Goal: Task Accomplishment & Management: Complete application form

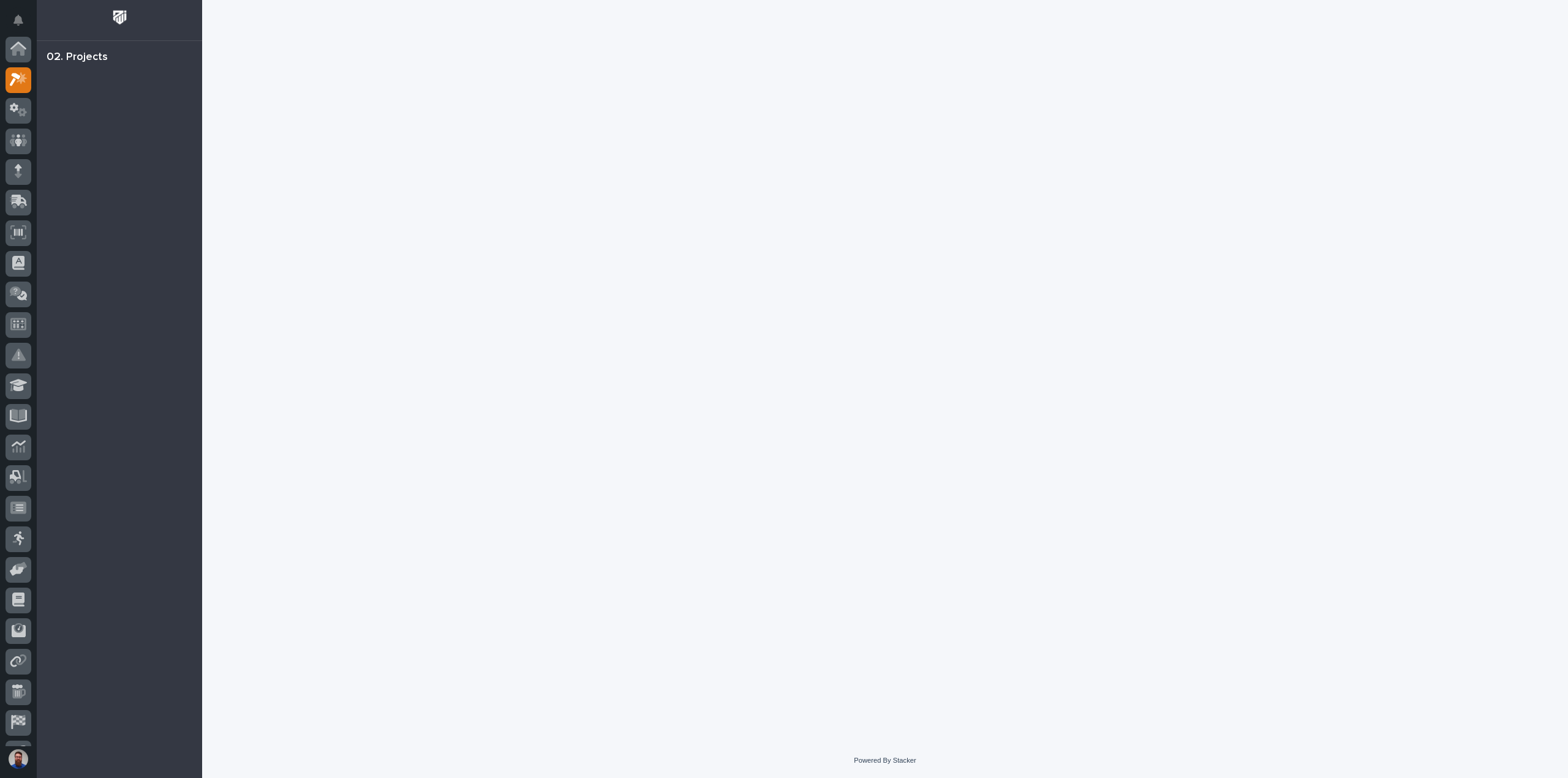
scroll to position [30, 0]
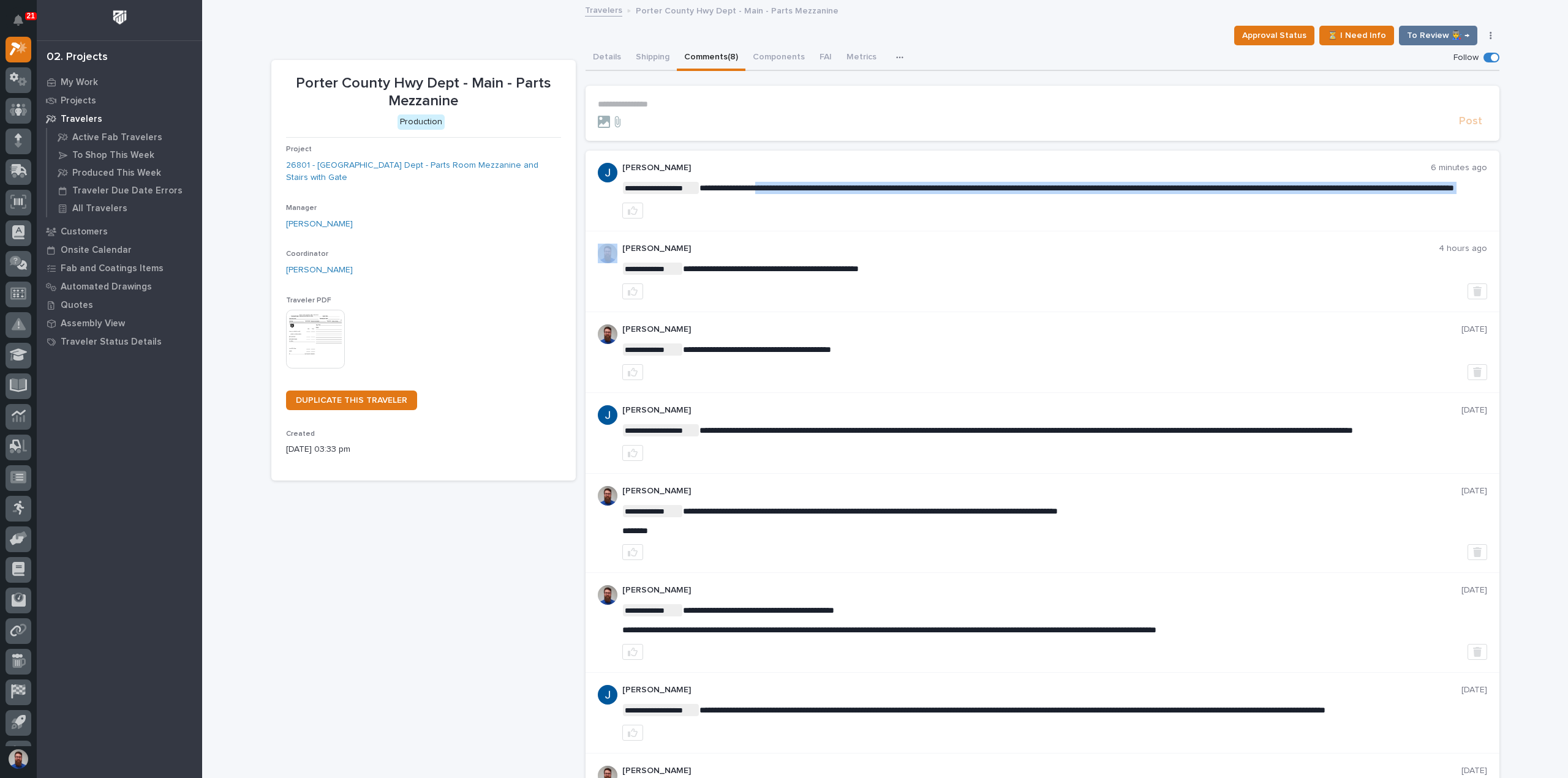
drag, startPoint x: 801, startPoint y: 196, endPoint x: 770, endPoint y: 193, distance: 31.1
click at [770, 193] on div "**********" at bounding box center [1054, 191] width 865 height 55
click at [770, 193] on p "**********" at bounding box center [1054, 188] width 865 height 13
drag, startPoint x: 926, startPoint y: 212, endPoint x: 855, endPoint y: 186, distance: 75.6
click at [855, 186] on div "**********" at bounding box center [1054, 191] width 865 height 55
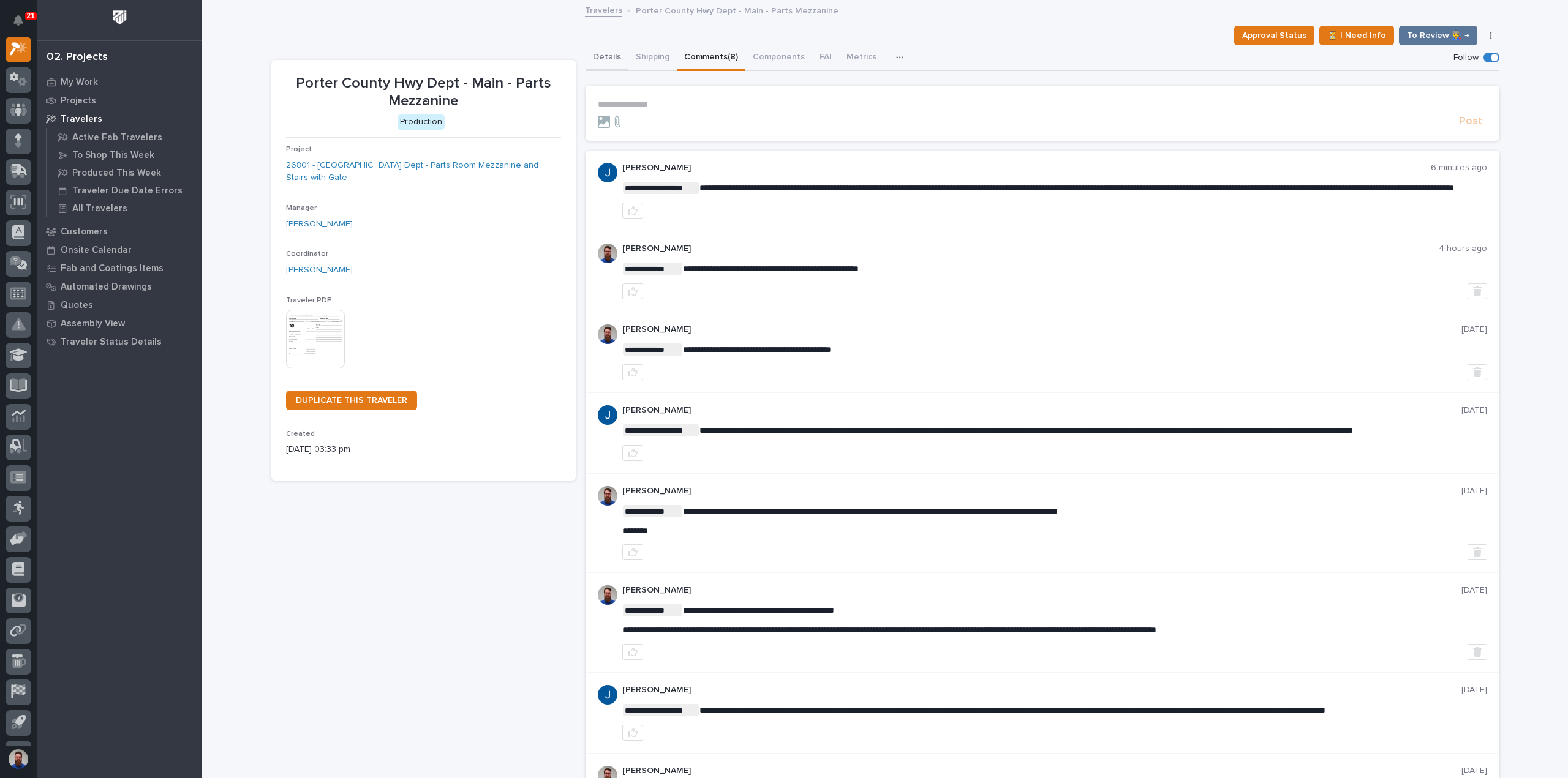
drag, startPoint x: 605, startPoint y: 54, endPoint x: 579, endPoint y: 79, distance: 36.1
click at [605, 55] on button "Details" at bounding box center [607, 58] width 43 height 25
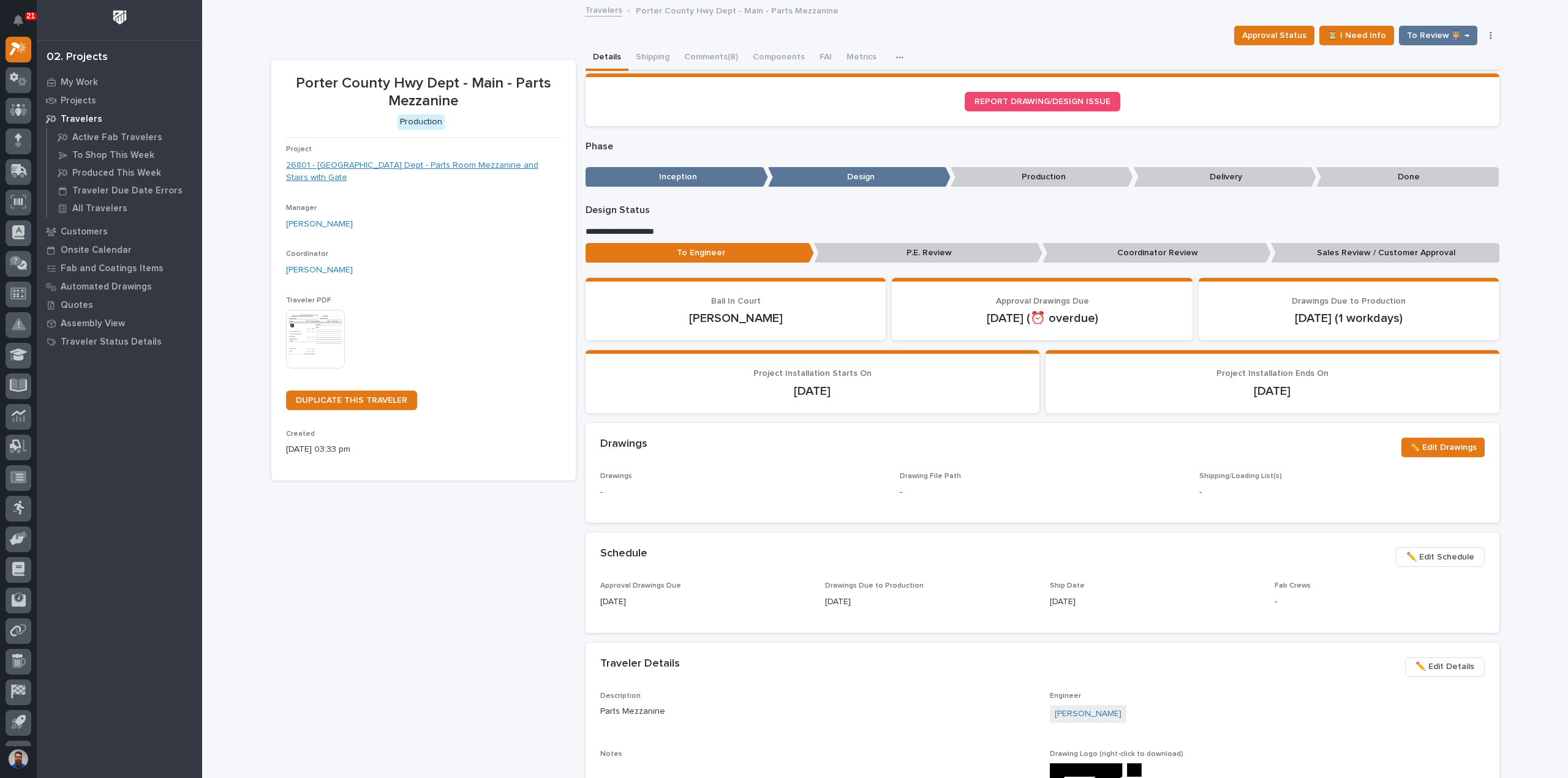
click at [445, 169] on link "26801 - Porter County Hwy Dept - Parts Room Mezzanine and Stairs with Gate" at bounding box center [423, 172] width 275 height 25
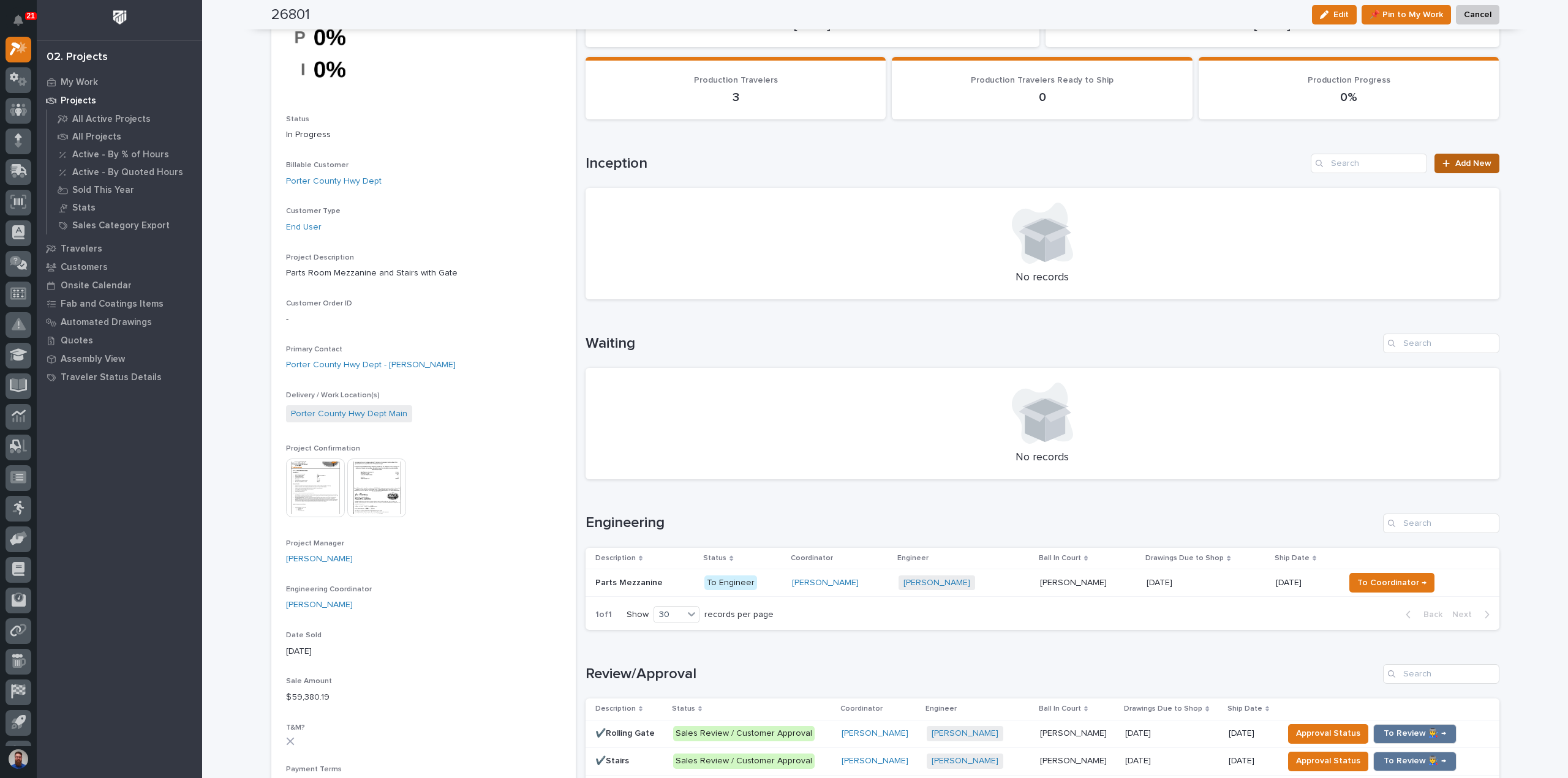
scroll to position [82, 0]
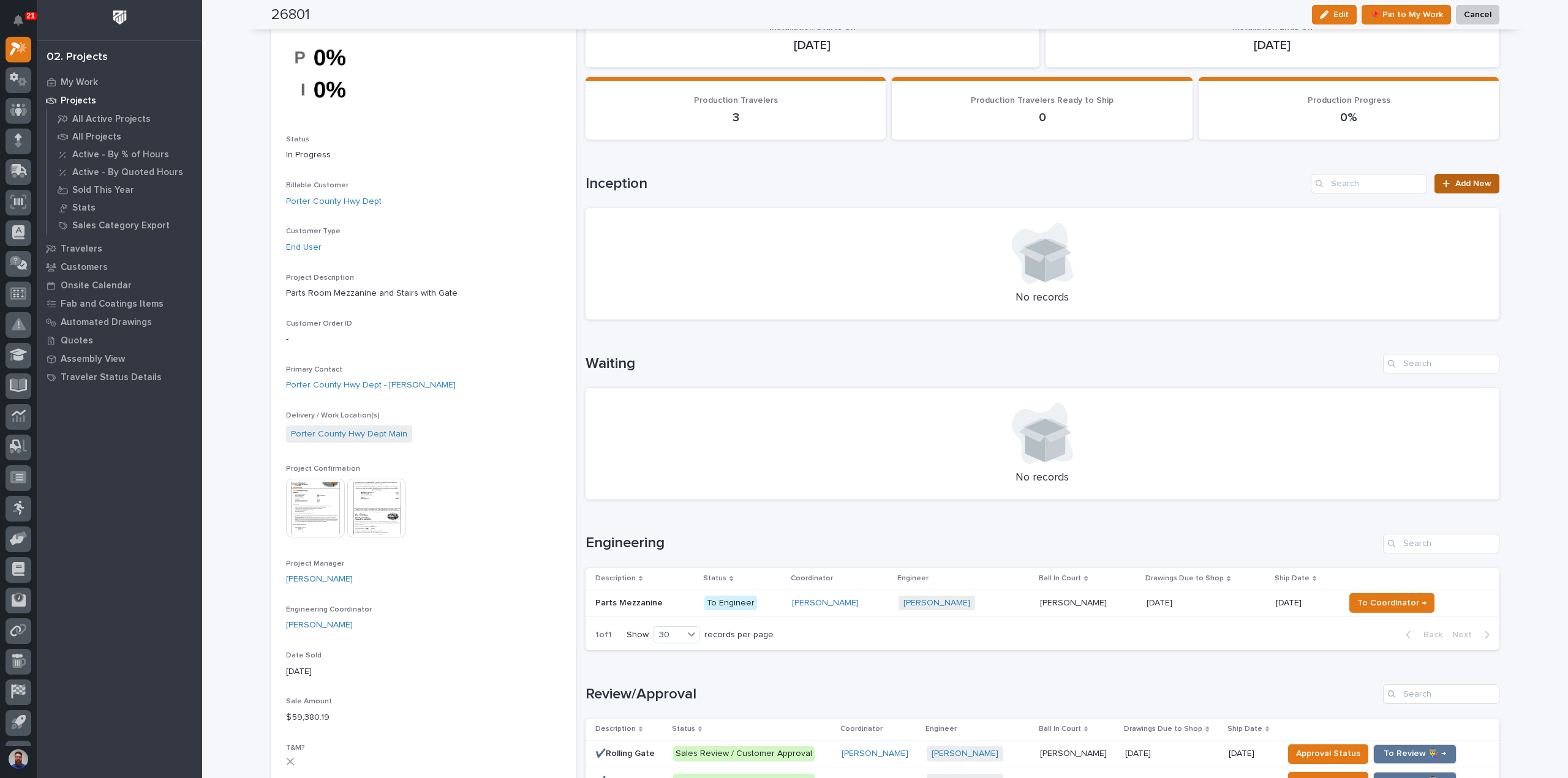
click at [1455, 186] on span "Add New" at bounding box center [1473, 184] width 36 height 9
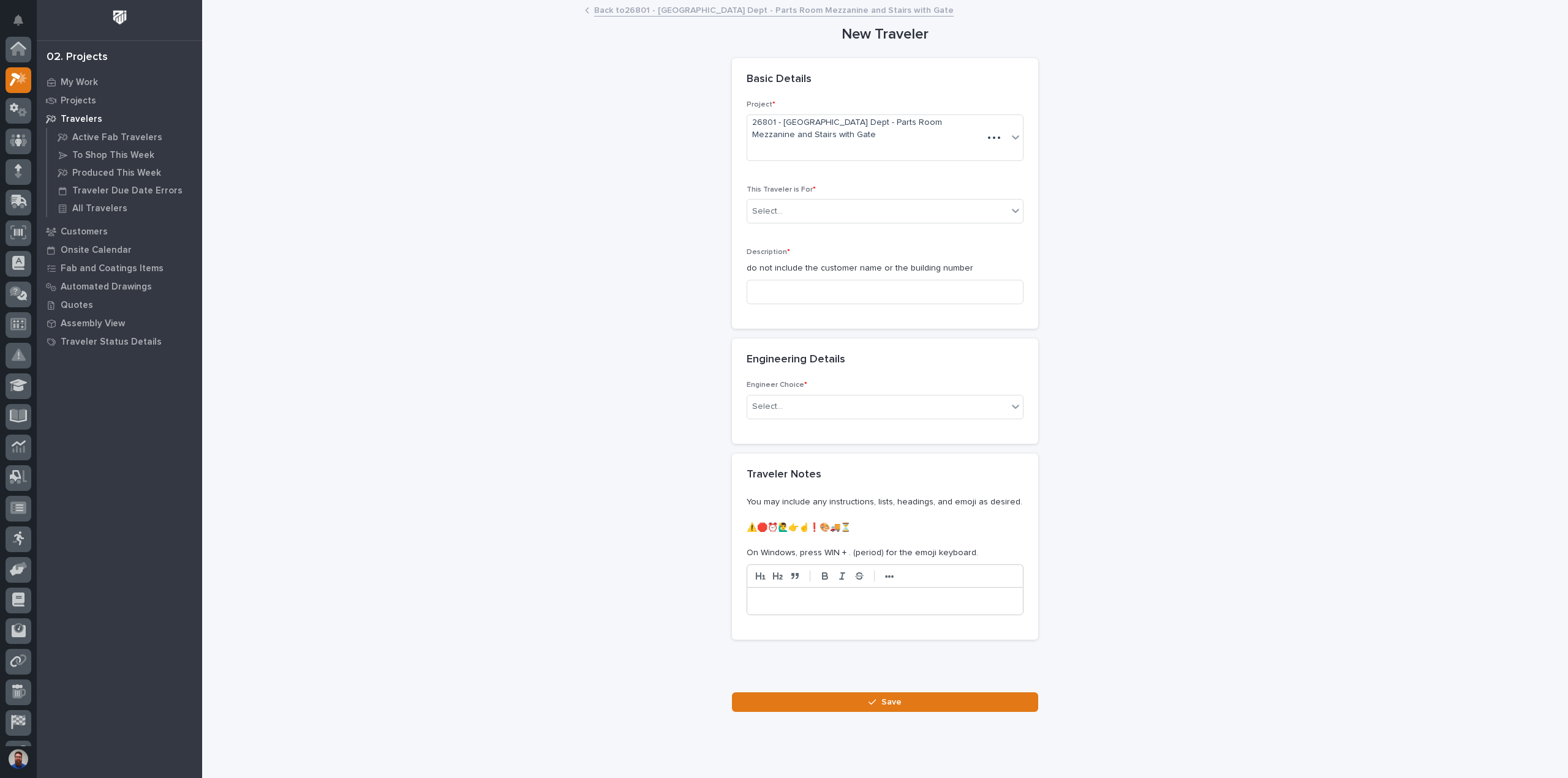
scroll to position [30, 0]
click at [794, 216] on div "Select..." at bounding box center [877, 211] width 261 height 20
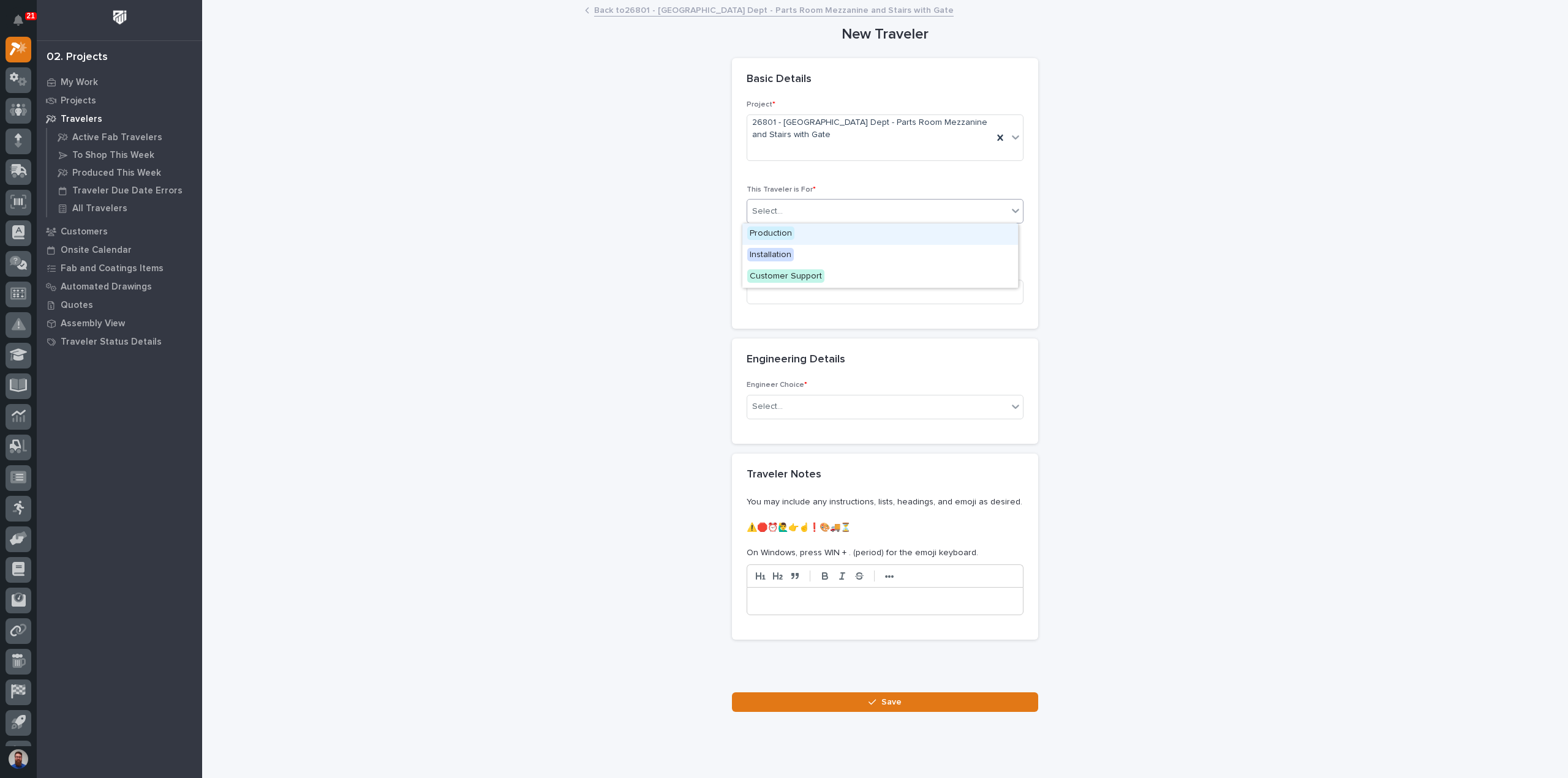
click at [784, 237] on span "Production" at bounding box center [770, 233] width 47 height 14
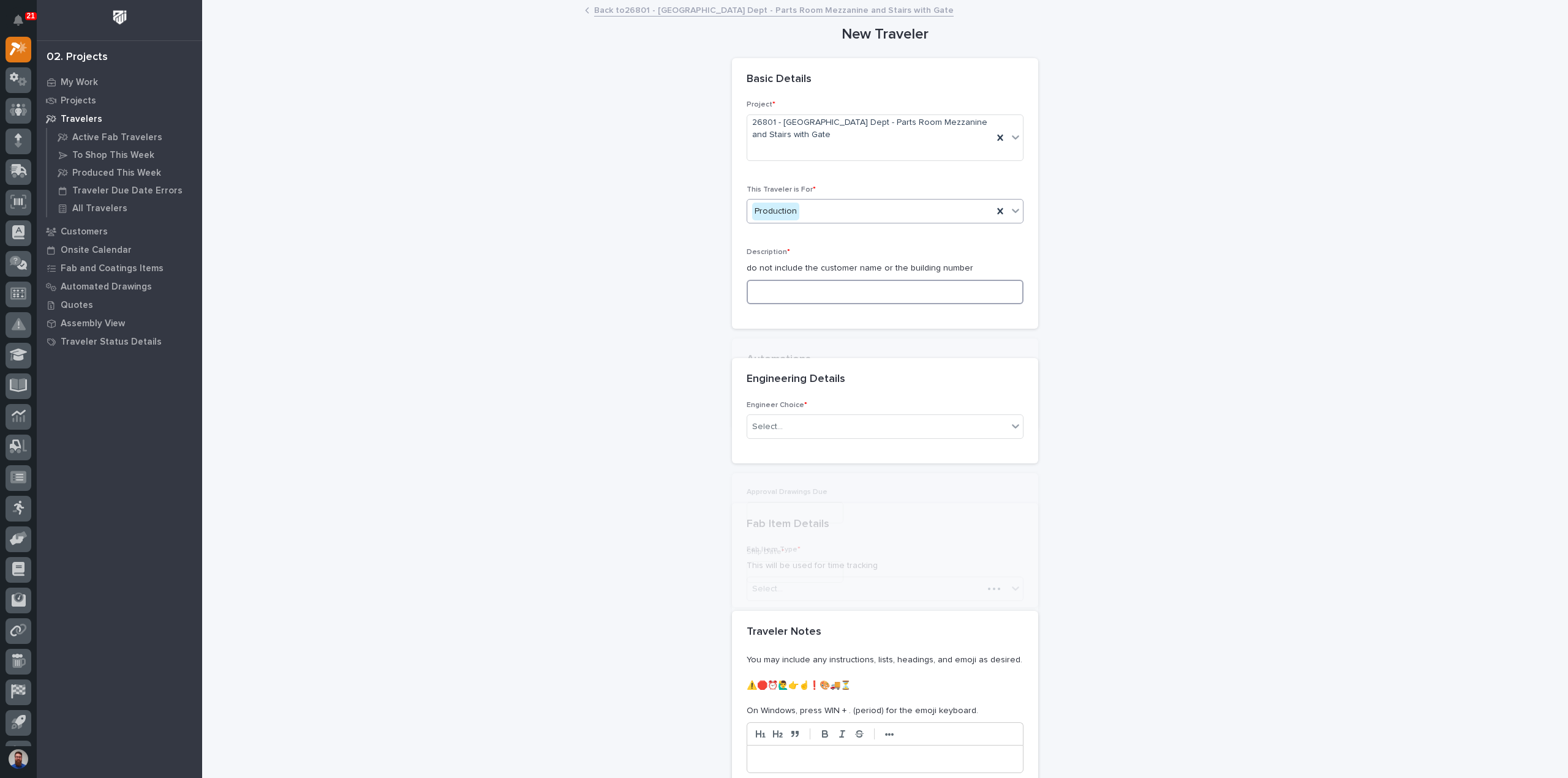
click at [777, 289] on input at bounding box center [885, 292] width 277 height 24
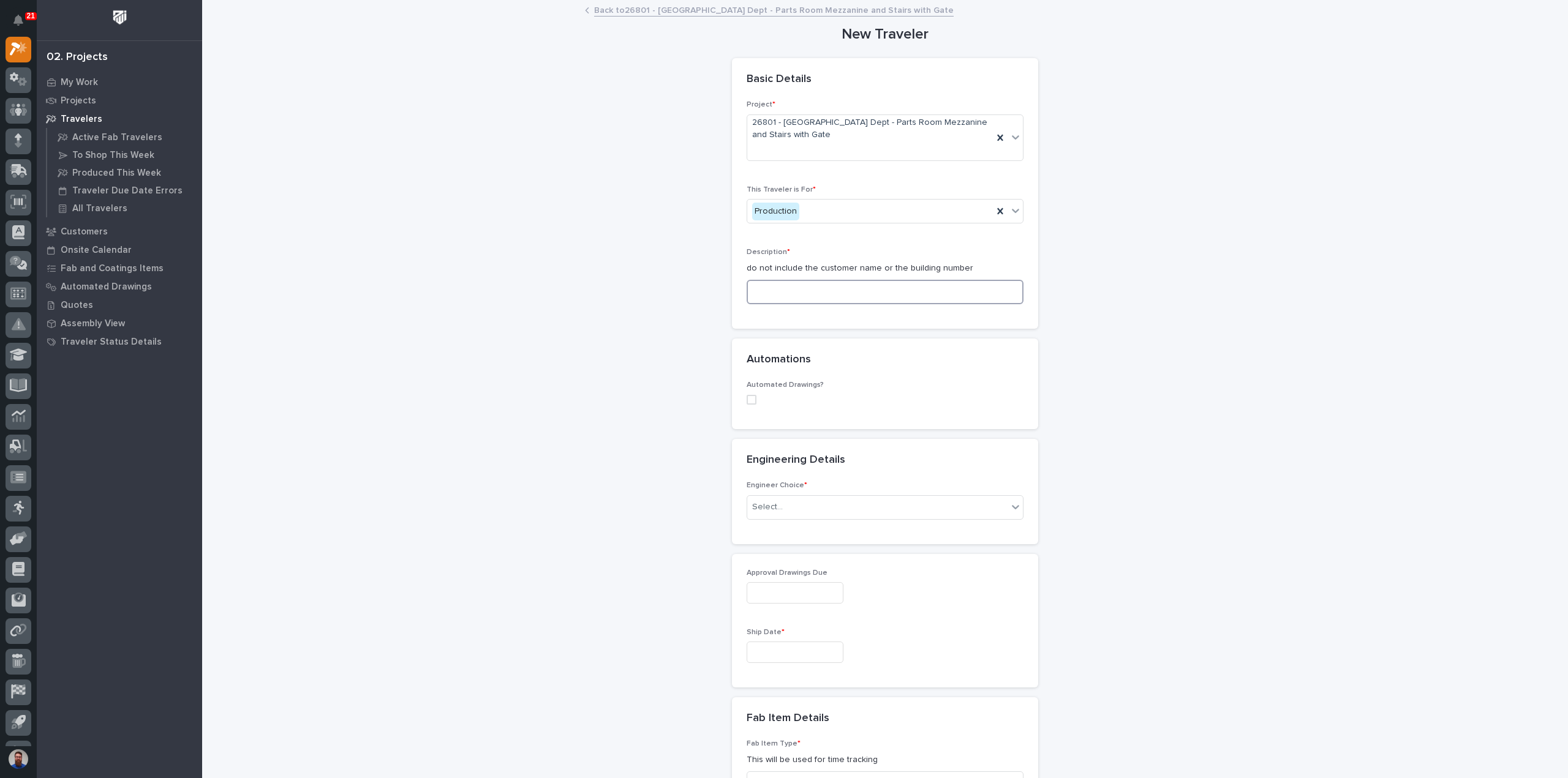
click at [802, 290] on input at bounding box center [885, 292] width 277 height 24
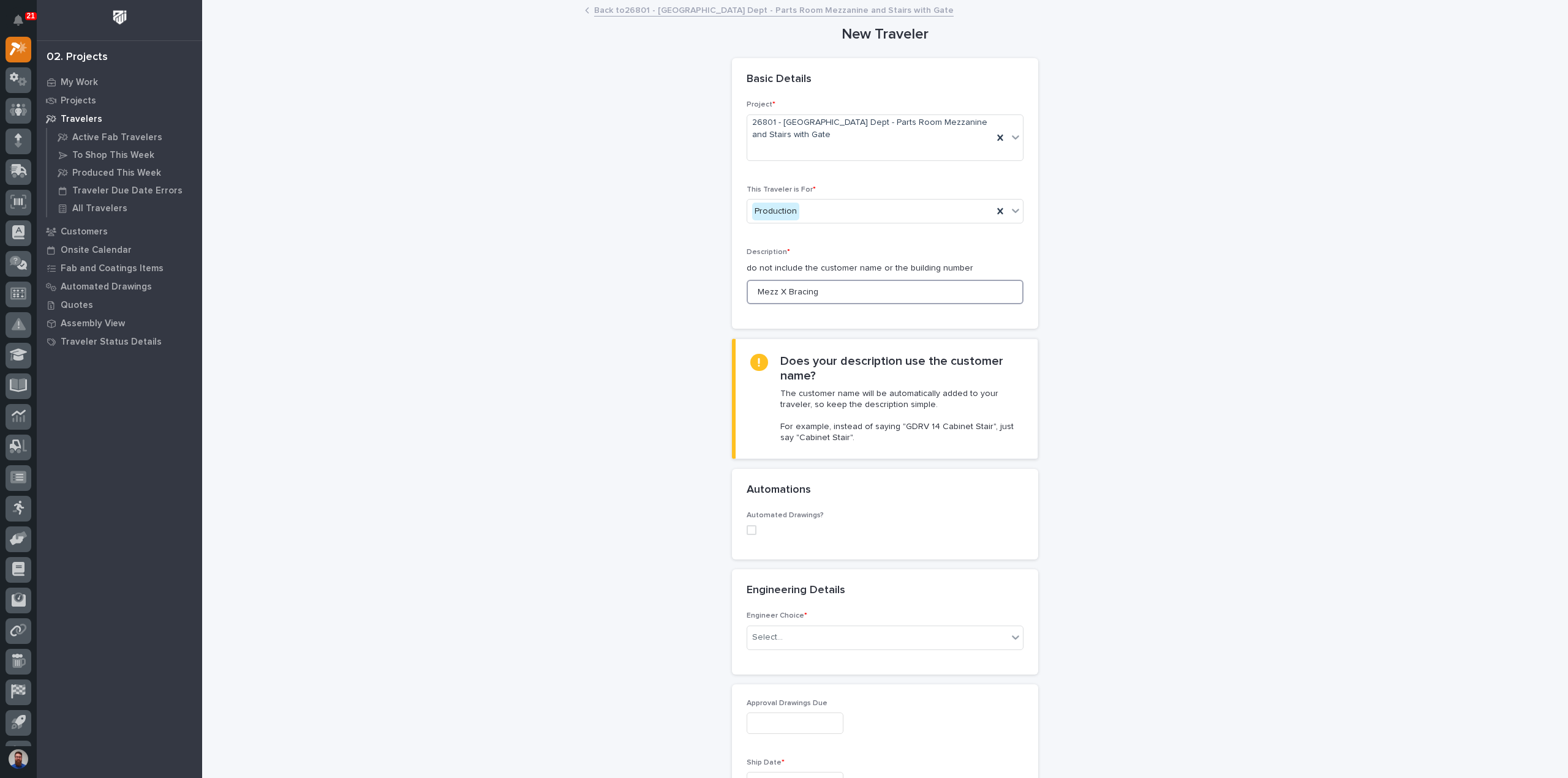
type input "Mezz X Bracing"
click at [552, 423] on div "**********" at bounding box center [885, 794] width 1229 height 1585
click at [741, 530] on div "Automated Drawings?" at bounding box center [885, 535] width 306 height 48
click at [752, 530] on label at bounding box center [885, 530] width 277 height 10
click at [750, 528] on icon at bounding box center [752, 530] width 8 height 6
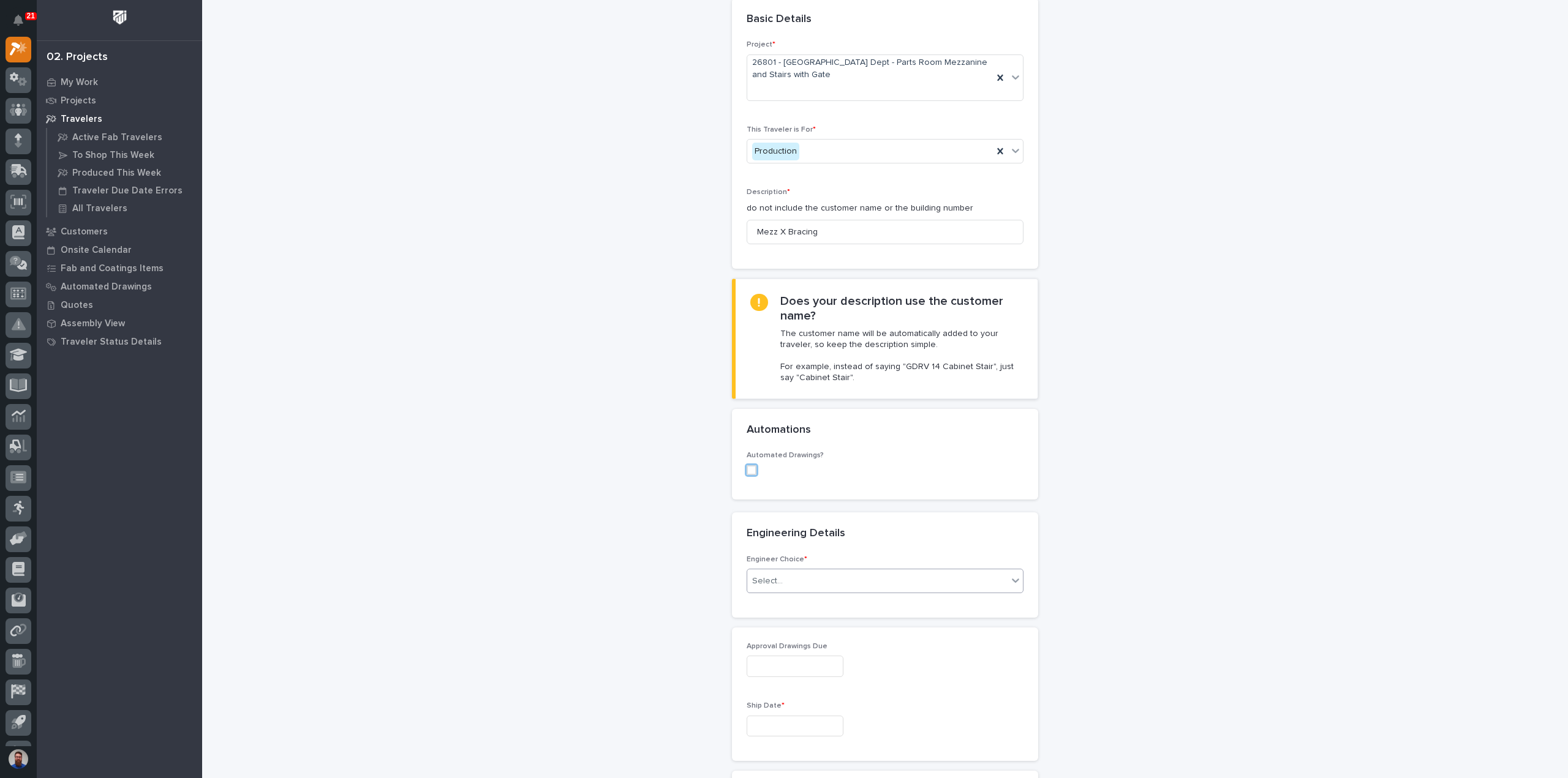
scroll to position [79, 0]
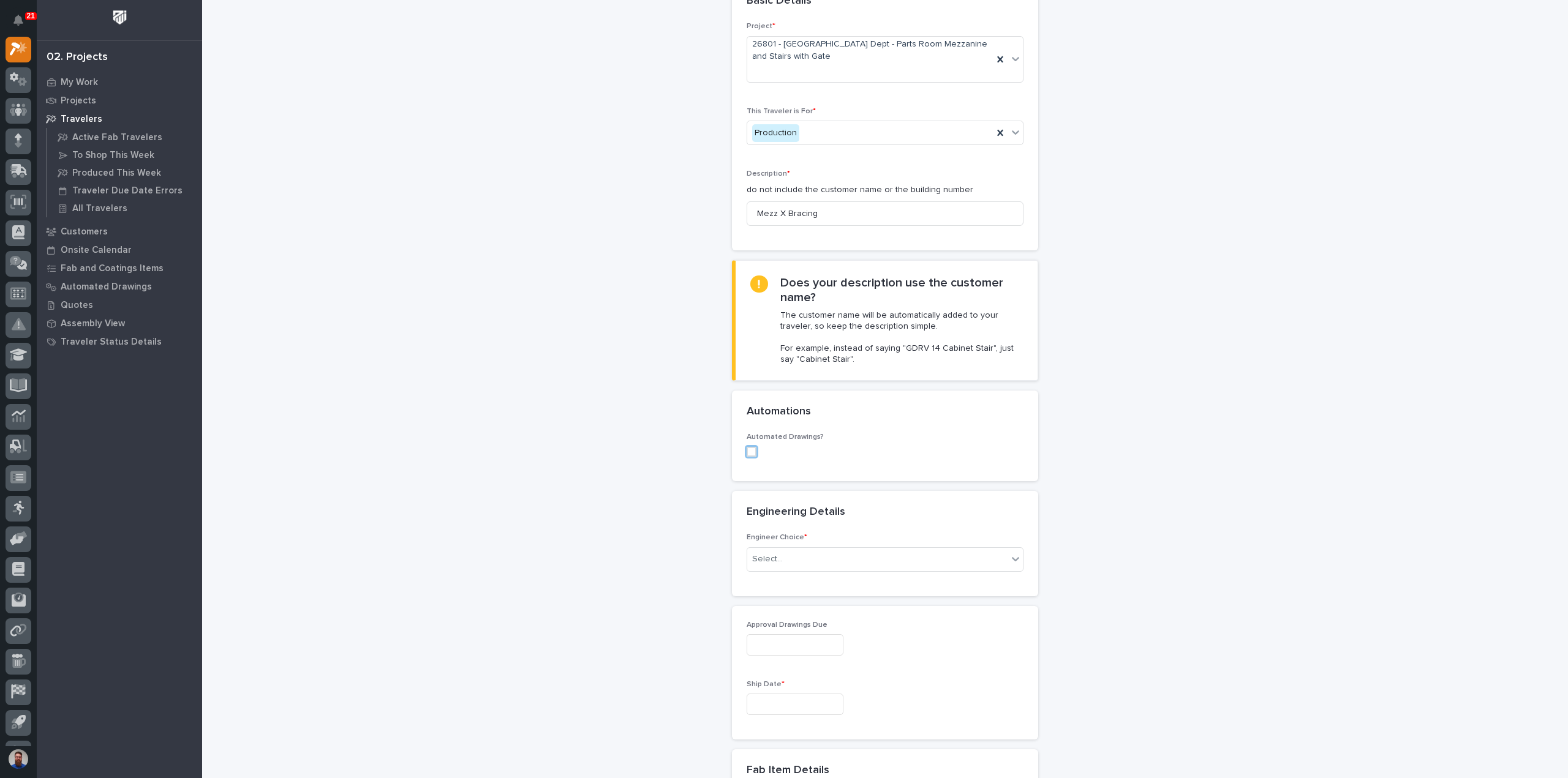
click at [800, 570] on div "Engineer Choice * Select..." at bounding box center [885, 557] width 277 height 48
click at [801, 563] on div "Select..." at bounding box center [877, 559] width 261 height 20
type input "*****"
click at [788, 558] on div "jamey" at bounding box center [877, 559] width 261 height 20
click at [791, 556] on div "Select..." at bounding box center [877, 559] width 261 height 20
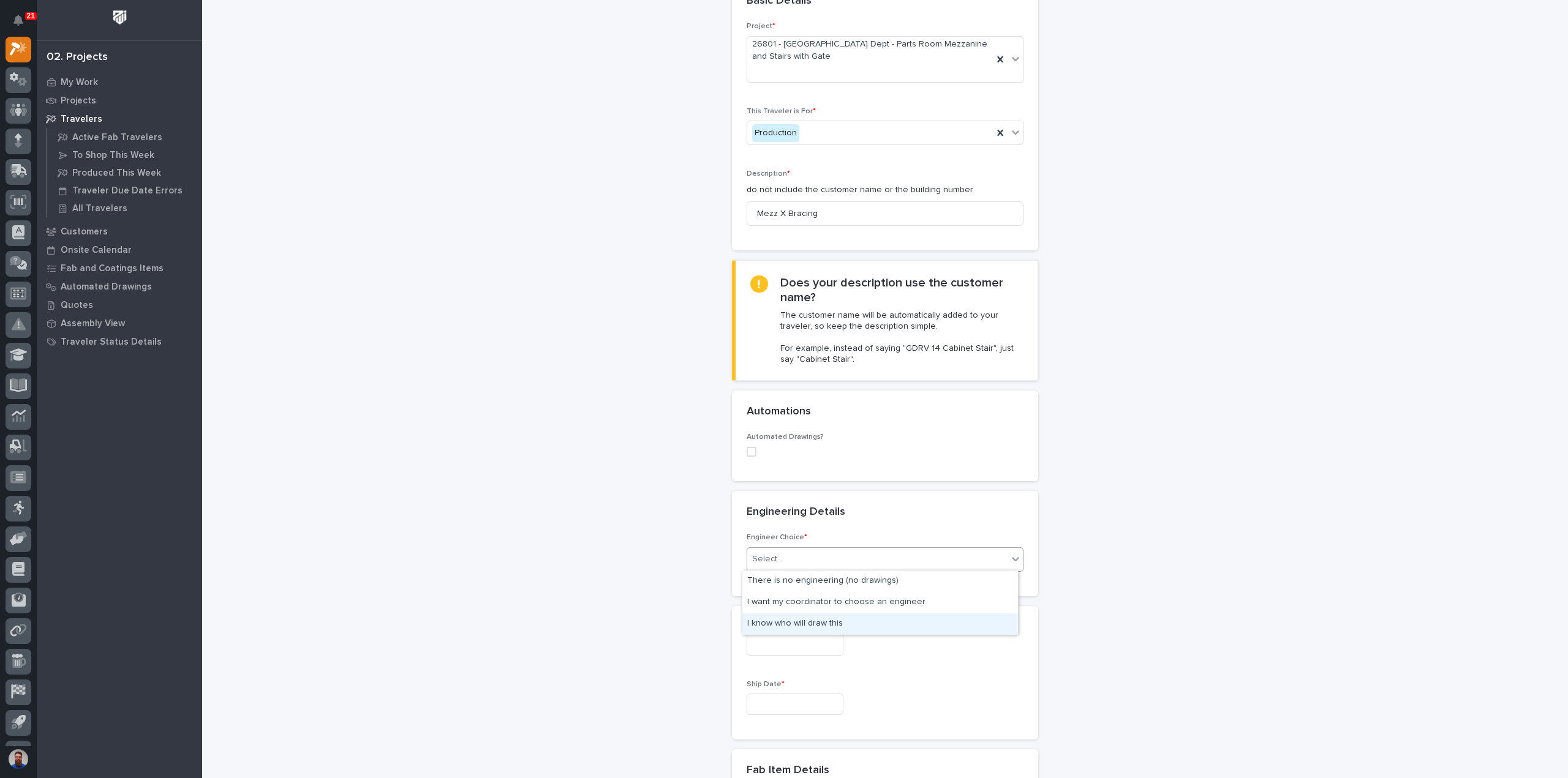
click at [804, 625] on div "I know who will draw this" at bounding box center [879, 624] width 275 height 21
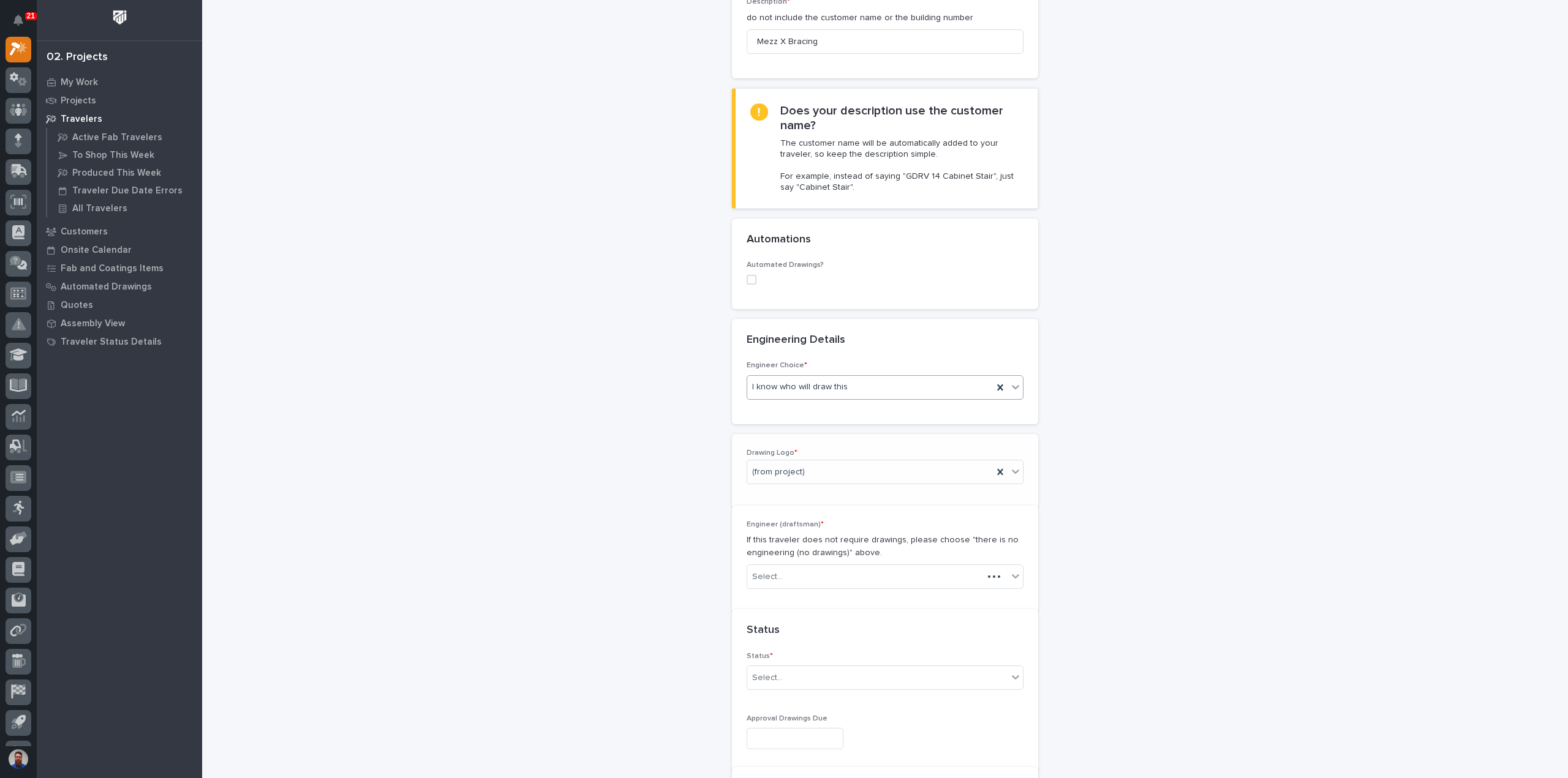
scroll to position [265, 0]
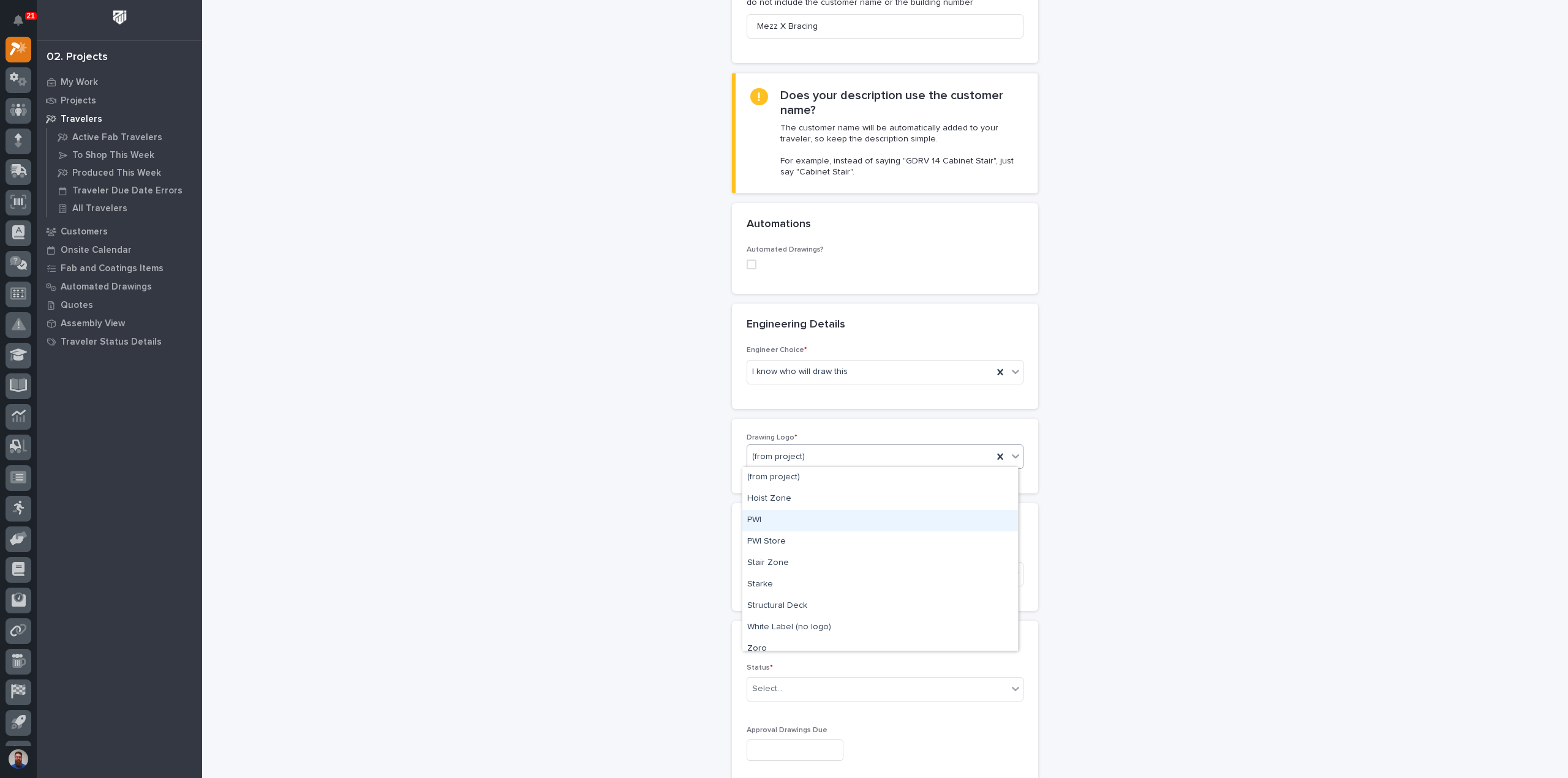
click at [780, 526] on div "PWI" at bounding box center [879, 521] width 275 height 21
click at [787, 576] on div "Select..." at bounding box center [877, 575] width 261 height 20
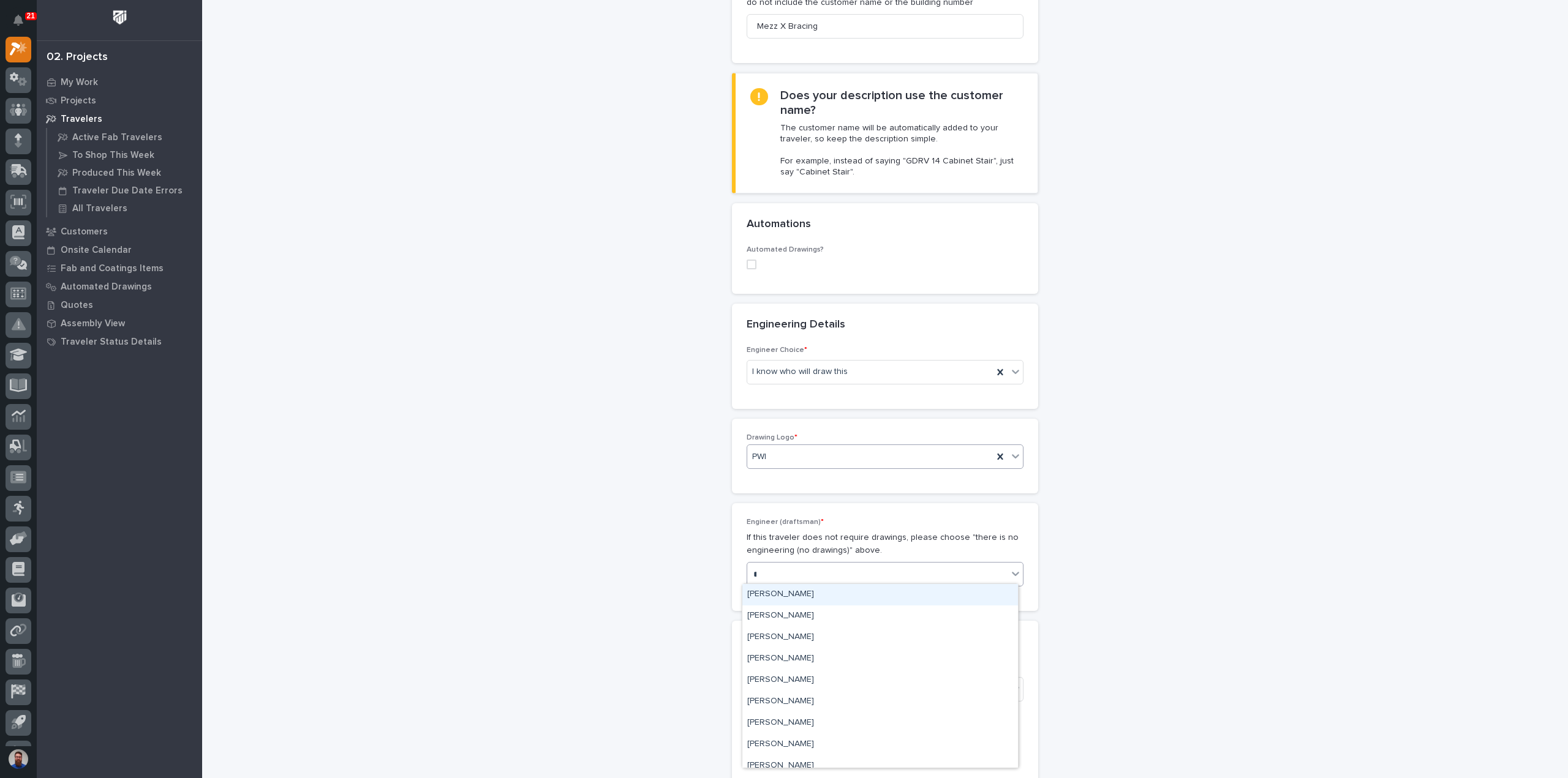
type input "***"
click at [802, 598] on div "[PERSON_NAME]" at bounding box center [879, 595] width 275 height 21
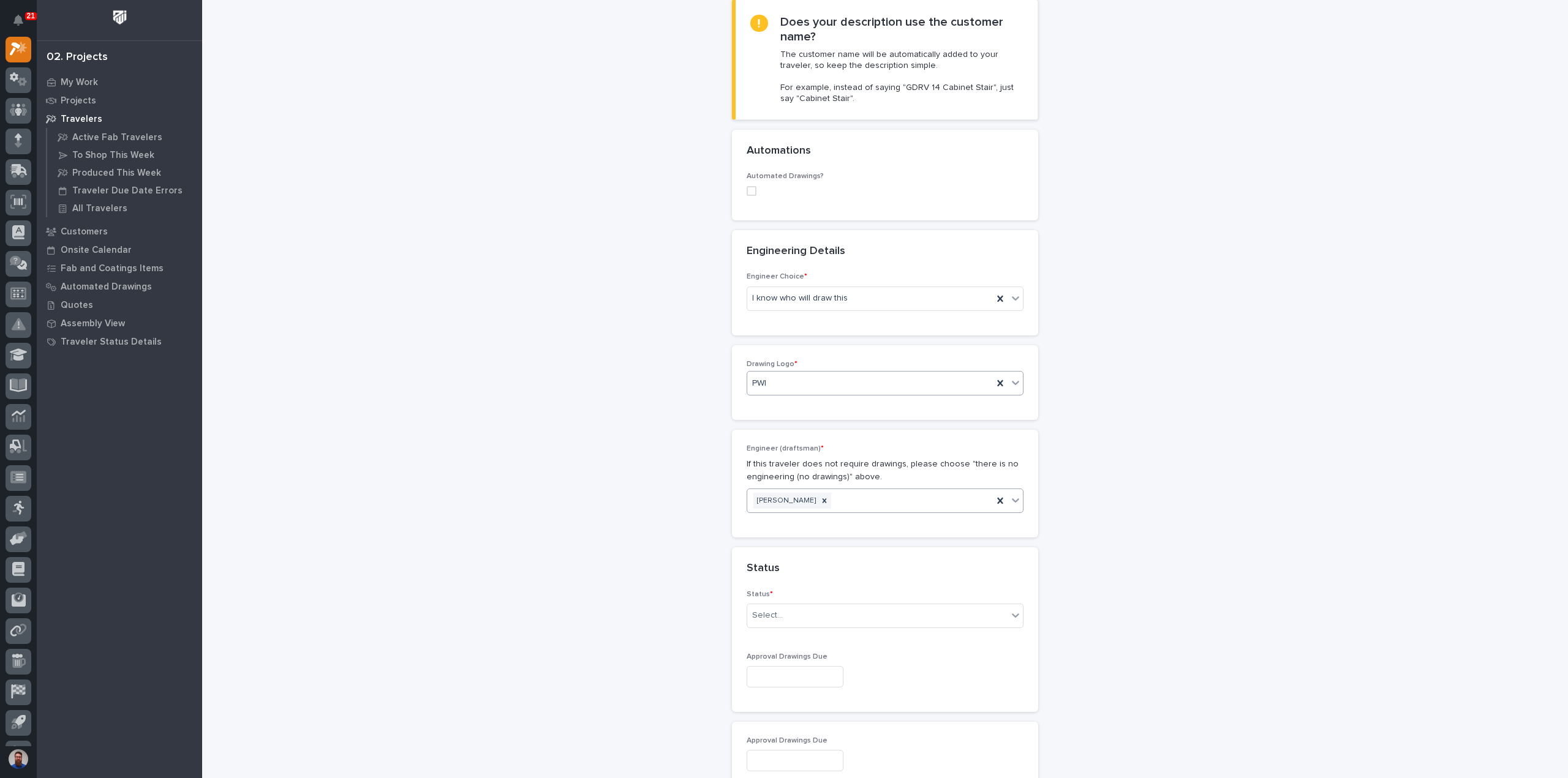
scroll to position [430, 0]
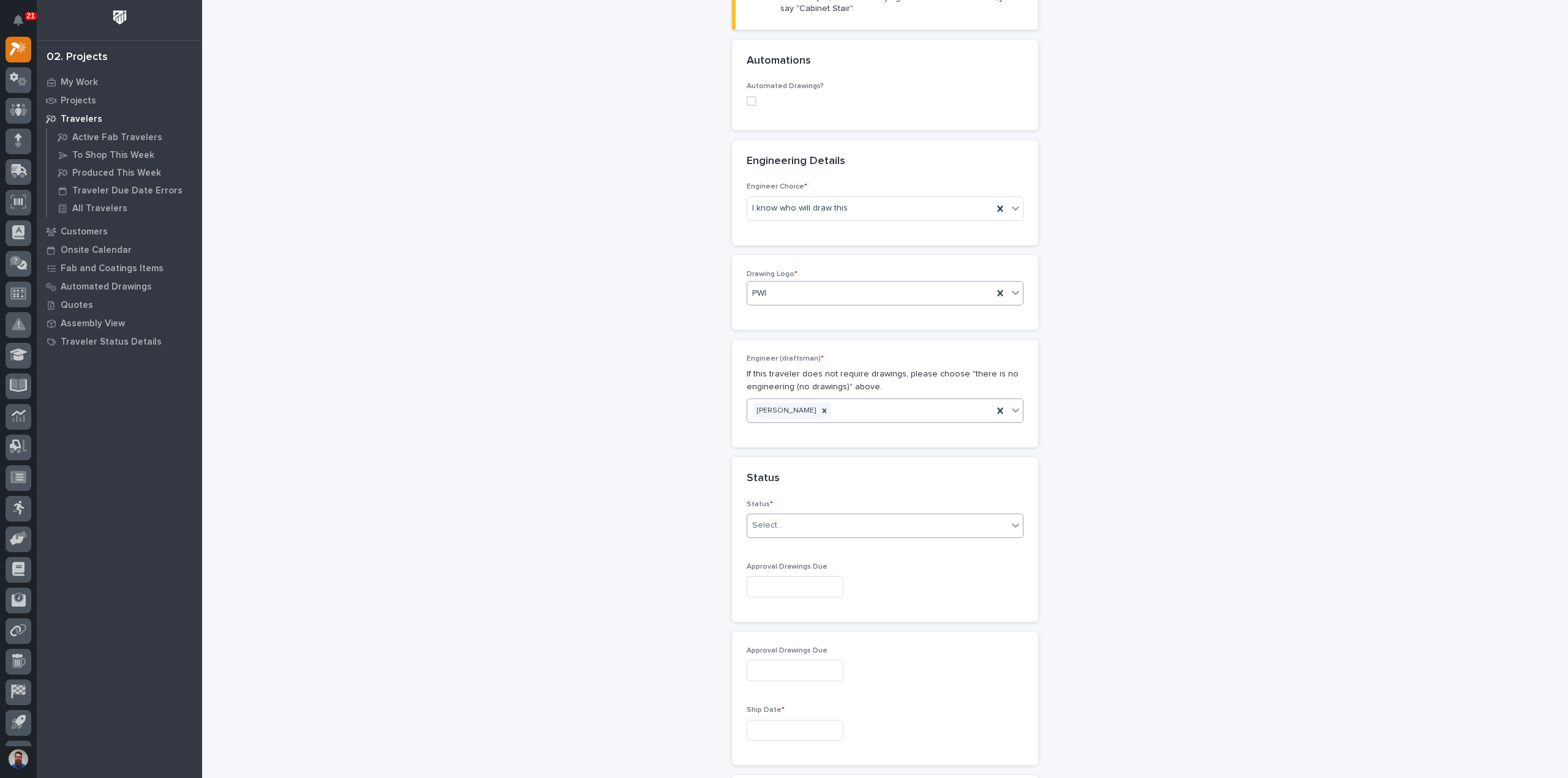
click at [777, 535] on div "Status * Select..." at bounding box center [885, 524] width 277 height 48
click at [782, 530] on div "Select..." at bounding box center [877, 525] width 261 height 20
click at [787, 567] on div "To Engineer" at bounding box center [879, 568] width 275 height 21
click at [776, 582] on input "text" at bounding box center [796, 587] width 97 height 21
click at [810, 444] on div "2" at bounding box center [806, 443] width 17 height 17
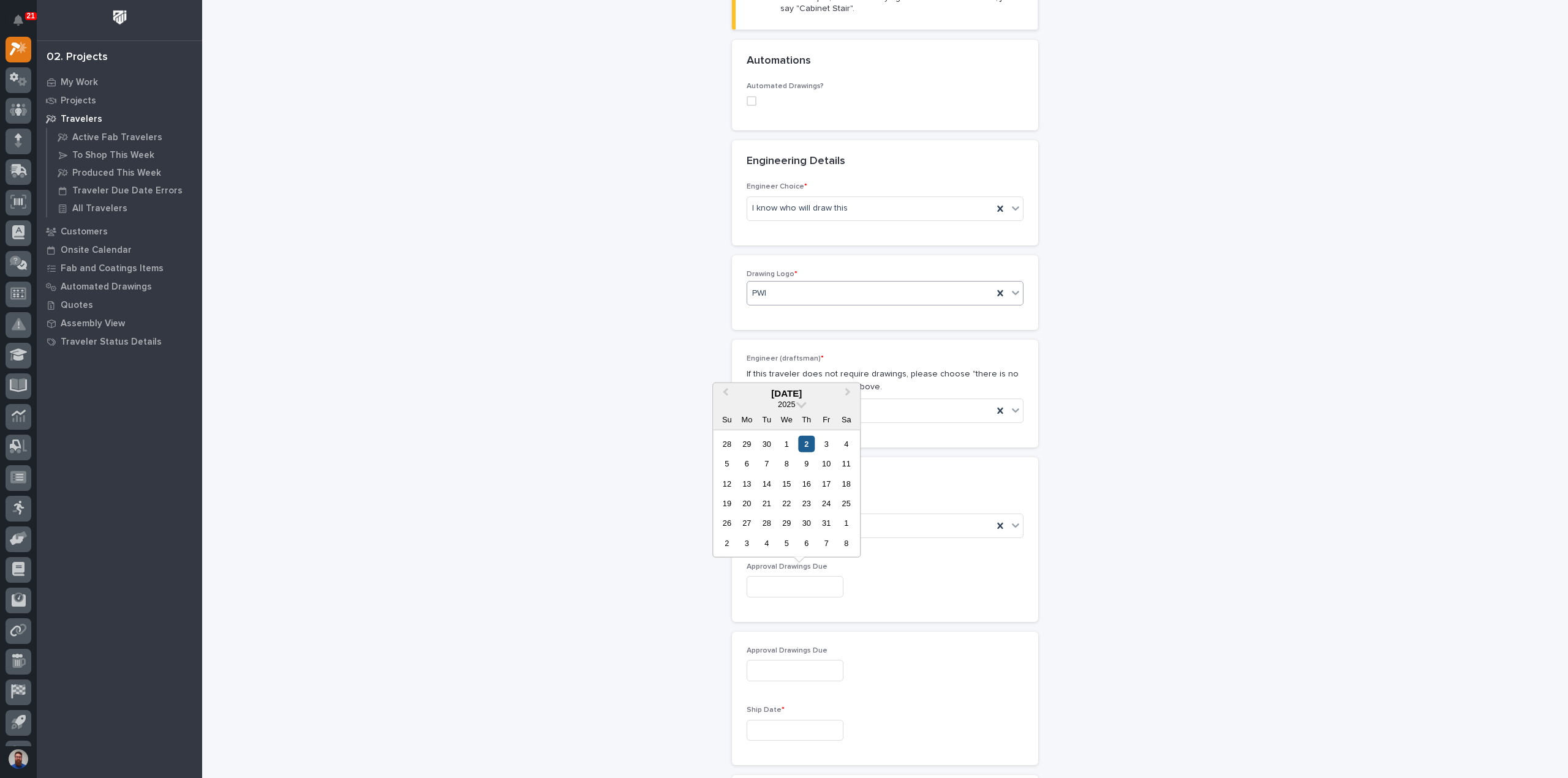
type input "**********"
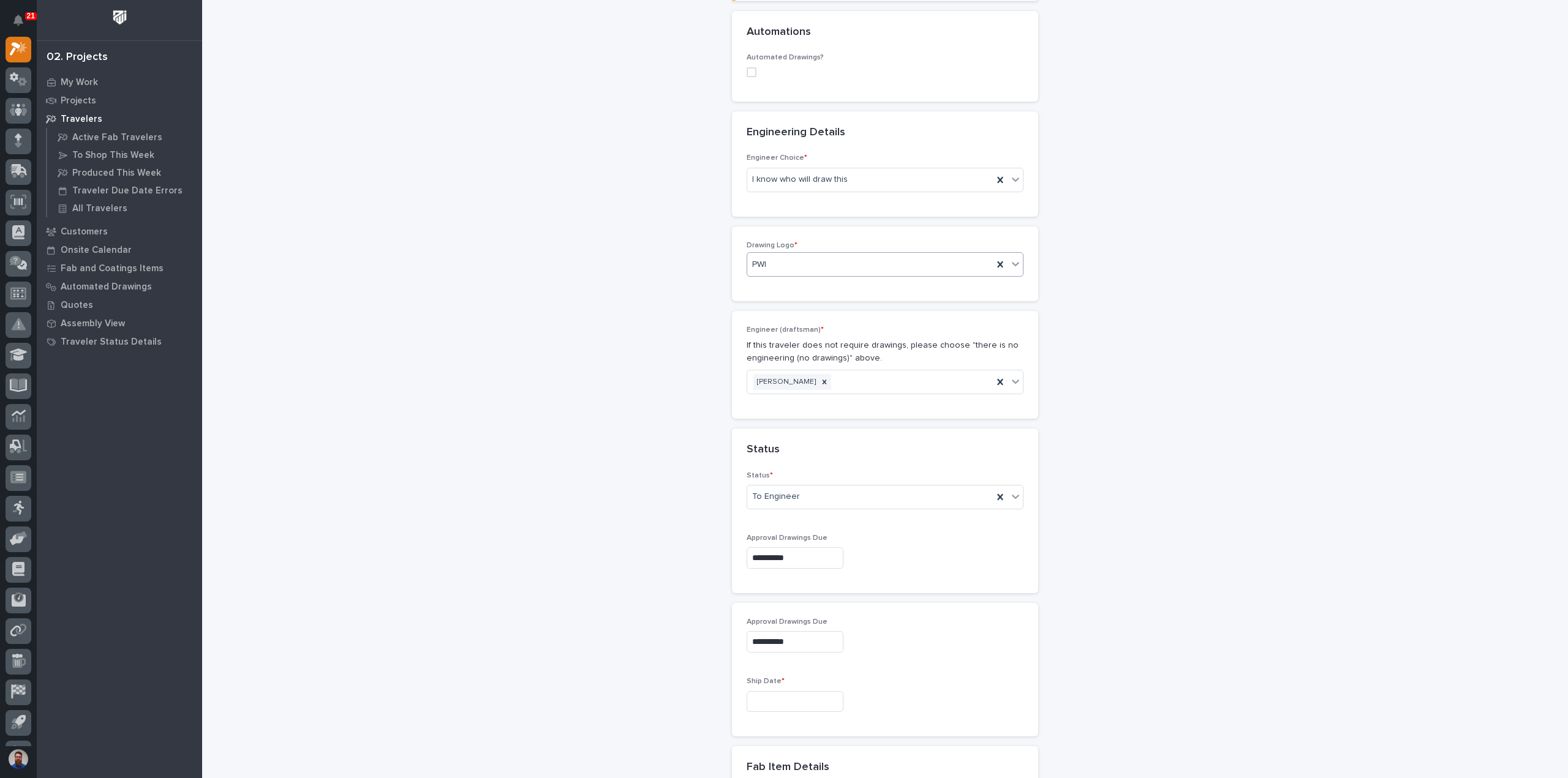
scroll to position [593, 0]
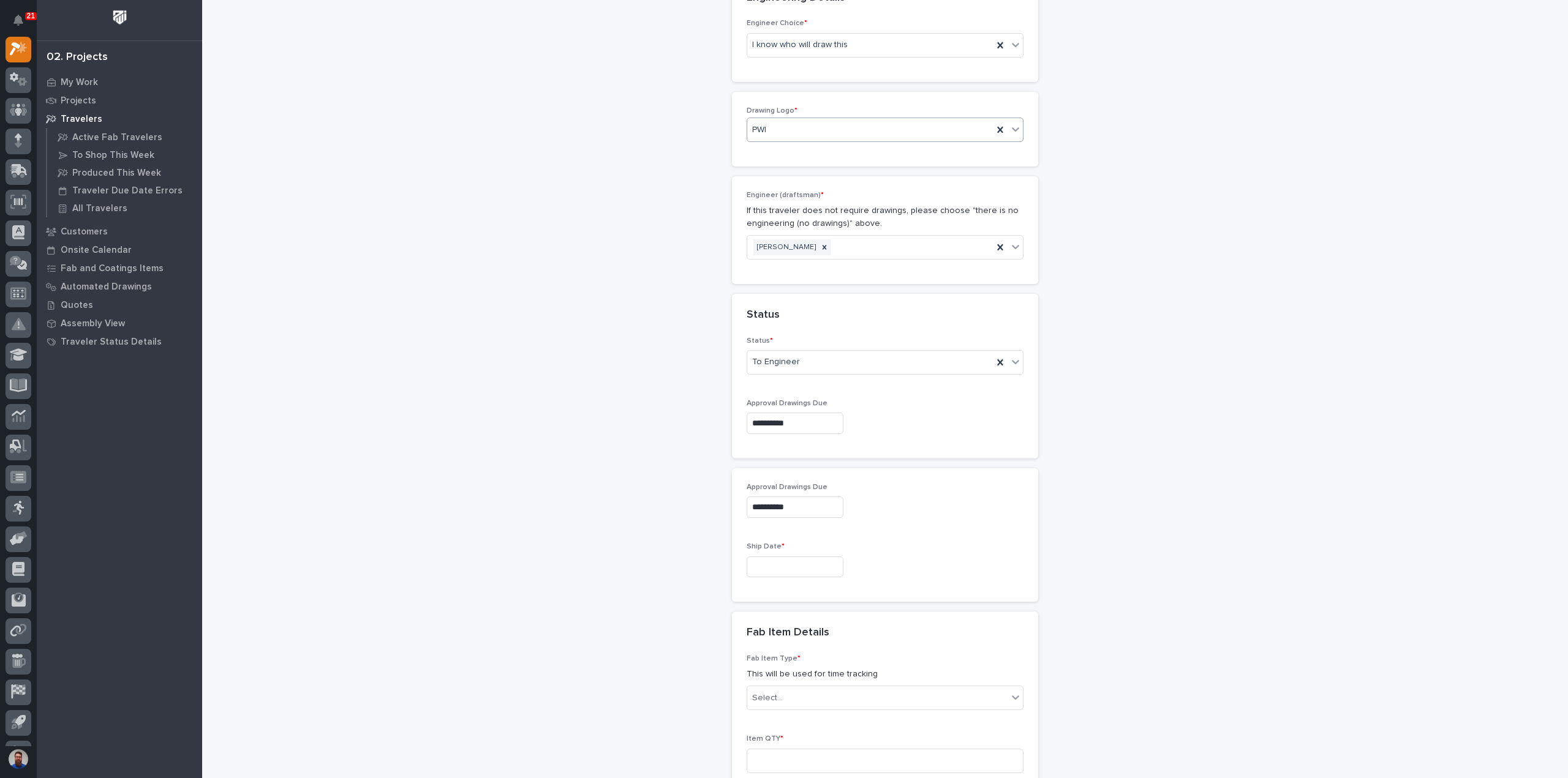
click at [790, 424] on input "**********" at bounding box center [796, 423] width 97 height 21
click at [610, 508] on div "**********" at bounding box center [885, 389] width 1229 height 1962
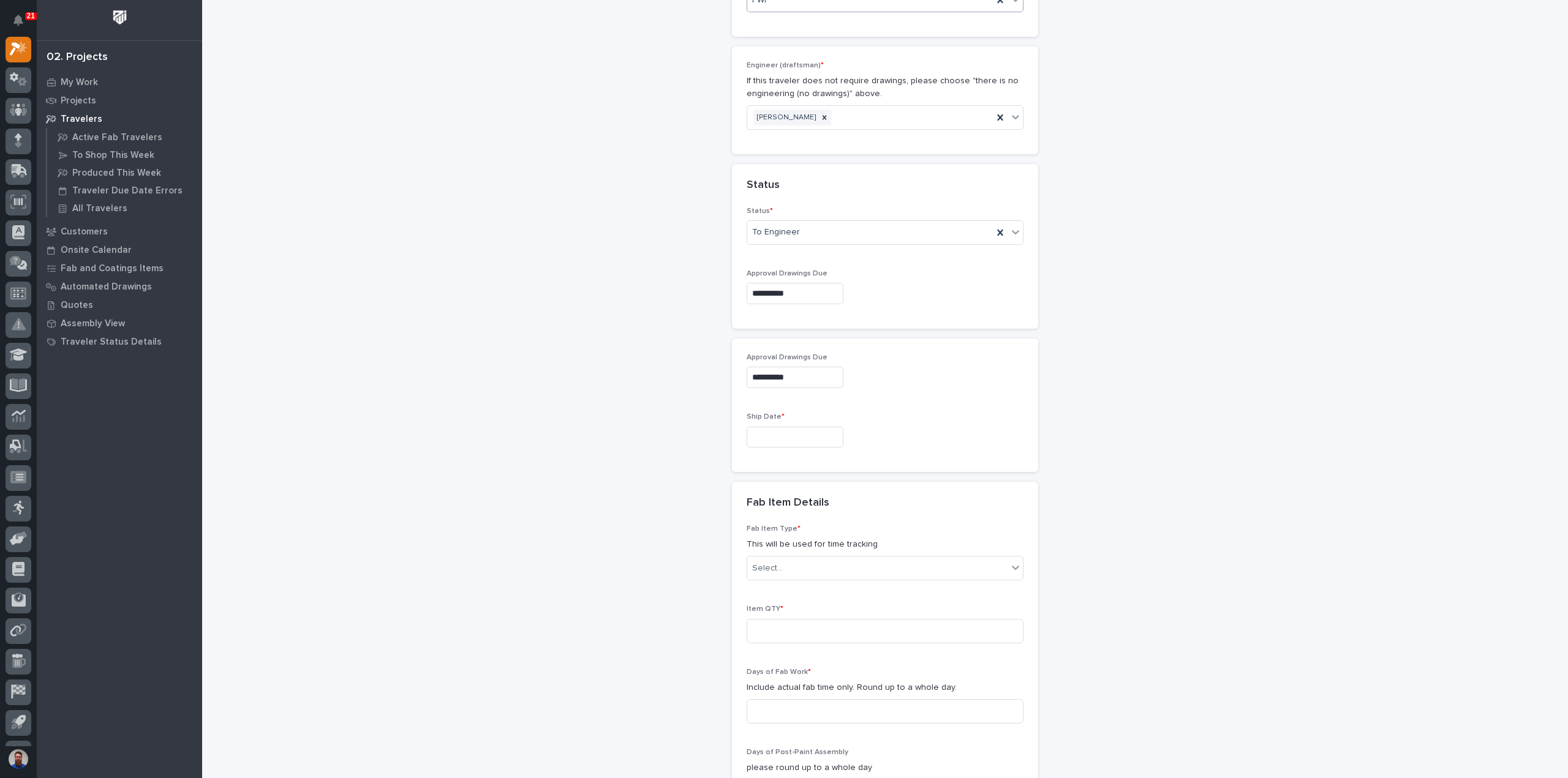
scroll to position [756, 0]
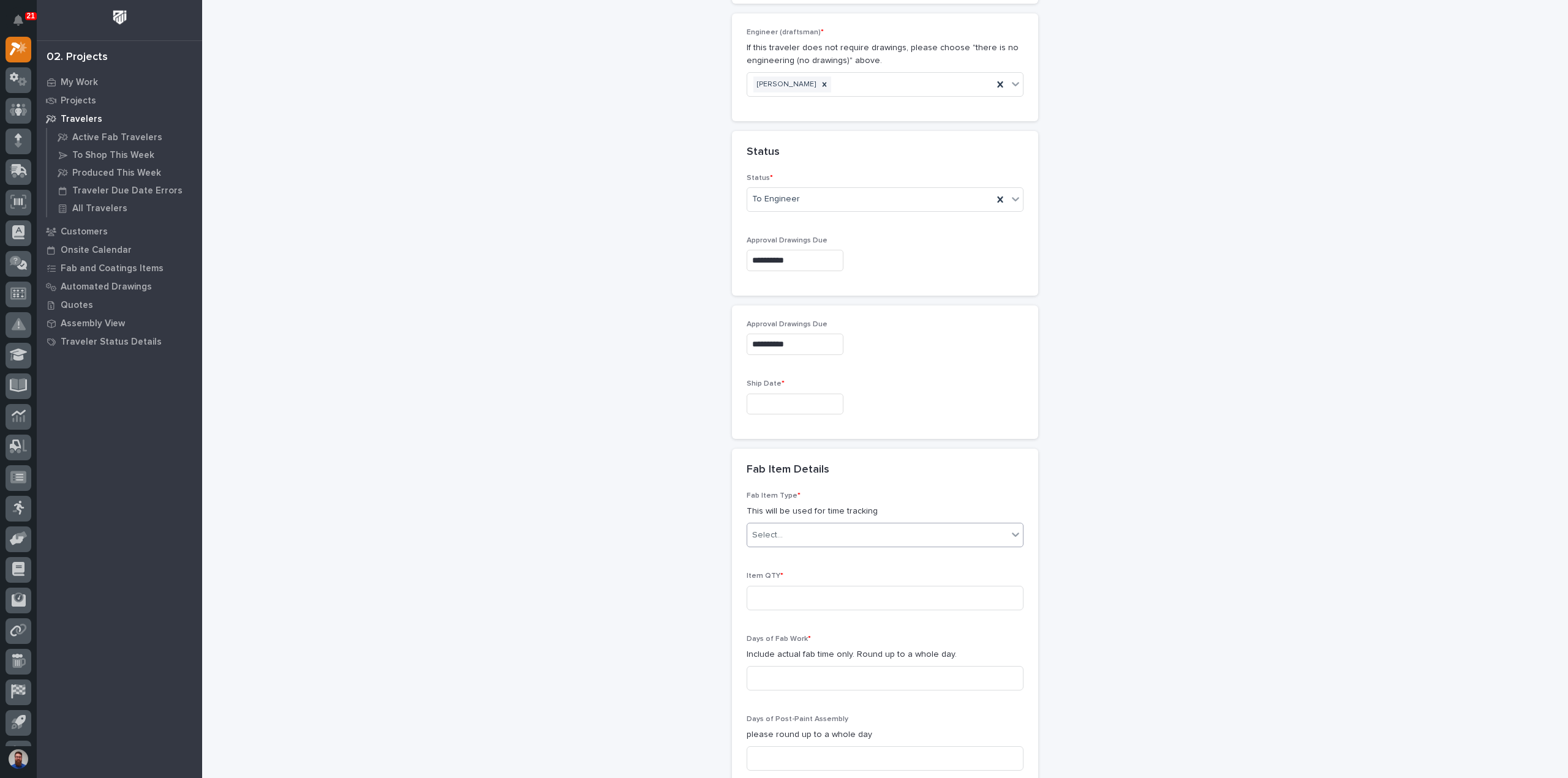
click at [796, 537] on div "Select..." at bounding box center [877, 535] width 261 height 20
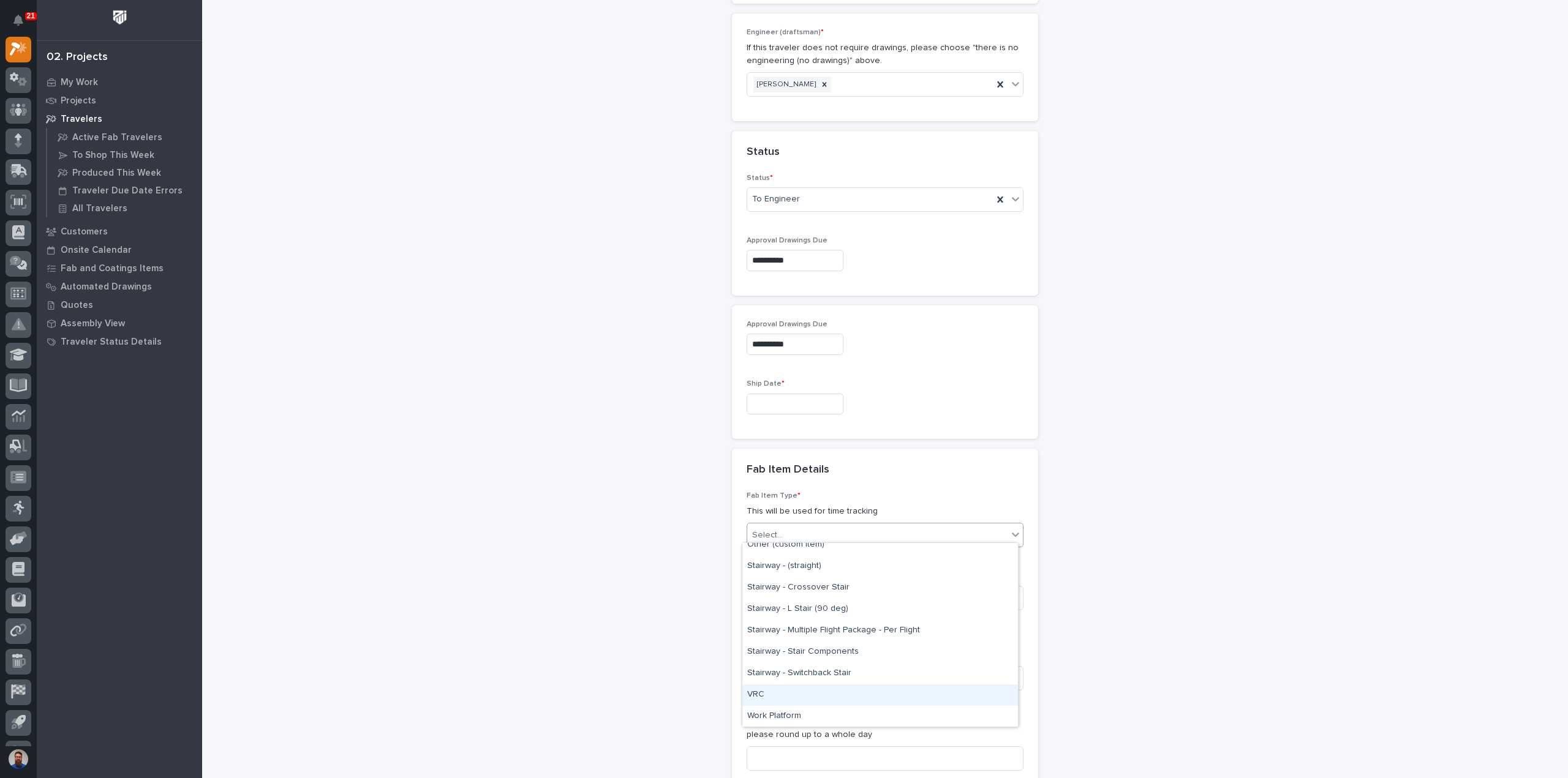
scroll to position [678, 0]
click at [802, 562] on div "Other (custom item)" at bounding box center [879, 562] width 275 height 21
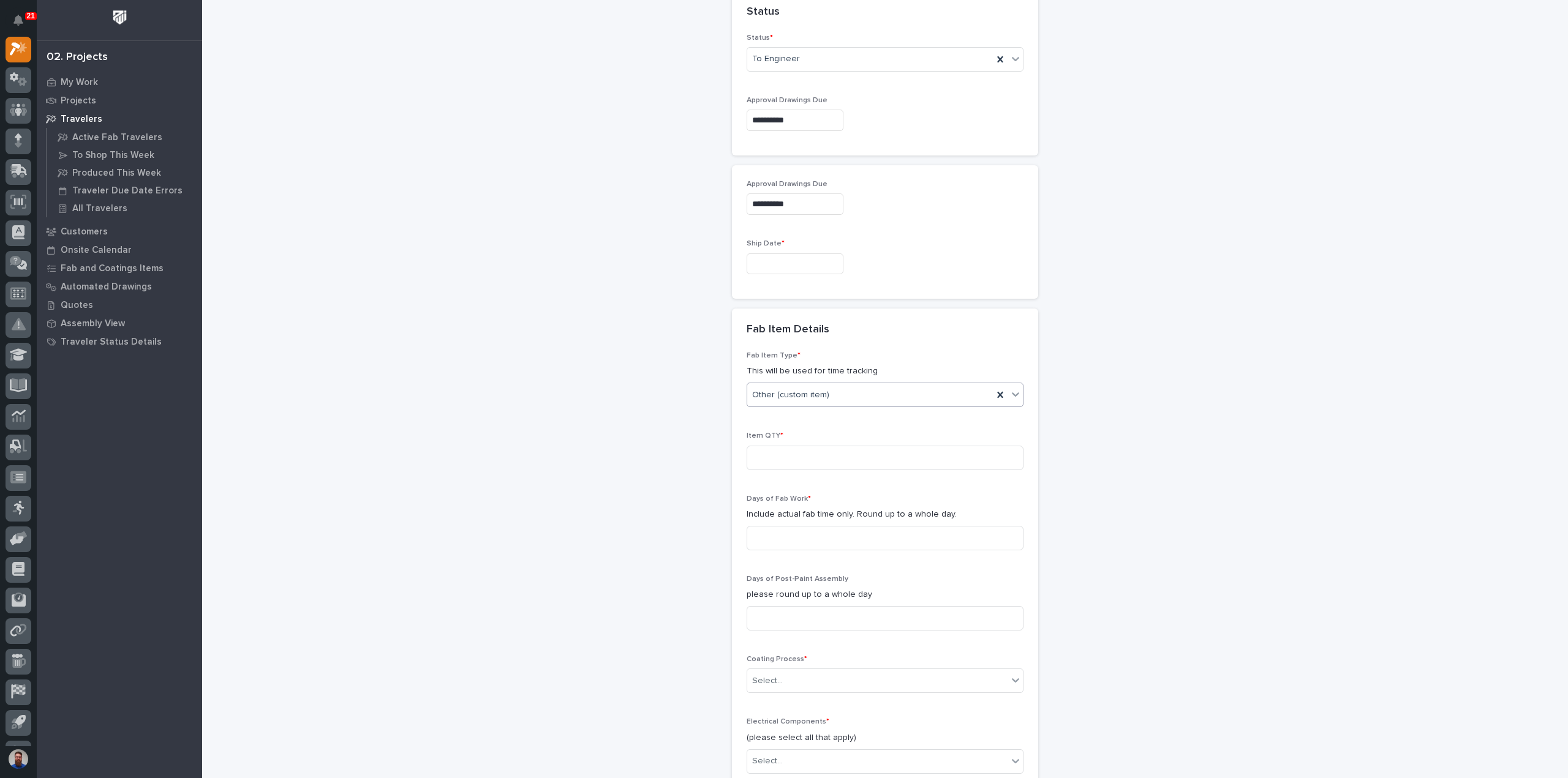
scroll to position [919, 0]
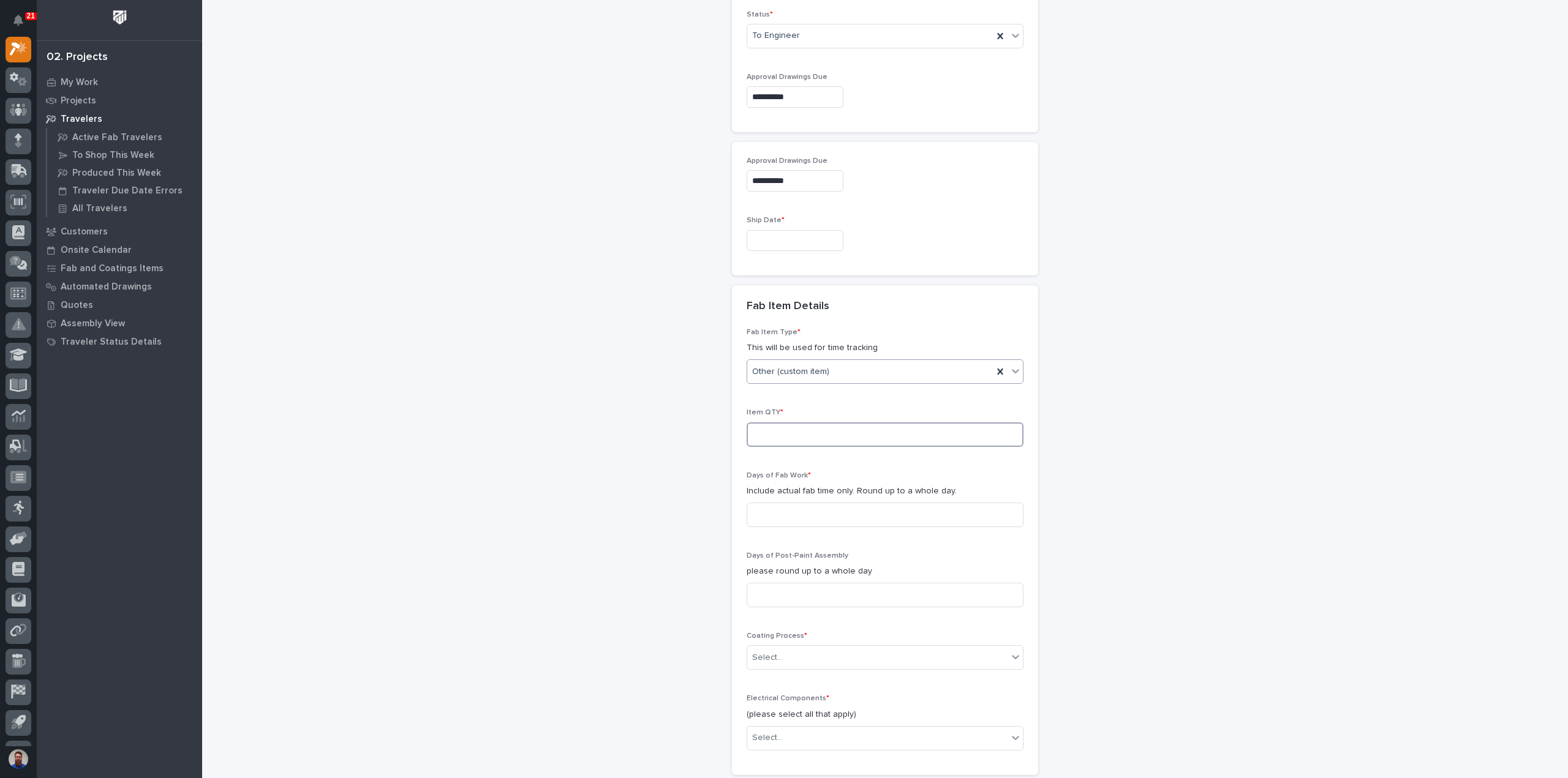
click at [791, 423] on input at bounding box center [885, 435] width 277 height 24
type input "4"
click at [569, 530] on div "**********" at bounding box center [885, 62] width 1229 height 1962
click at [772, 507] on input at bounding box center [885, 514] width 277 height 24
type input "2"
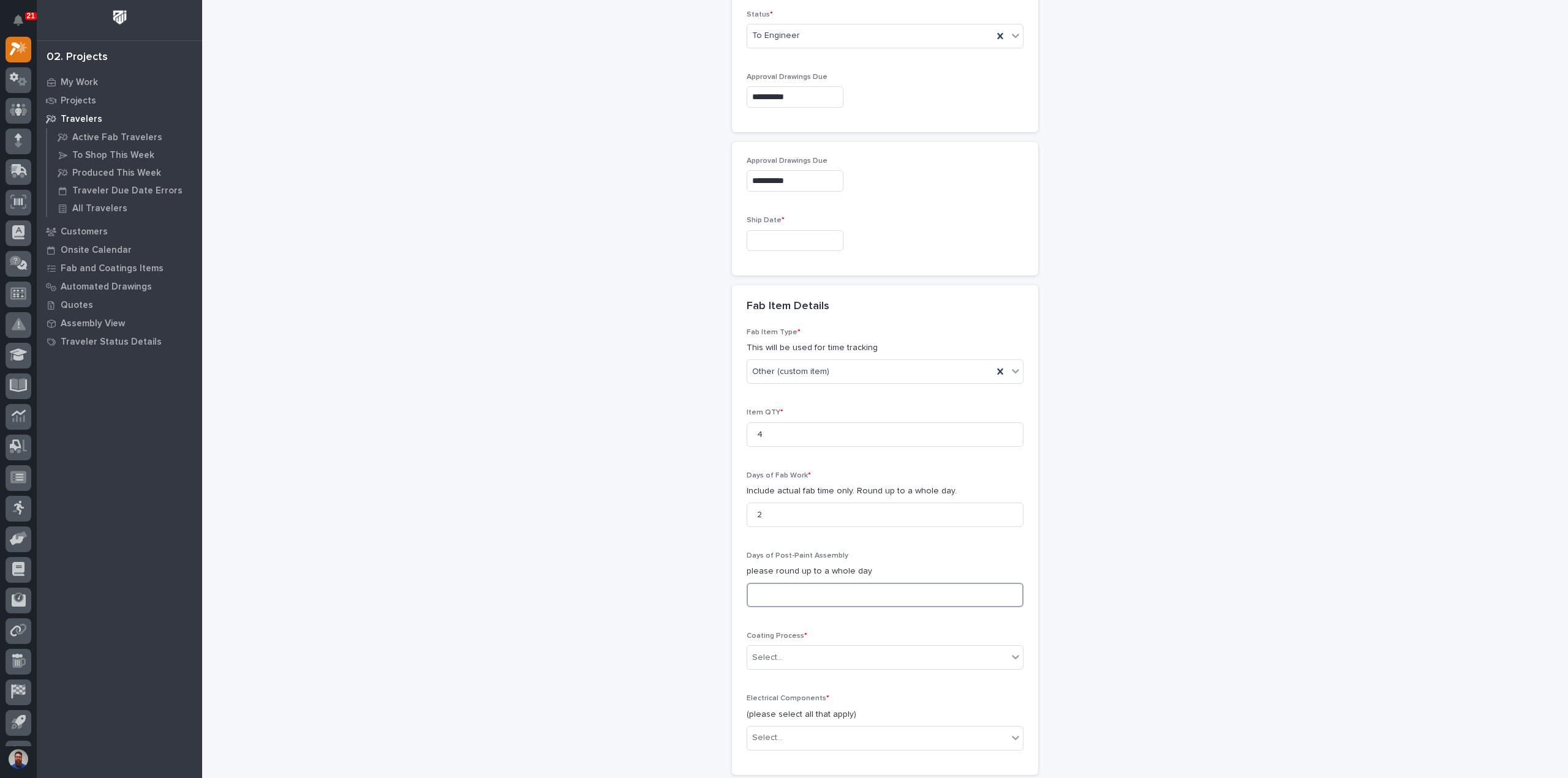
drag, startPoint x: 769, startPoint y: 595, endPoint x: 750, endPoint y: 600, distance: 19.6
click at [770, 595] on input at bounding box center [885, 595] width 277 height 24
type input "1"
click at [679, 603] on div "**********" at bounding box center [885, 62] width 1229 height 1962
click at [784, 653] on div "Select..." at bounding box center [877, 657] width 261 height 20
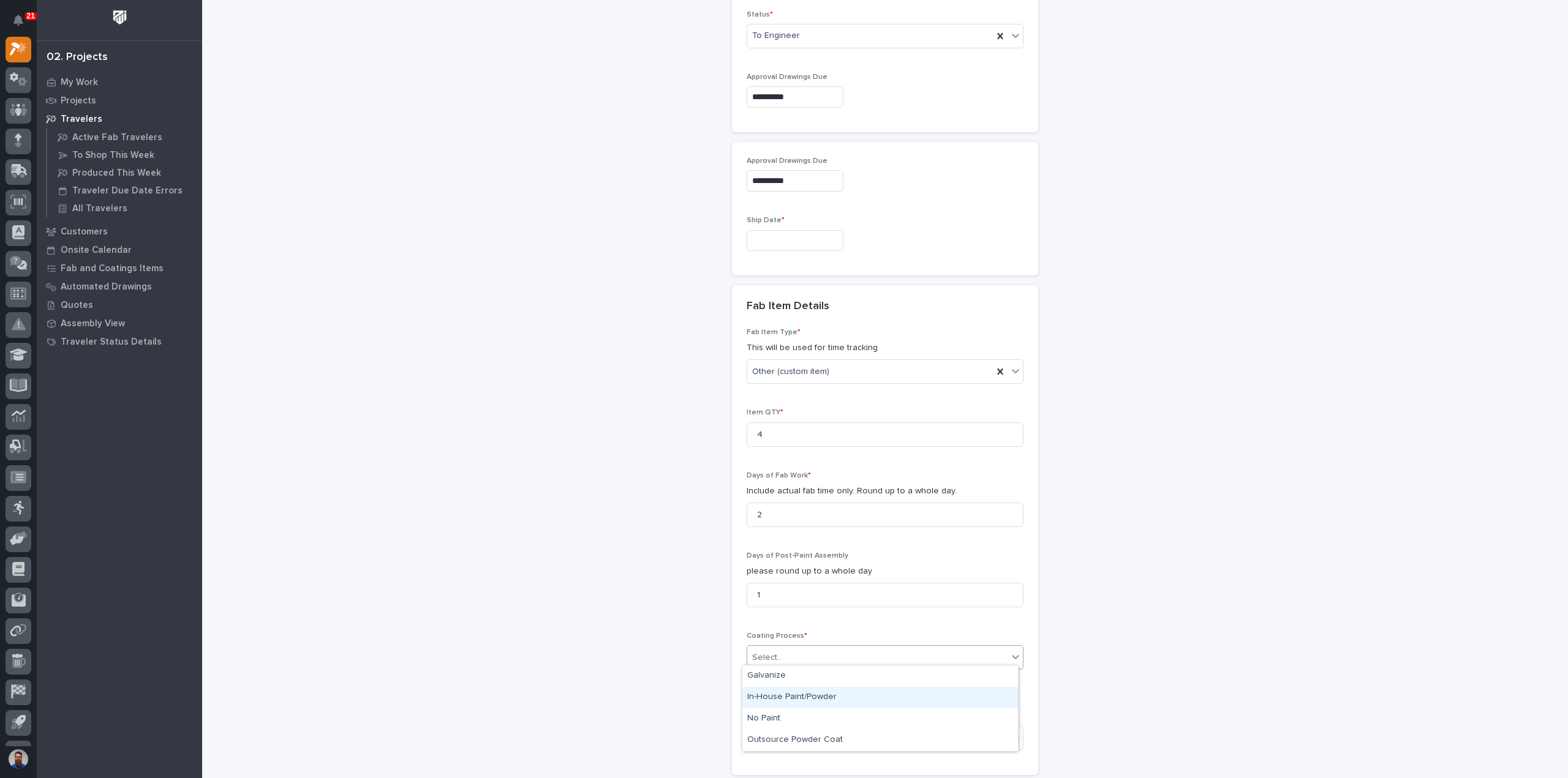
click at [799, 696] on div "In-House Paint/Powder" at bounding box center [879, 698] width 275 height 21
click at [629, 671] on div "**********" at bounding box center [885, 62] width 1229 height 1962
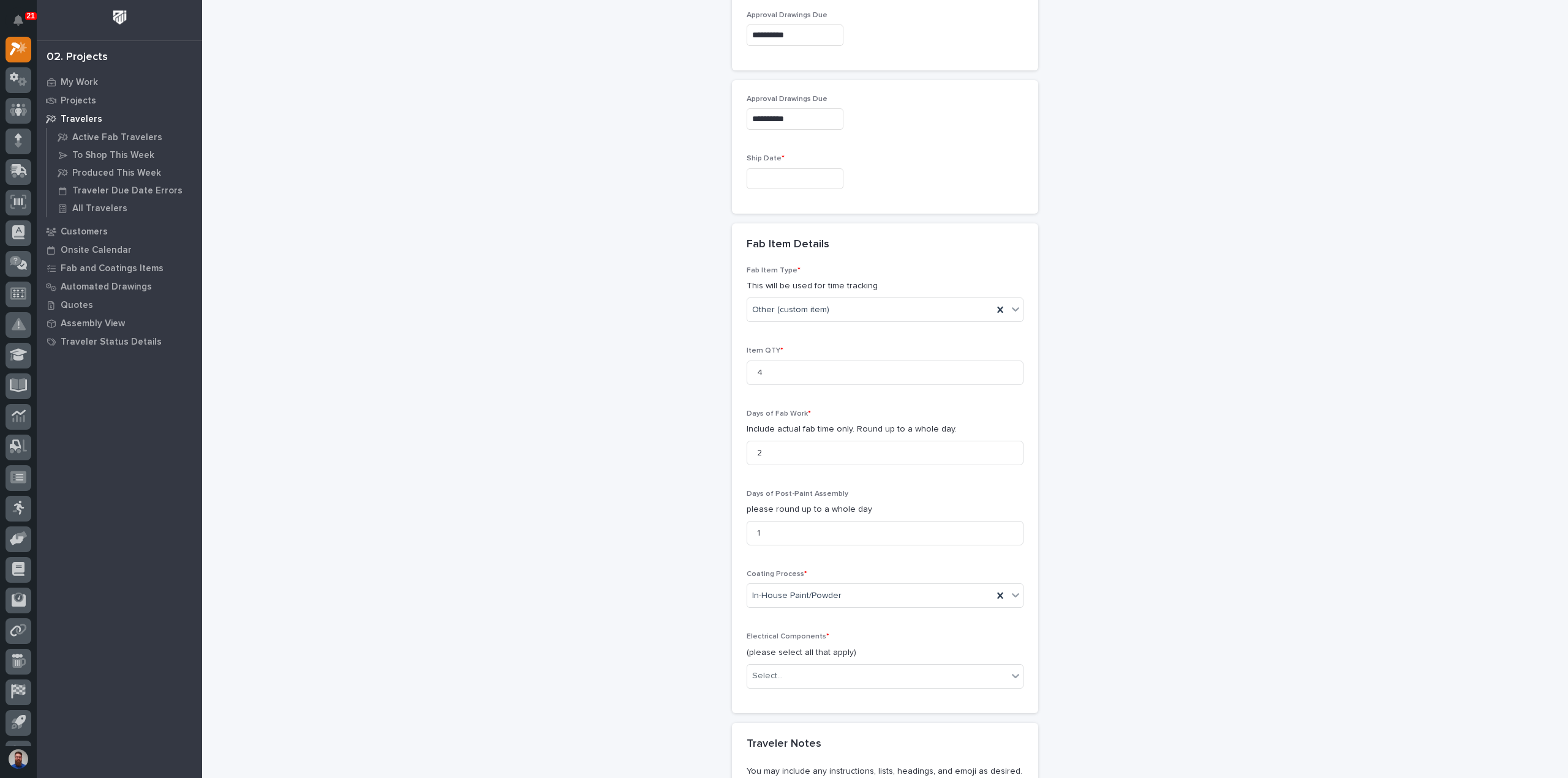
scroll to position [1001, 0]
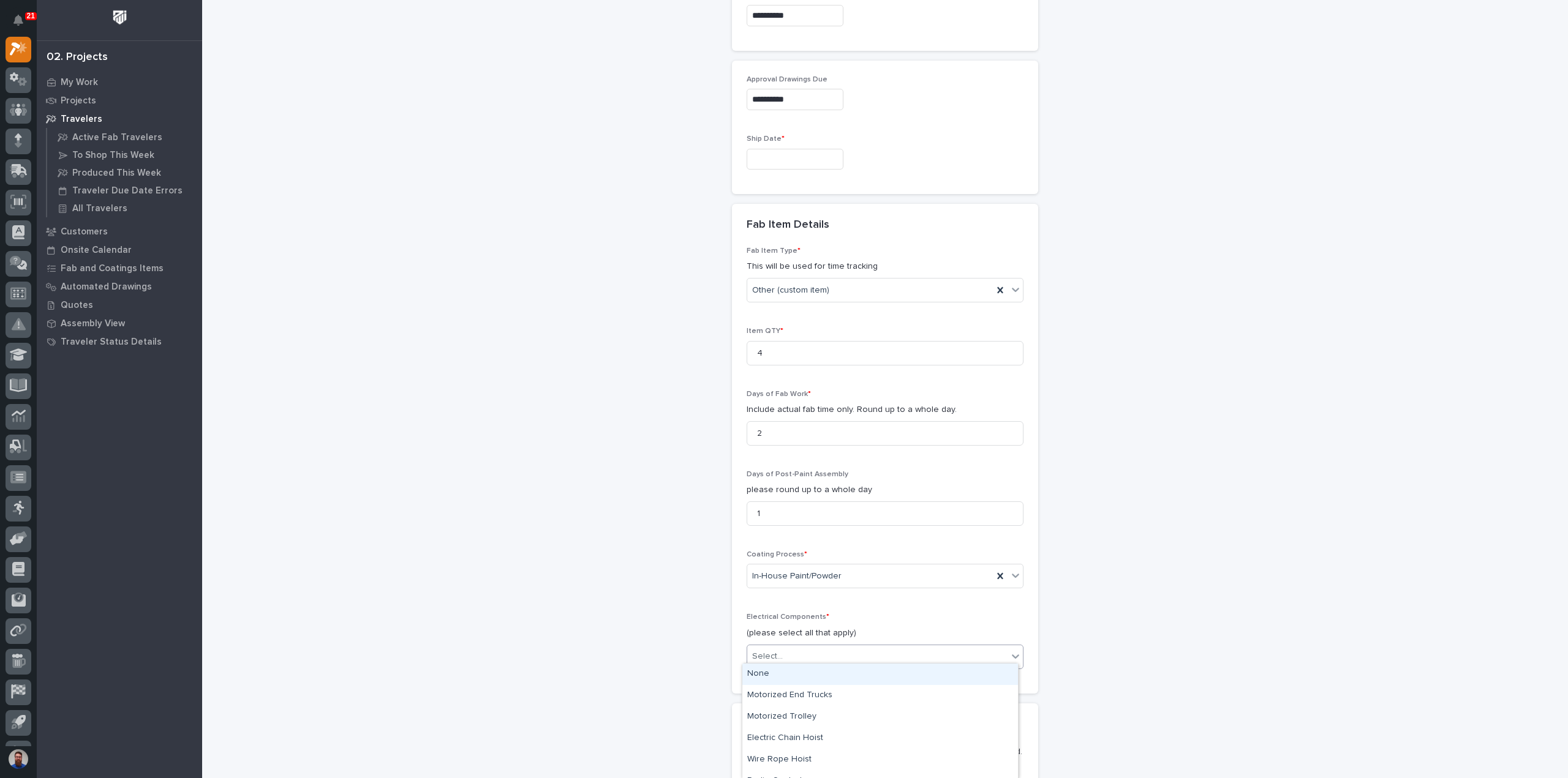
click at [785, 651] on div "Select..." at bounding box center [877, 656] width 261 height 20
click at [784, 677] on div "None" at bounding box center [879, 675] width 275 height 21
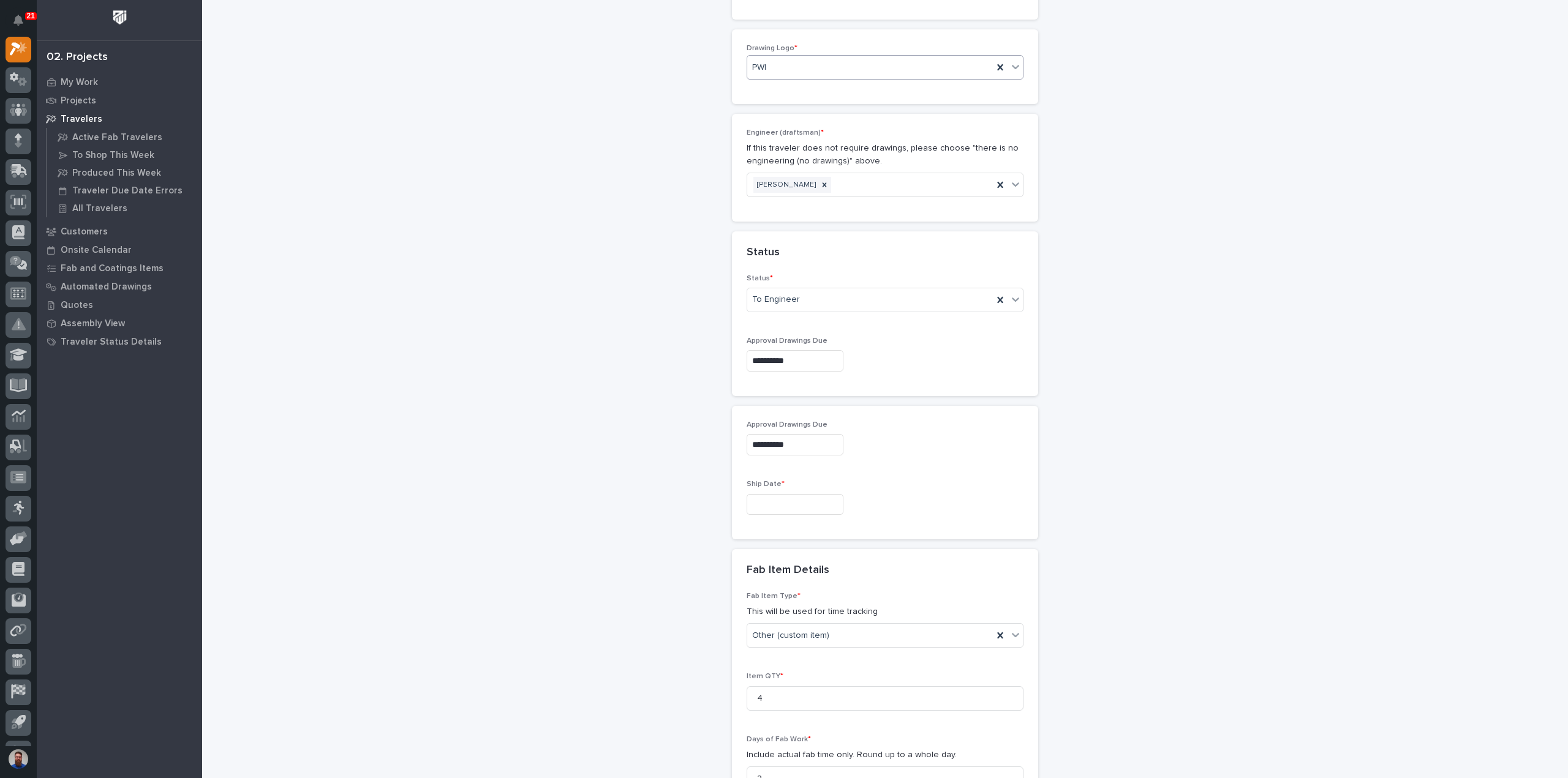
scroll to position [621, 0]
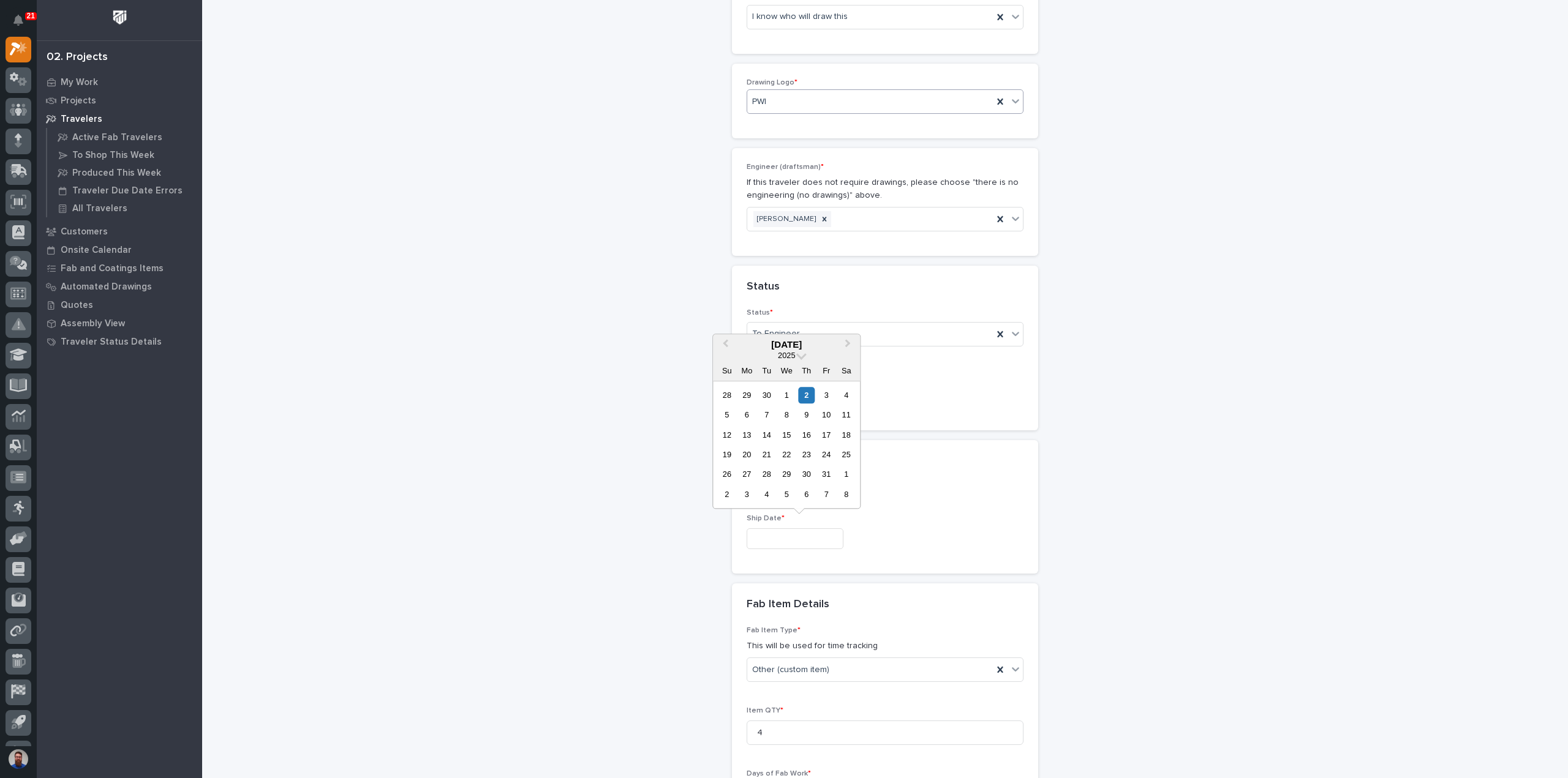
click at [784, 536] on input "text" at bounding box center [796, 540] width 97 height 21
click at [745, 476] on div "27" at bounding box center [747, 475] width 17 height 17
type input "**********"
click at [608, 539] on div "**********" at bounding box center [885, 361] width 1229 height 1962
click at [555, 590] on div "**********" at bounding box center [885, 361] width 1229 height 1962
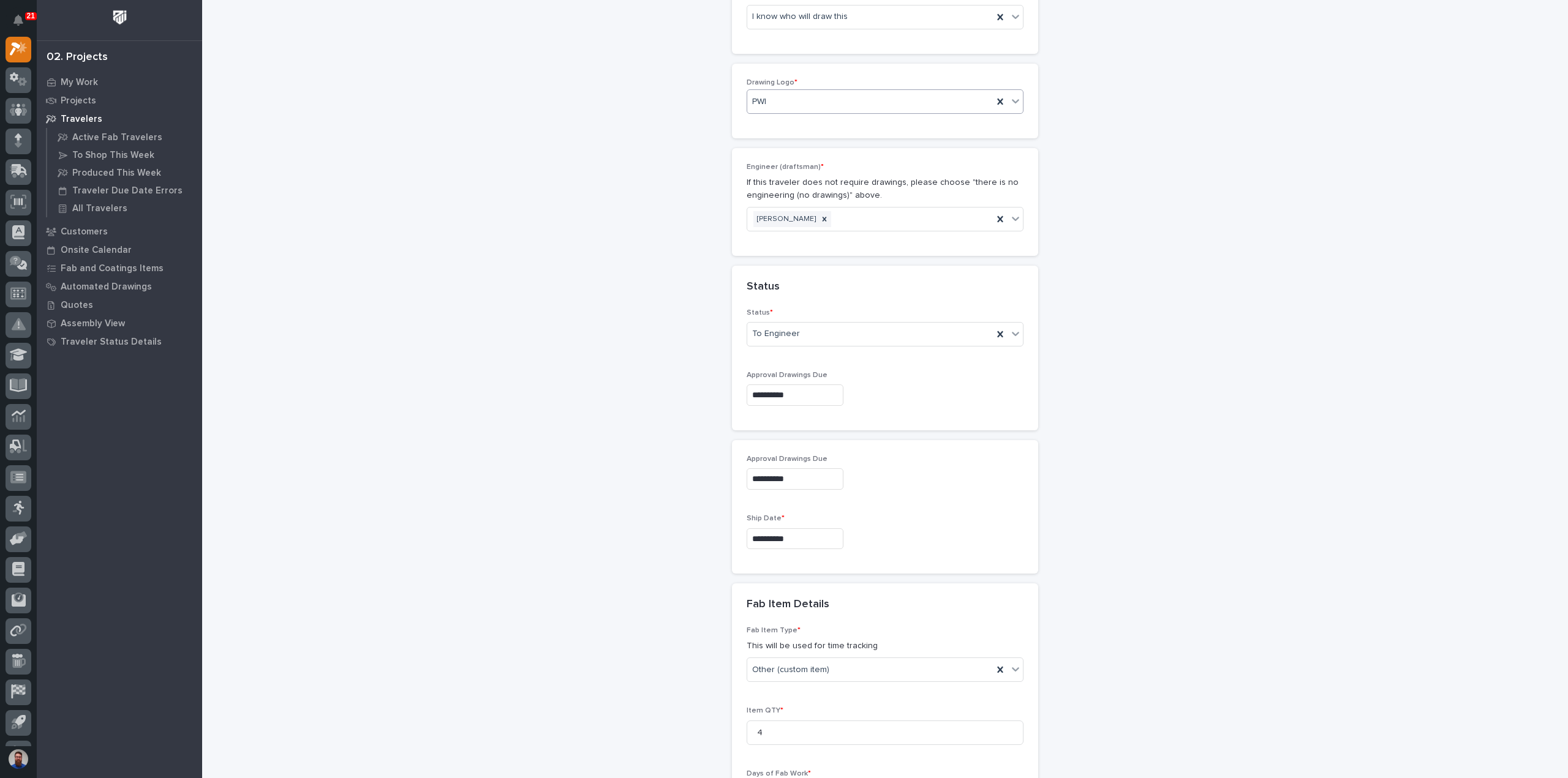
scroll to position [866, 0]
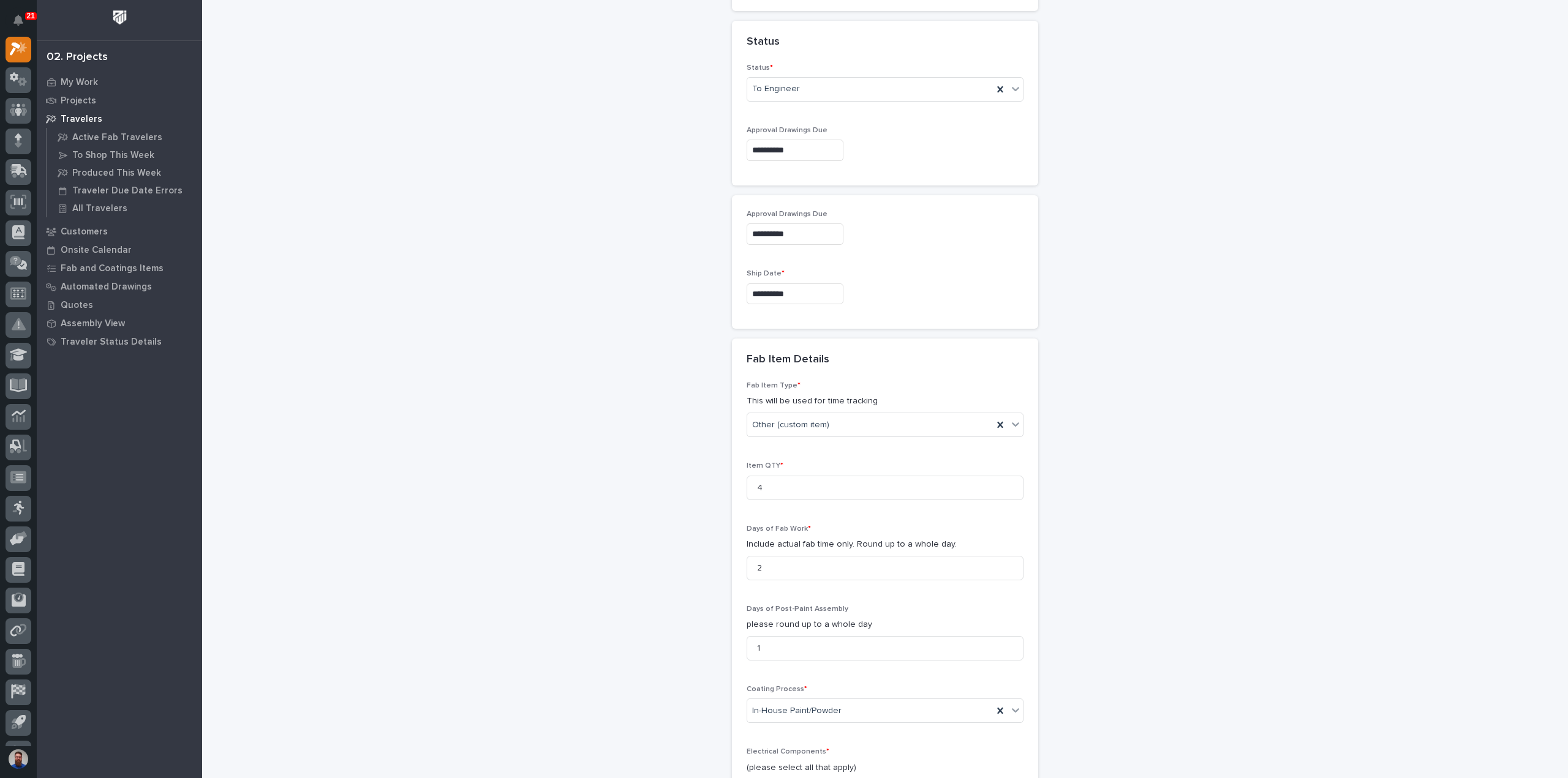
click at [590, 612] on div "**********" at bounding box center [885, 116] width 1229 height 1962
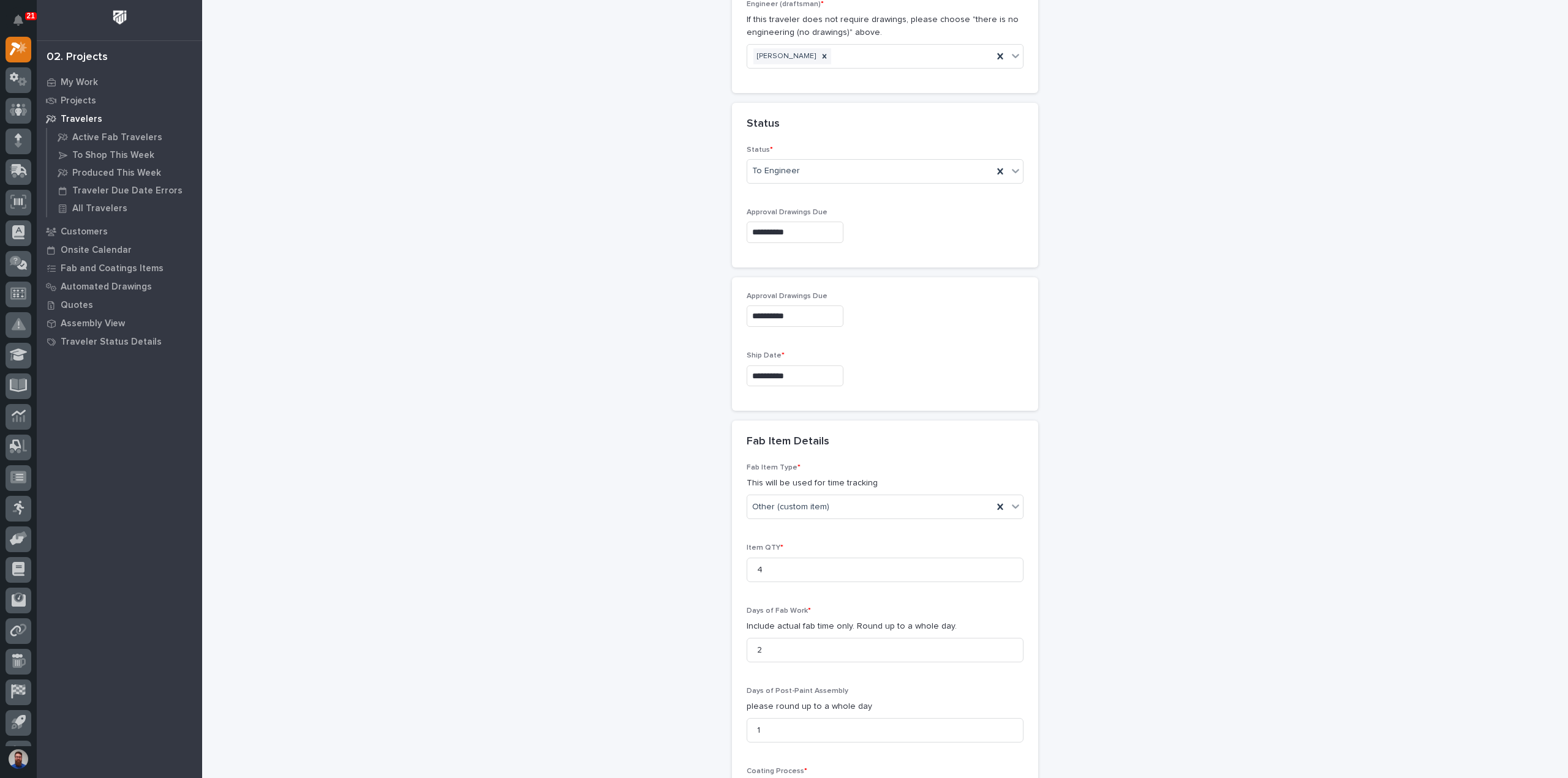
scroll to position [1192, 0]
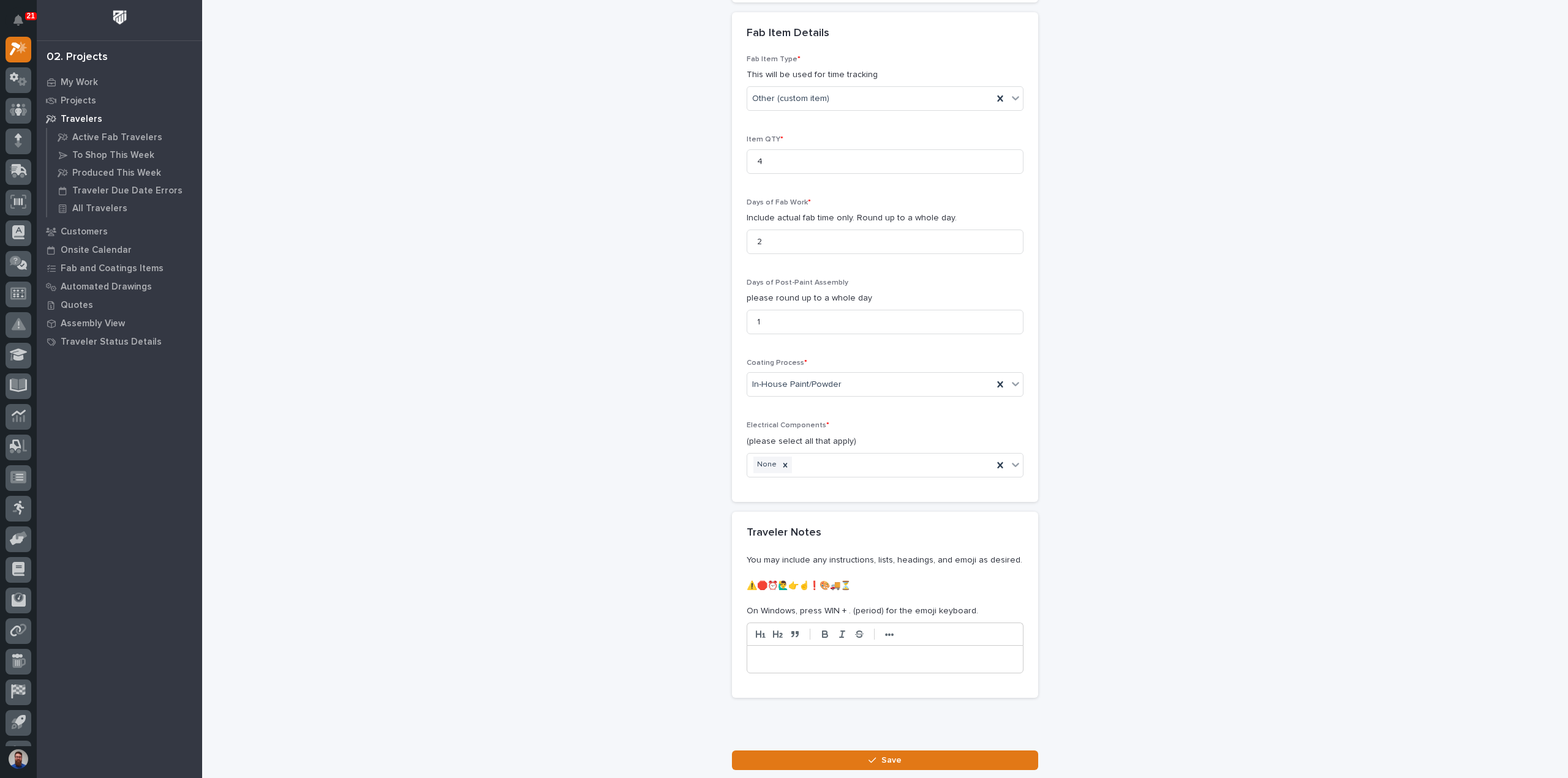
click at [896, 751] on button "Save" at bounding box center [885, 760] width 306 height 19
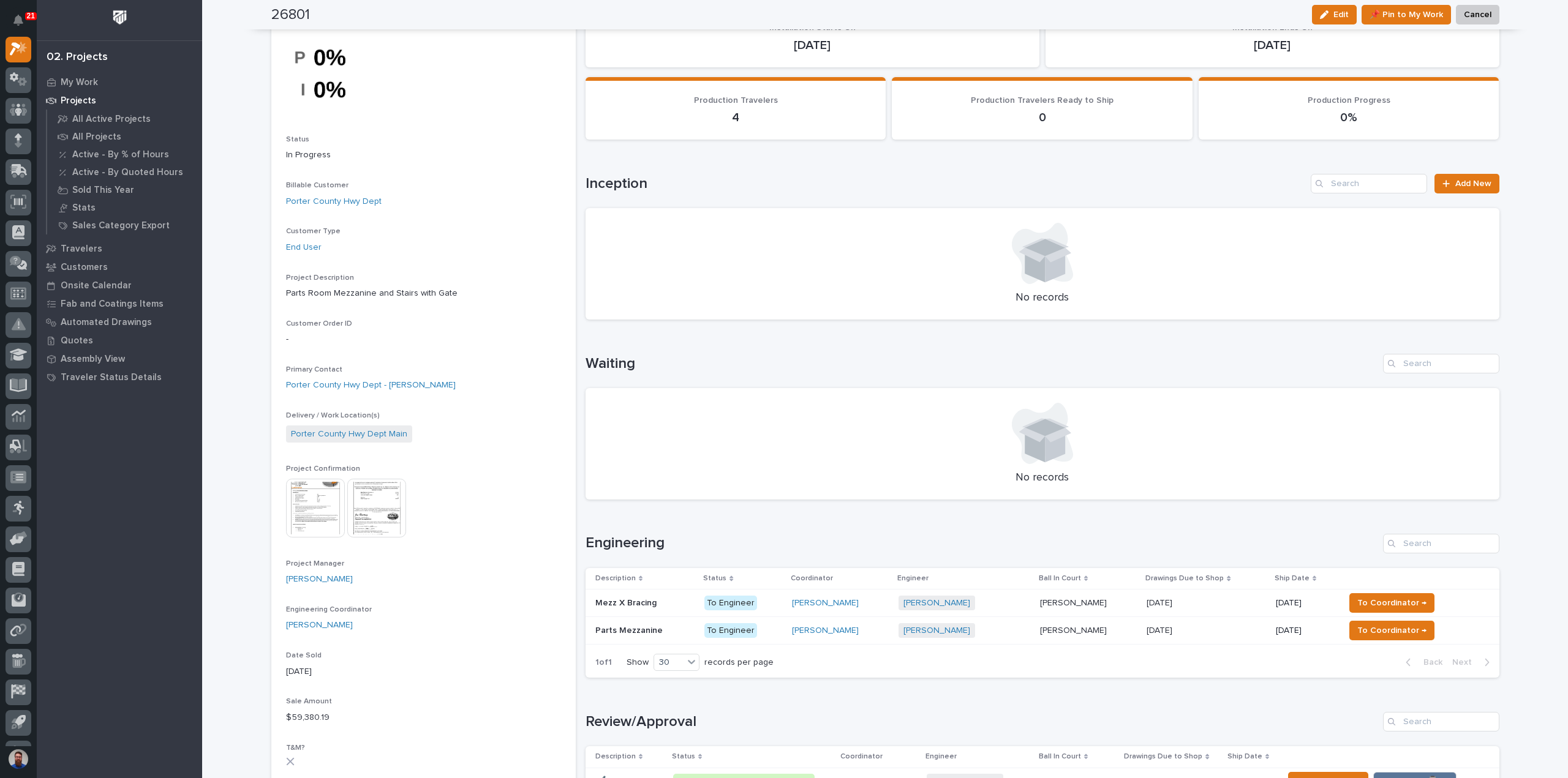
scroll to position [163, 0]
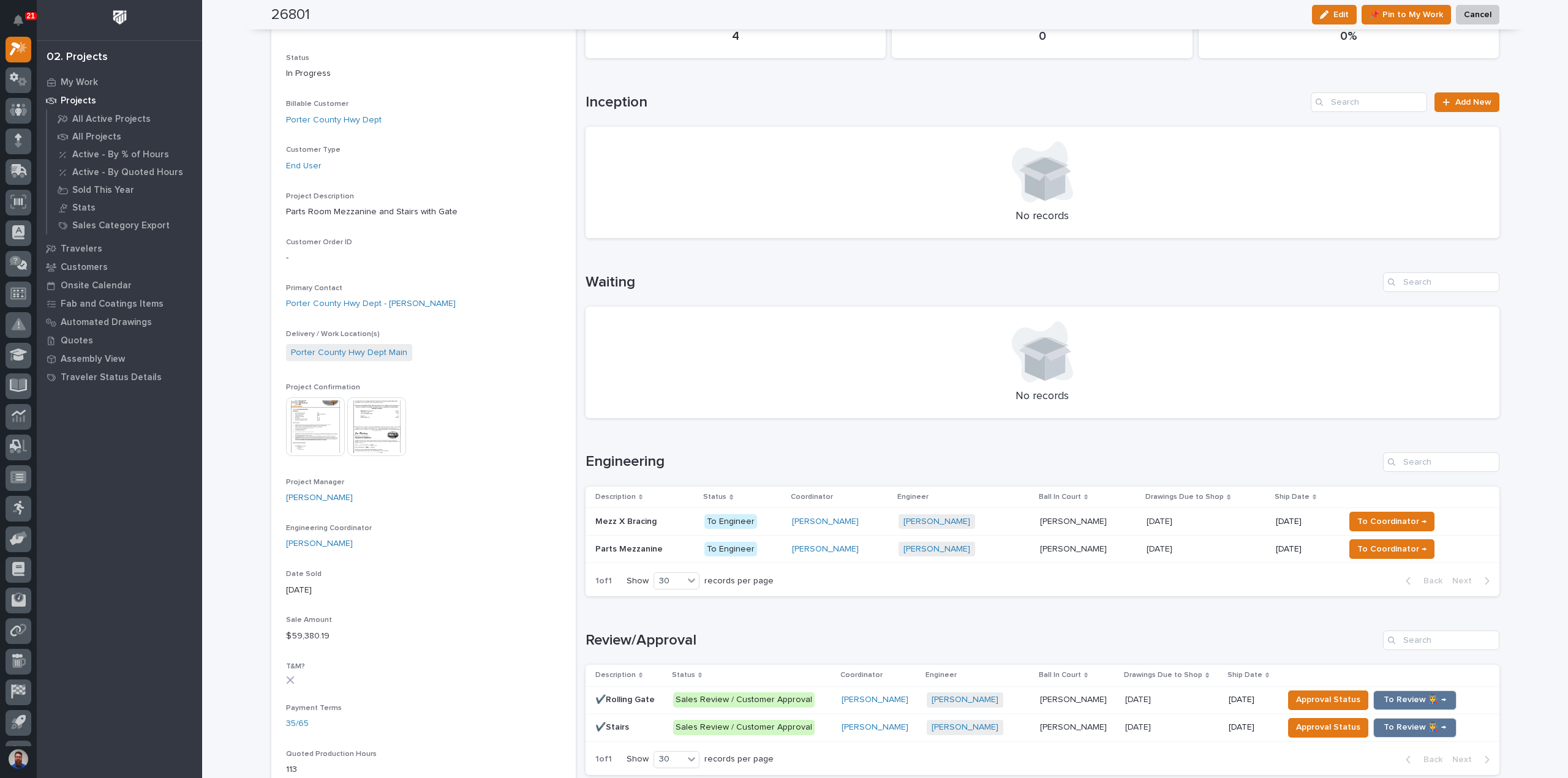
click at [889, 522] on div "[PERSON_NAME]" at bounding box center [840, 522] width 97 height 11
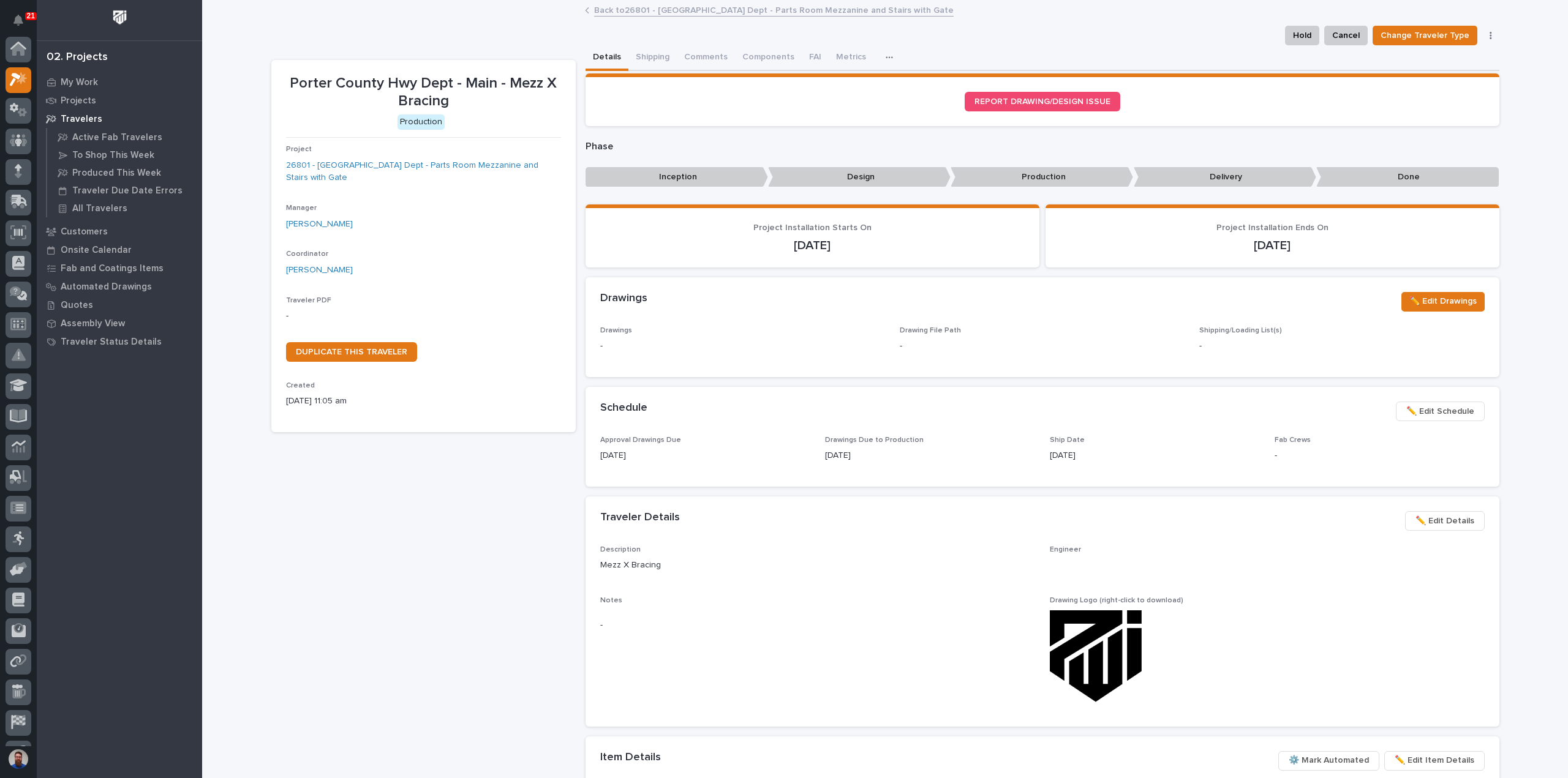
scroll to position [30, 0]
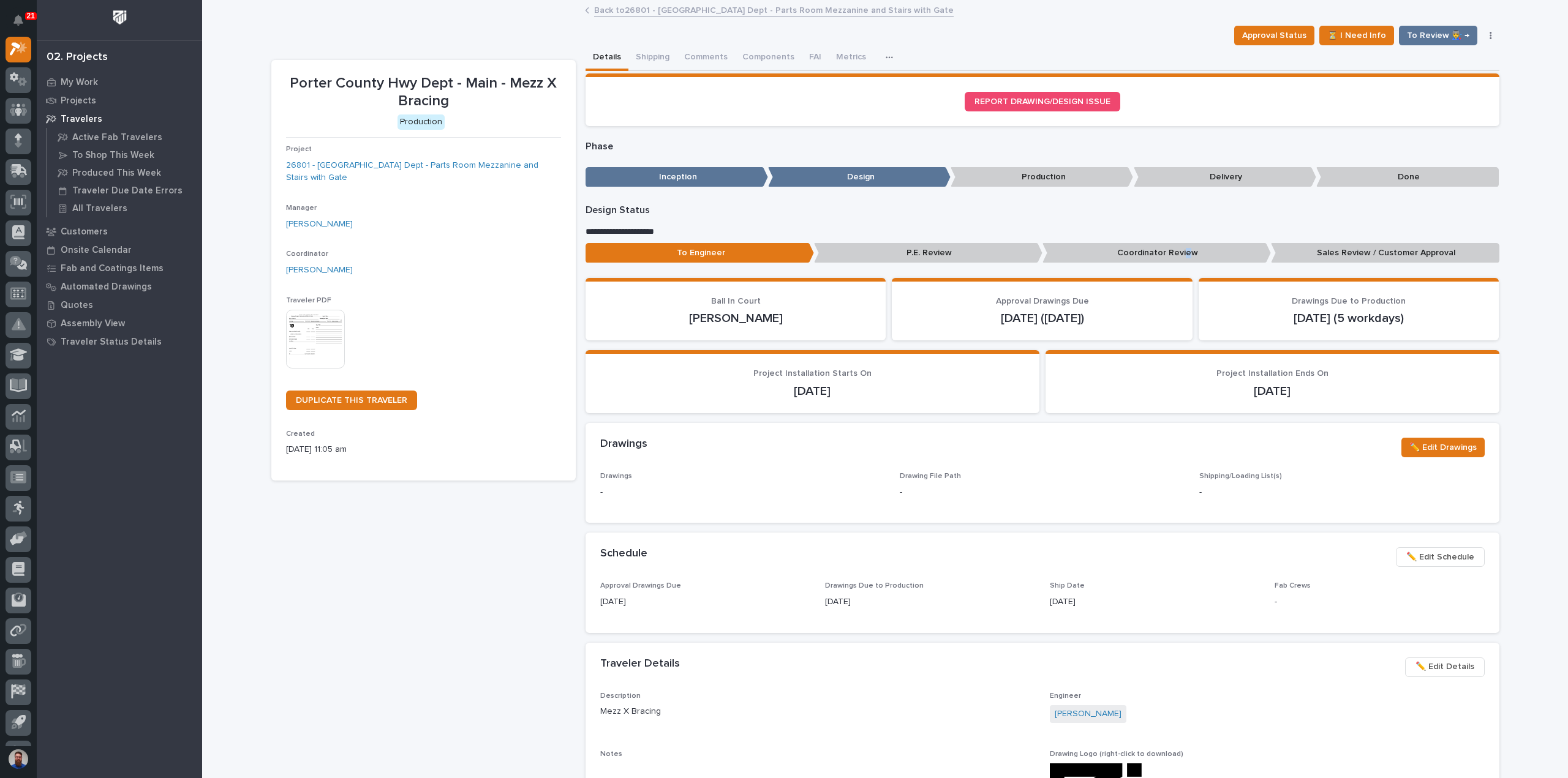
click at [1183, 253] on p "Coordinator Review" at bounding box center [1157, 253] width 229 height 20
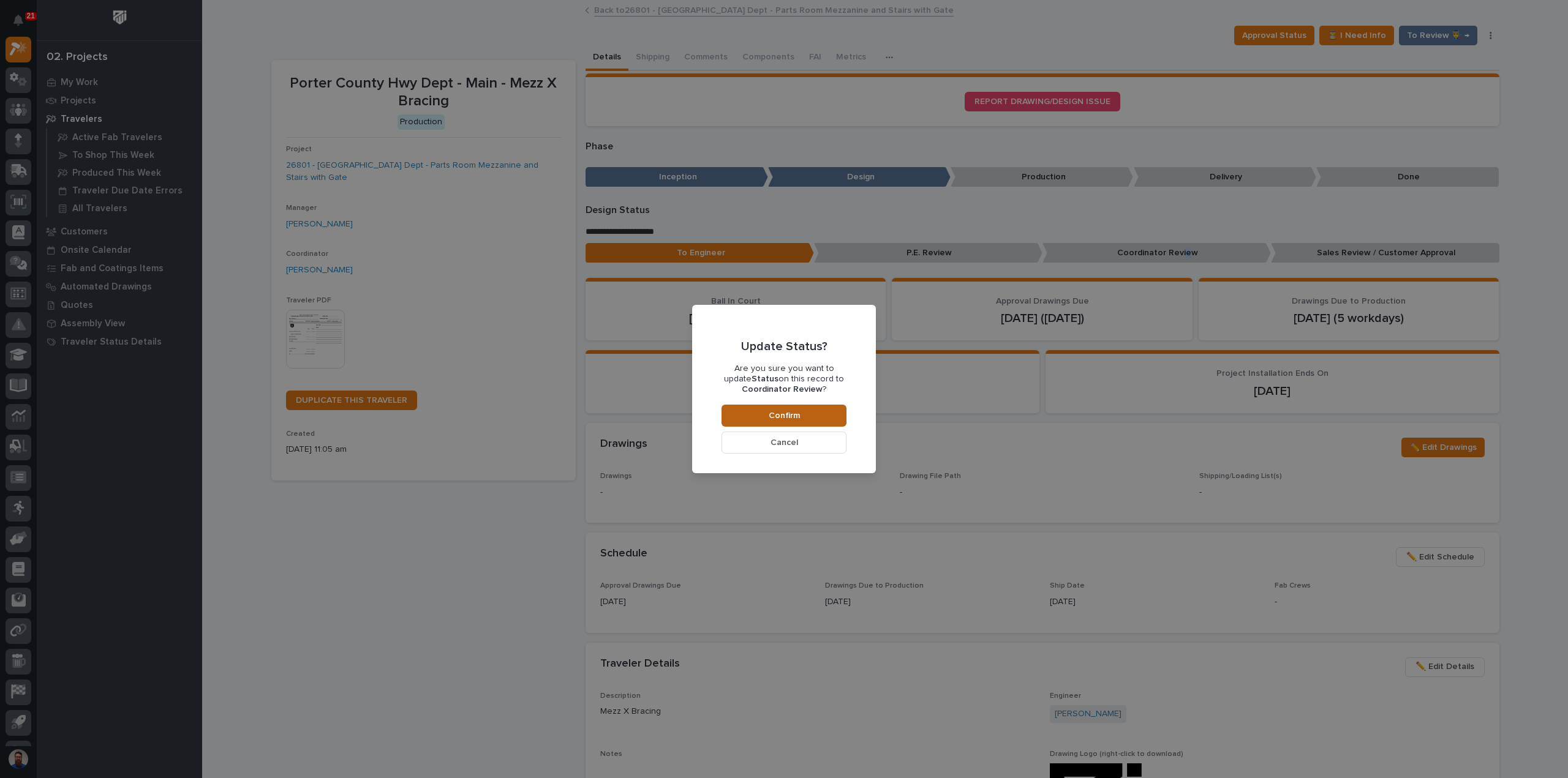
click at [829, 409] on button "Confirm" at bounding box center [784, 415] width 125 height 22
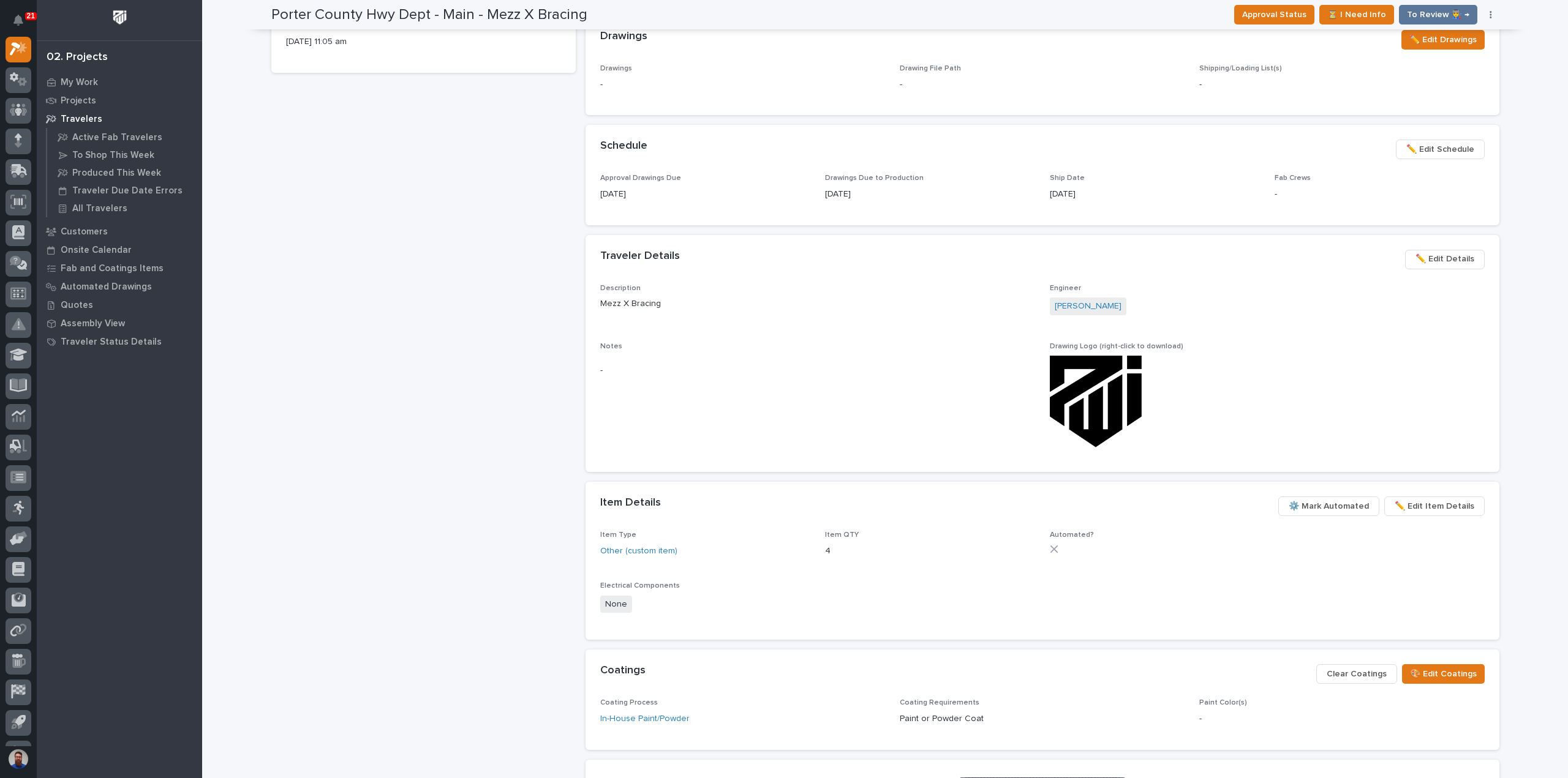
scroll to position [0, 0]
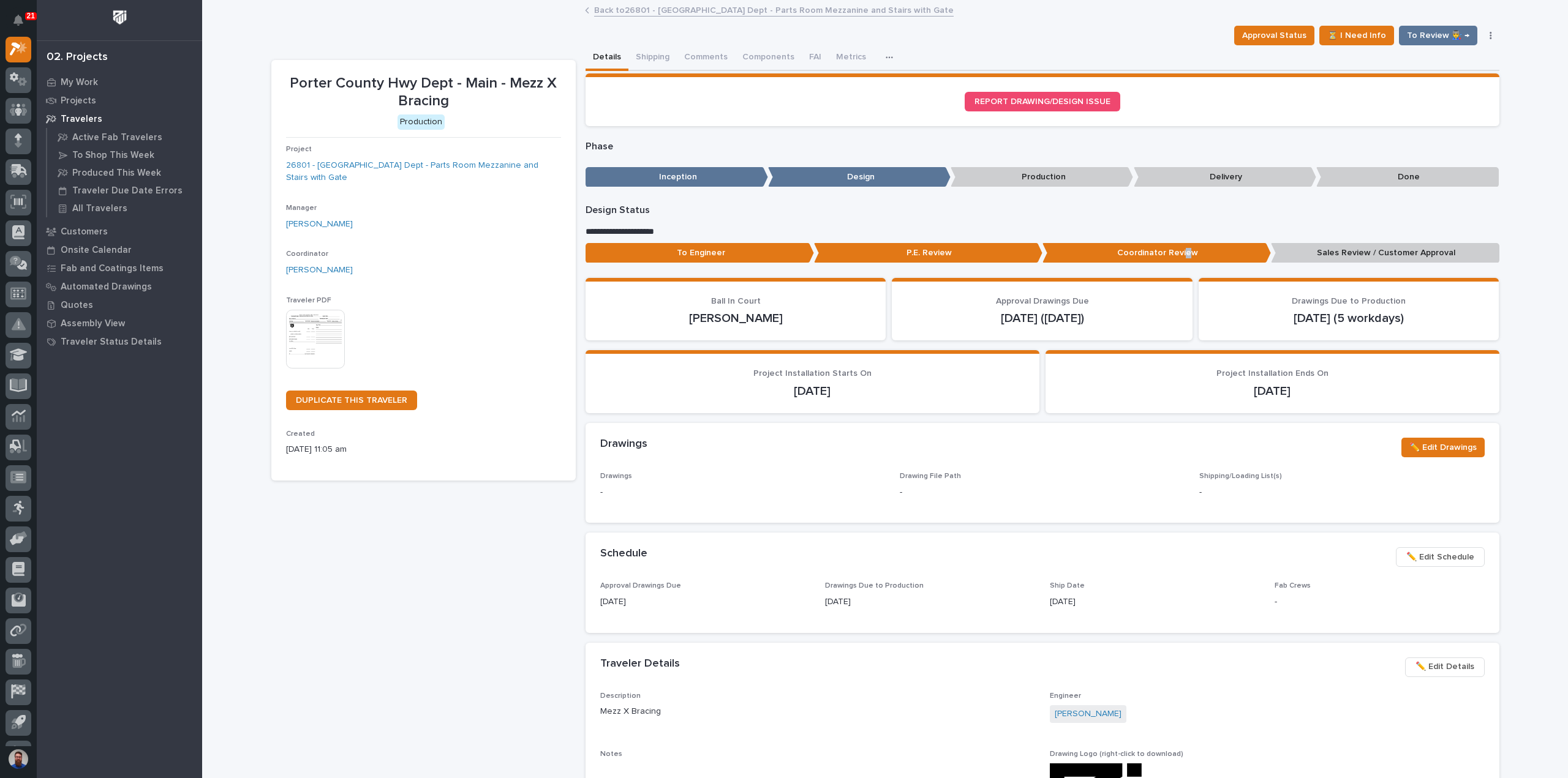
click at [311, 338] on img at bounding box center [315, 339] width 58 height 58
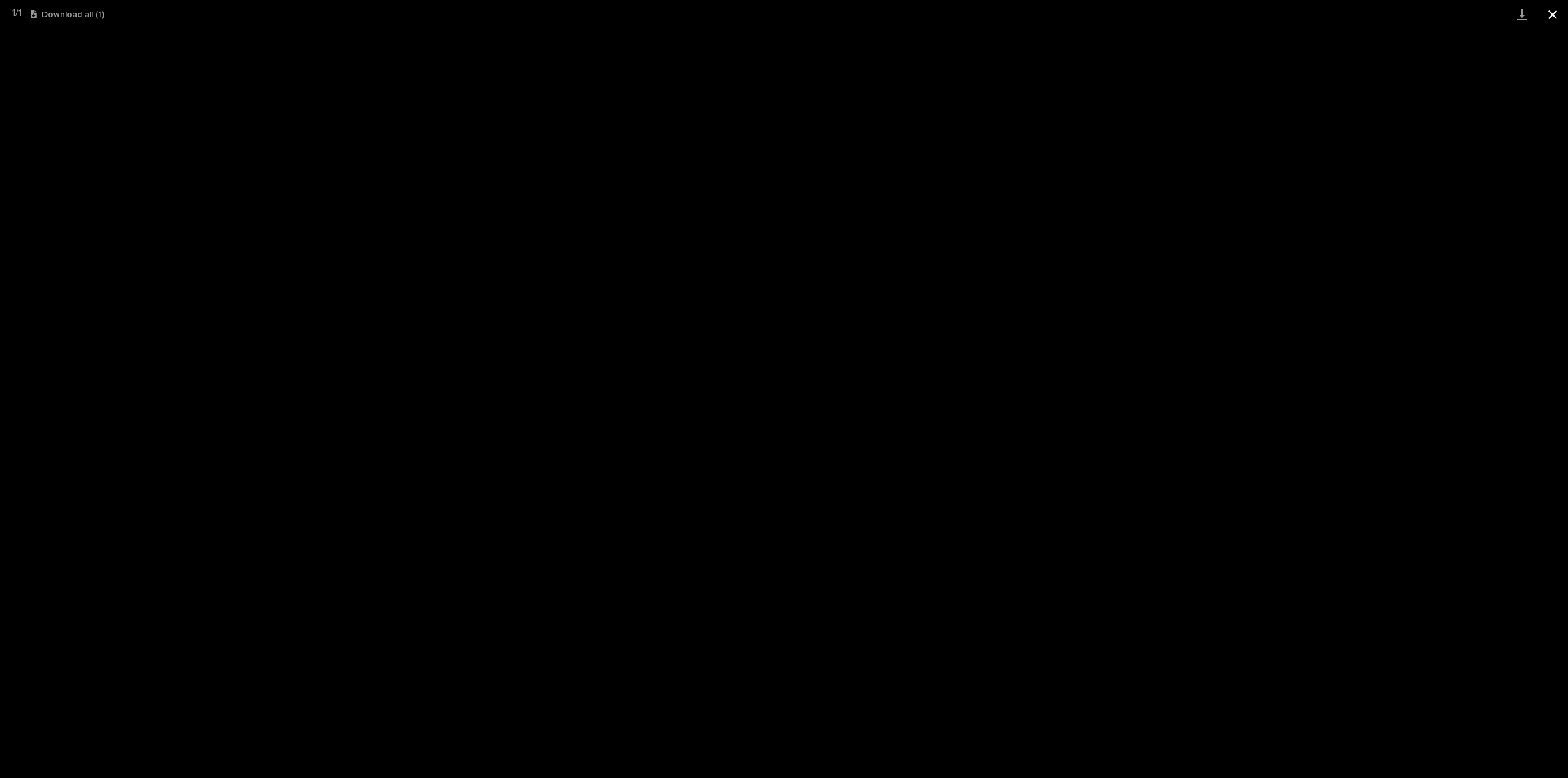
click at [1550, 15] on button "Close gallery" at bounding box center [1552, 15] width 30 height 29
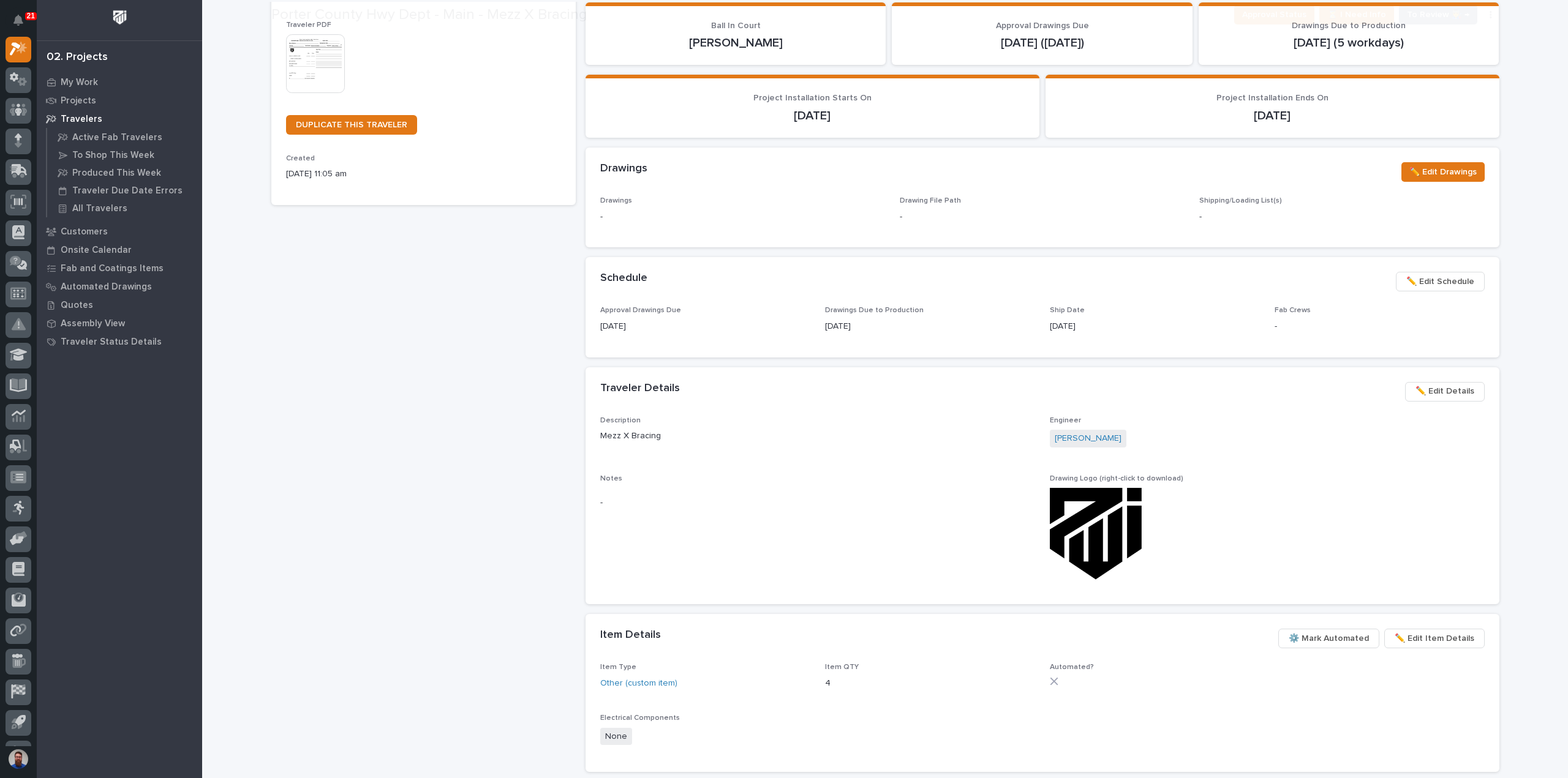
scroll to position [407, 0]
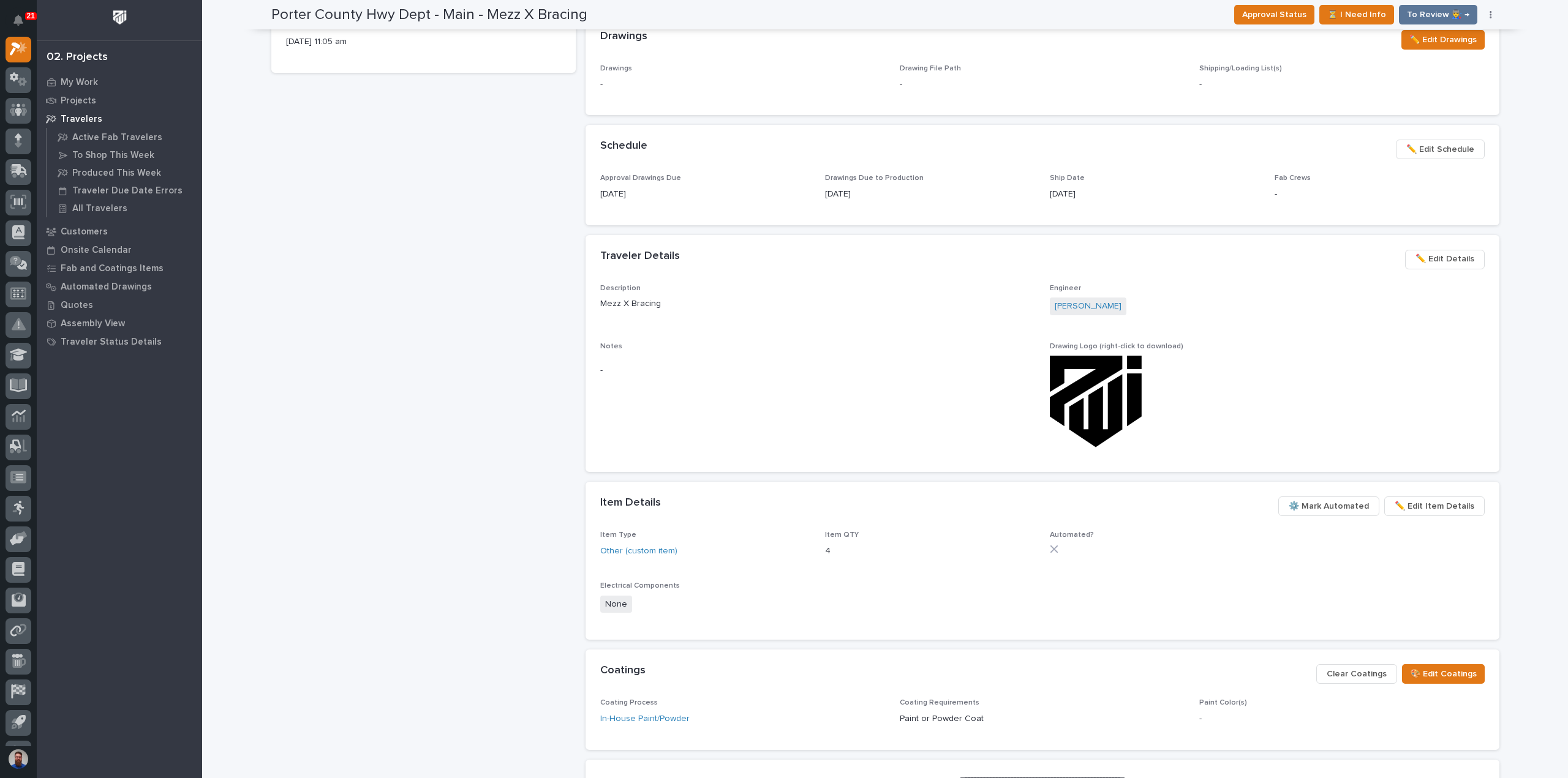
click at [1332, 508] on span "⚙️ Mark Automated" at bounding box center [1329, 506] width 81 height 15
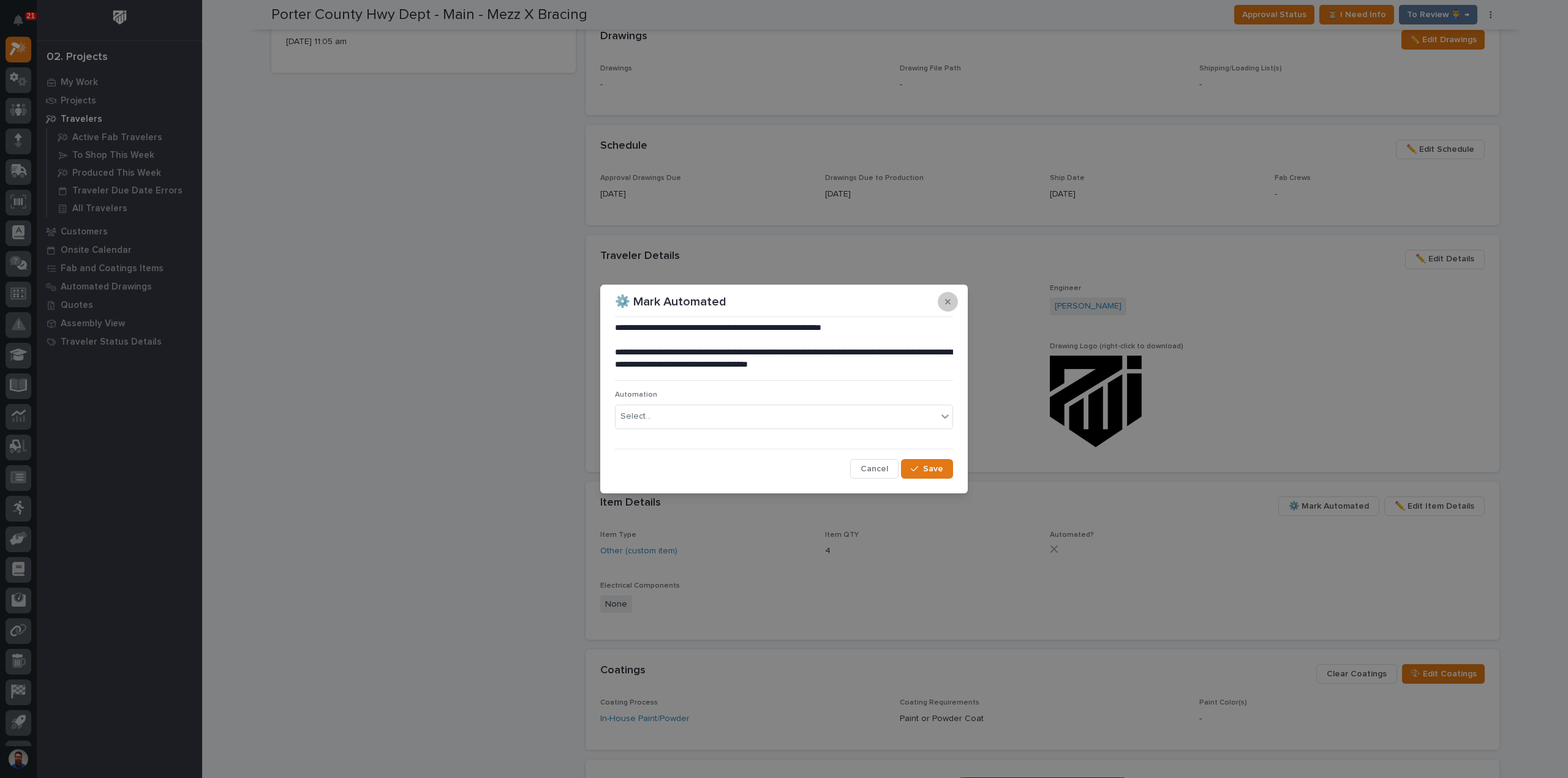
click at [944, 300] on button "button" at bounding box center [947, 301] width 20 height 19
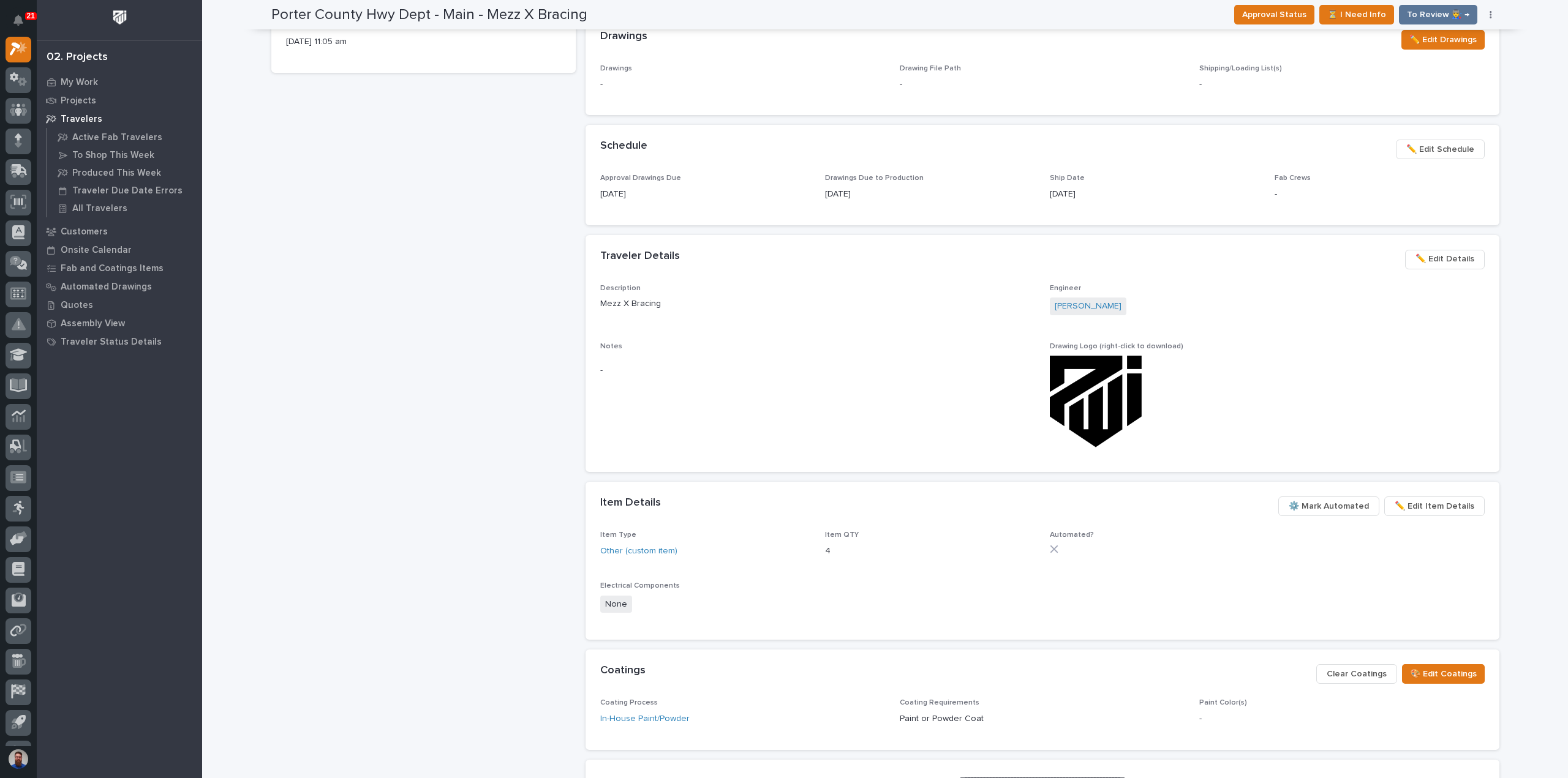
click at [1335, 511] on span "⚙️ Mark Automated" at bounding box center [1329, 506] width 81 height 15
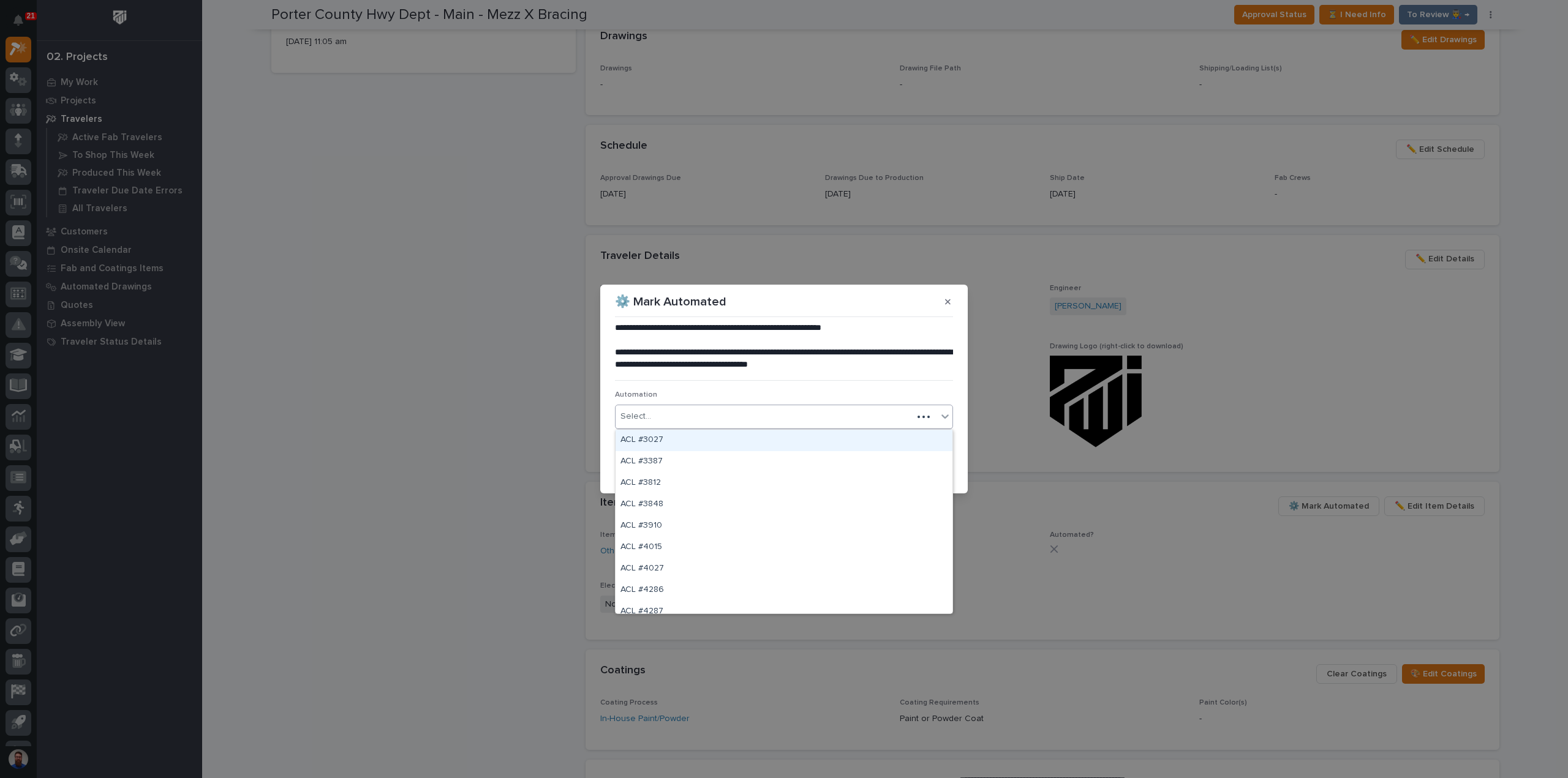
click at [681, 415] on div "Select..." at bounding box center [764, 416] width 297 height 20
type input "*"
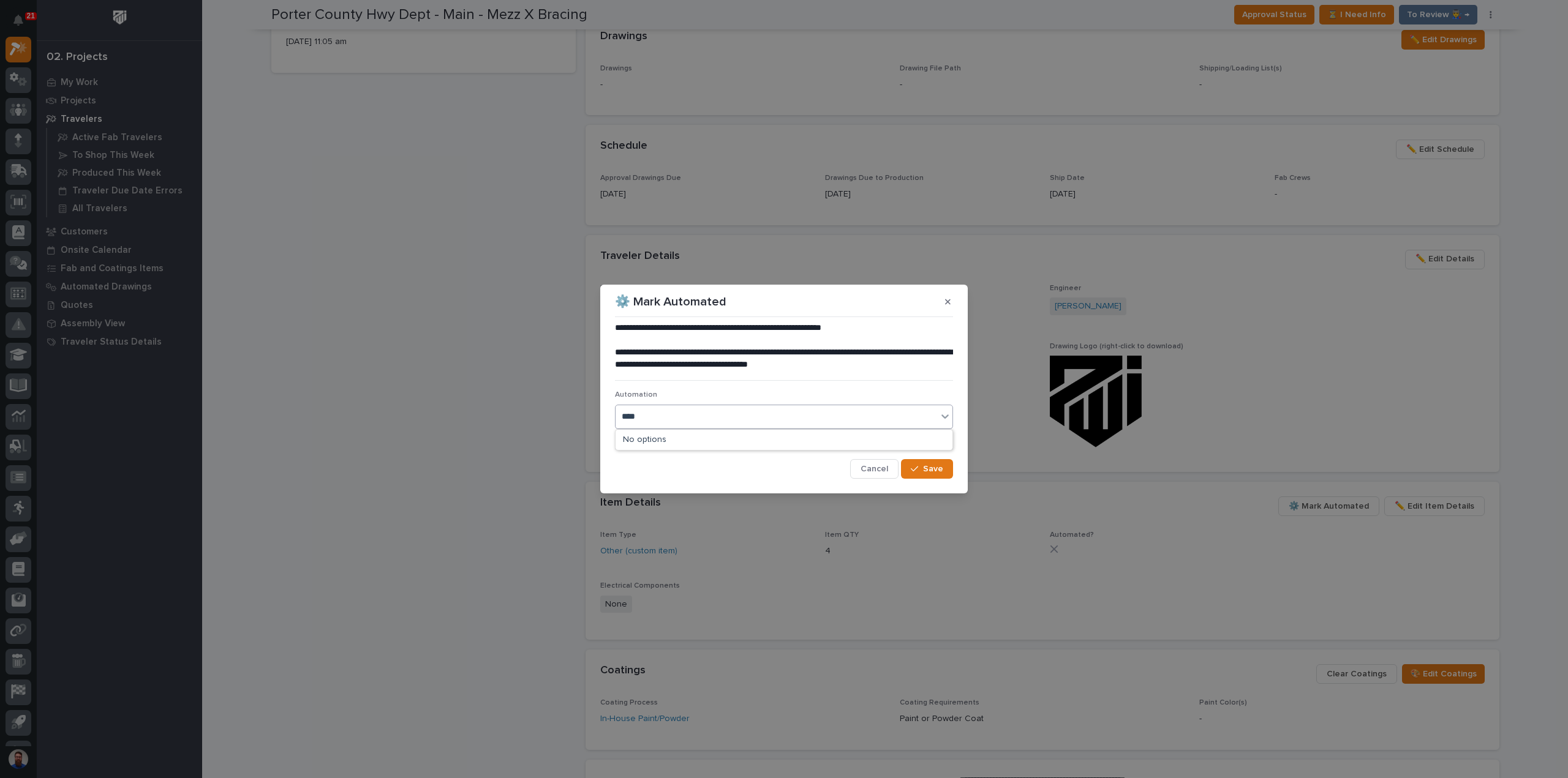
type input "*****"
click at [688, 440] on div "XB #42772" at bounding box center [784, 441] width 337 height 21
click at [692, 412] on div "XB #42772" at bounding box center [769, 417] width 307 height 21
type input "*****"
click at [698, 446] on div "XB #42782" at bounding box center [784, 441] width 337 height 21
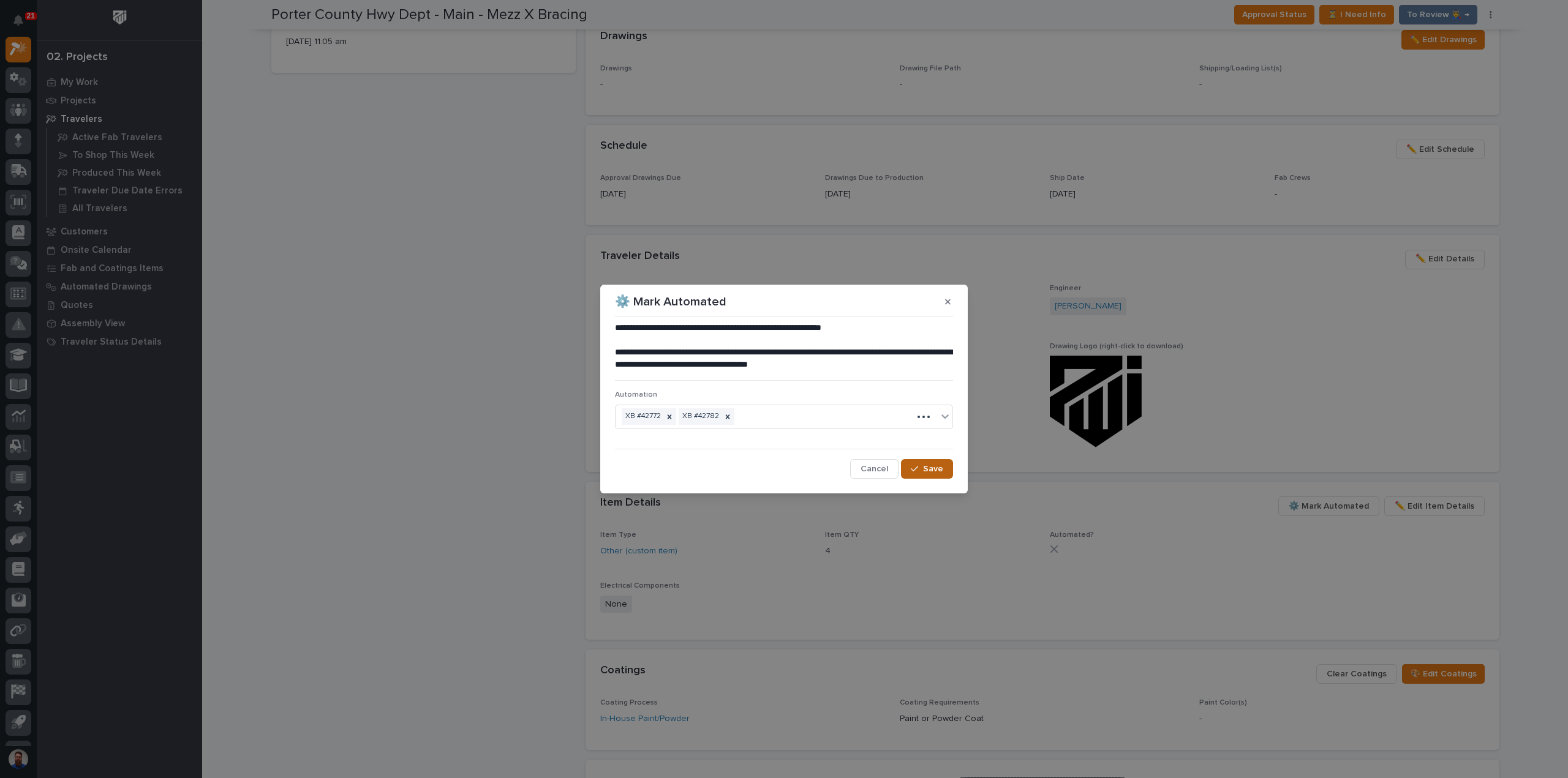
click at [939, 473] on span "Save" at bounding box center [933, 469] width 20 height 11
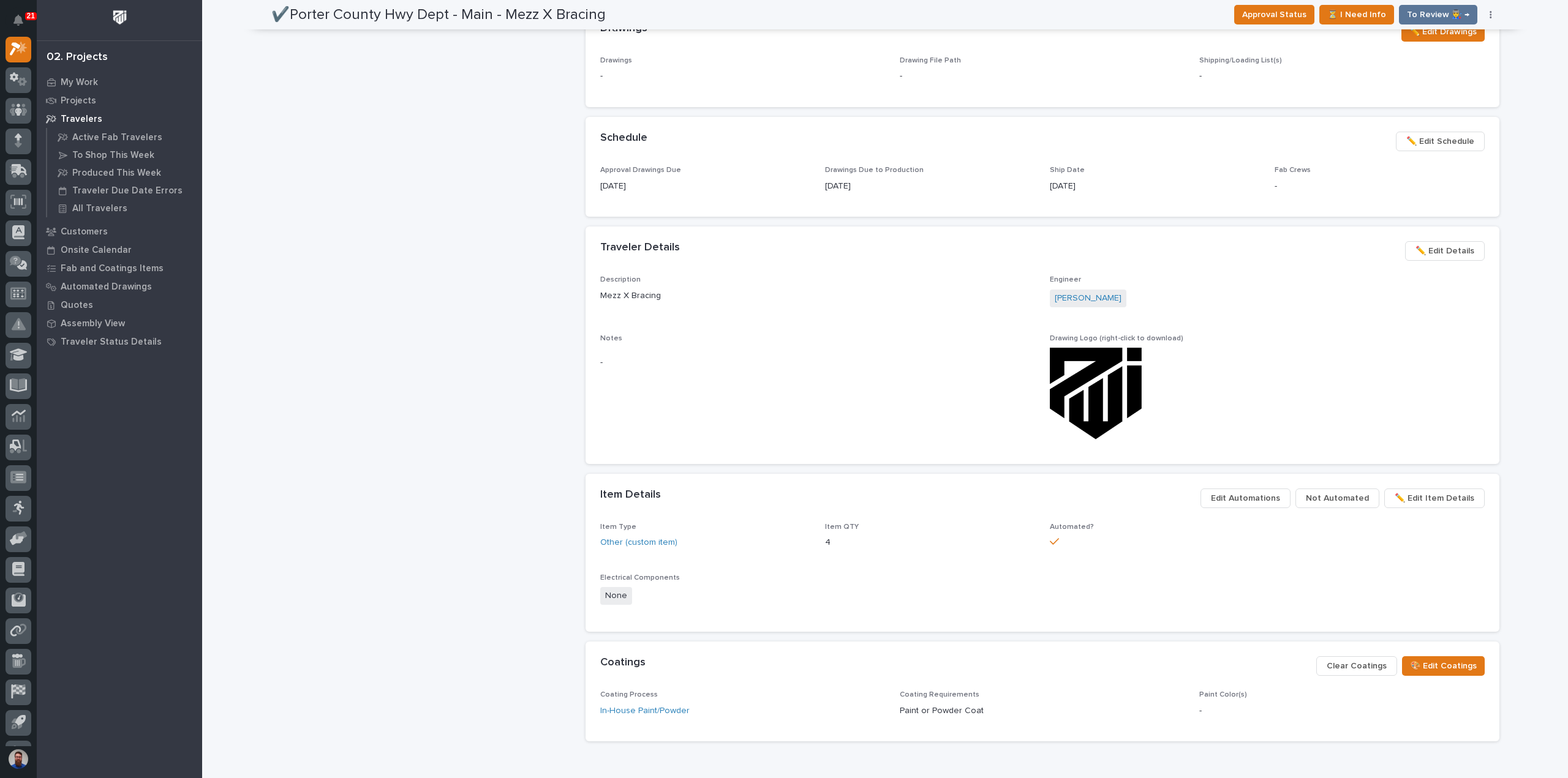
click at [426, 548] on div "✔️Porter County Hwy Dept - Main - Mezz X Bracing Production Project 26801 - Por…" at bounding box center [423, 246] width 304 height 1346
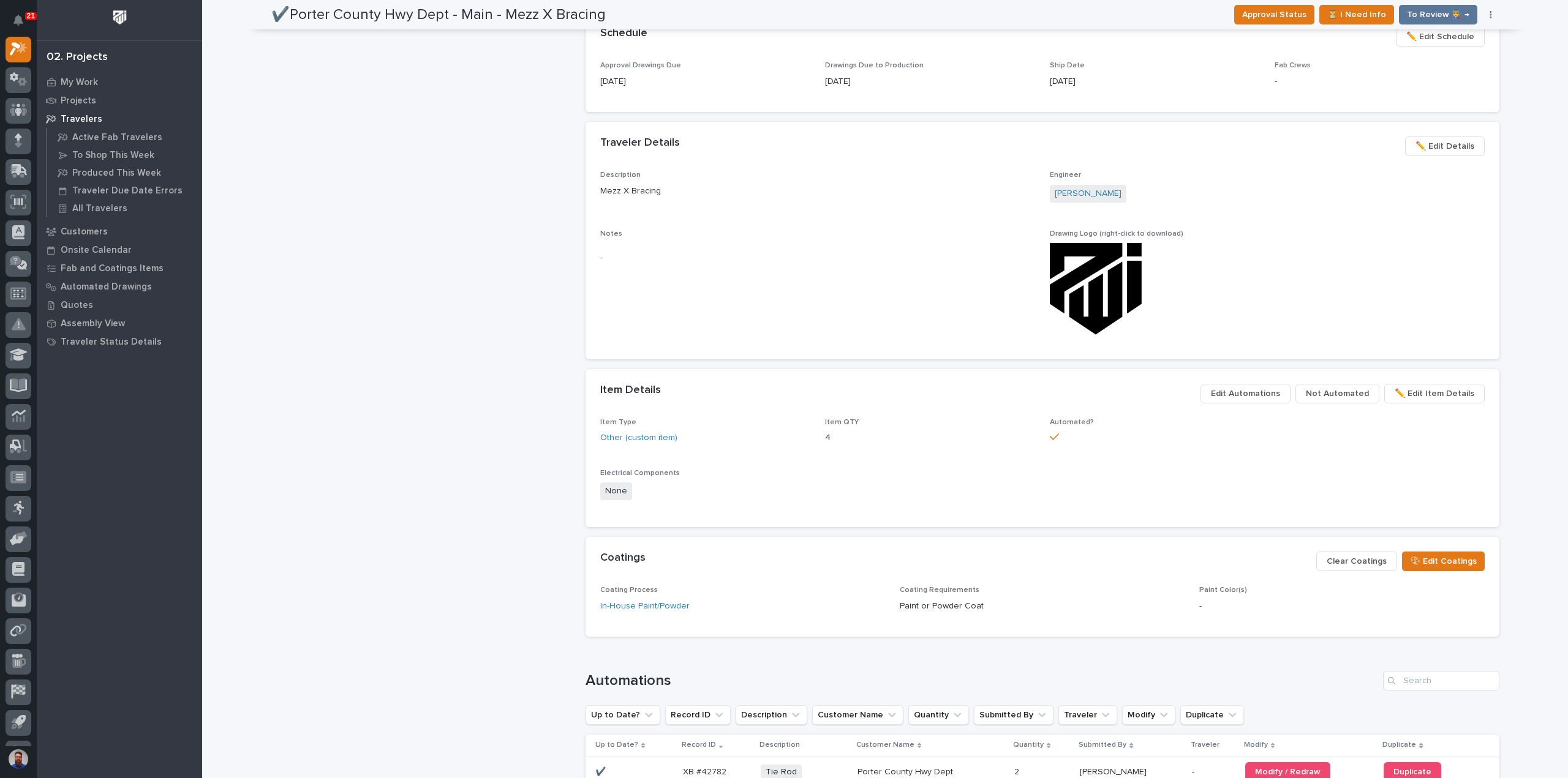
scroll to position [444, 0]
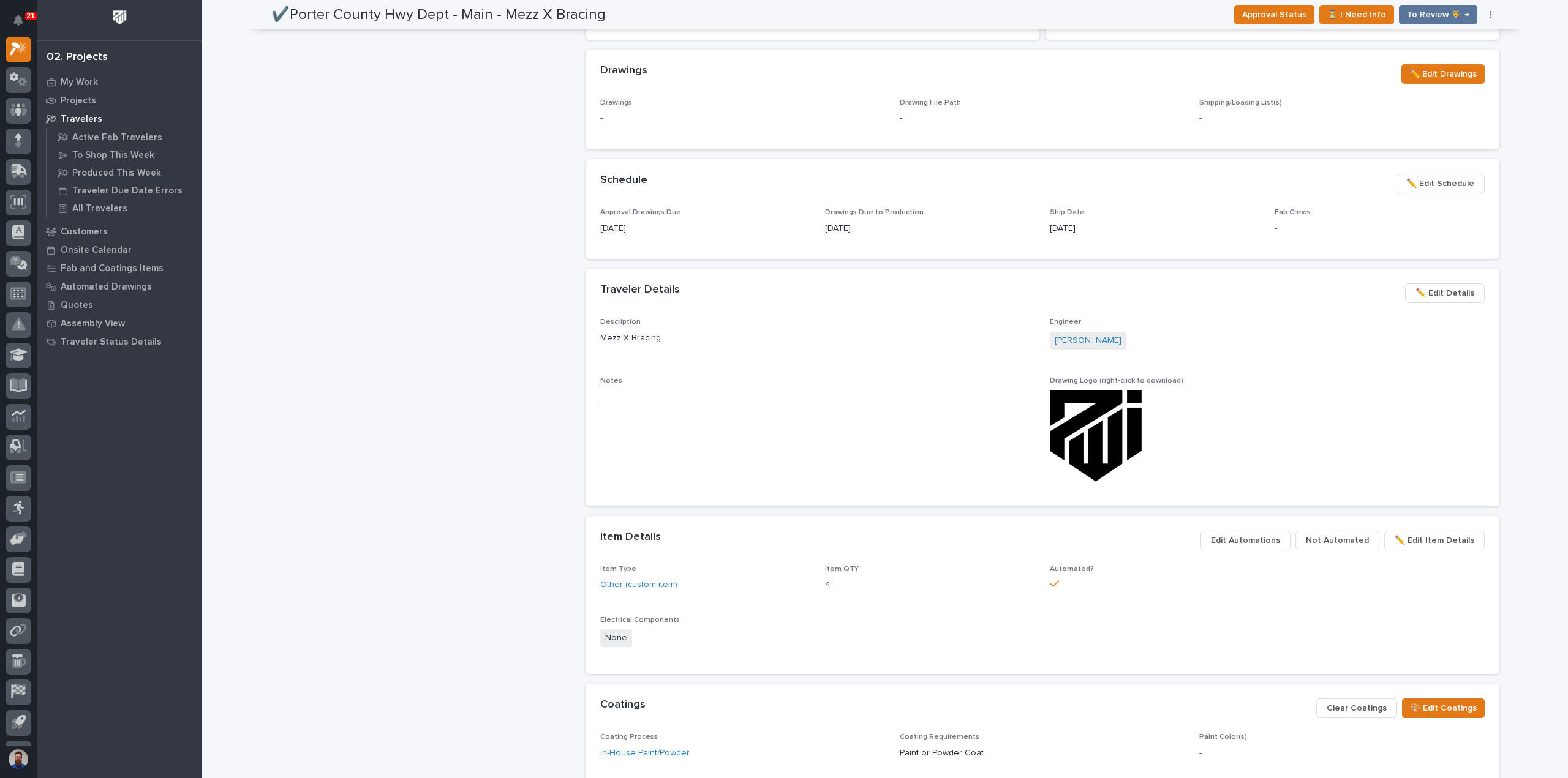
click at [1427, 540] on span "✏️ Edit Item Details" at bounding box center [1435, 541] width 80 height 15
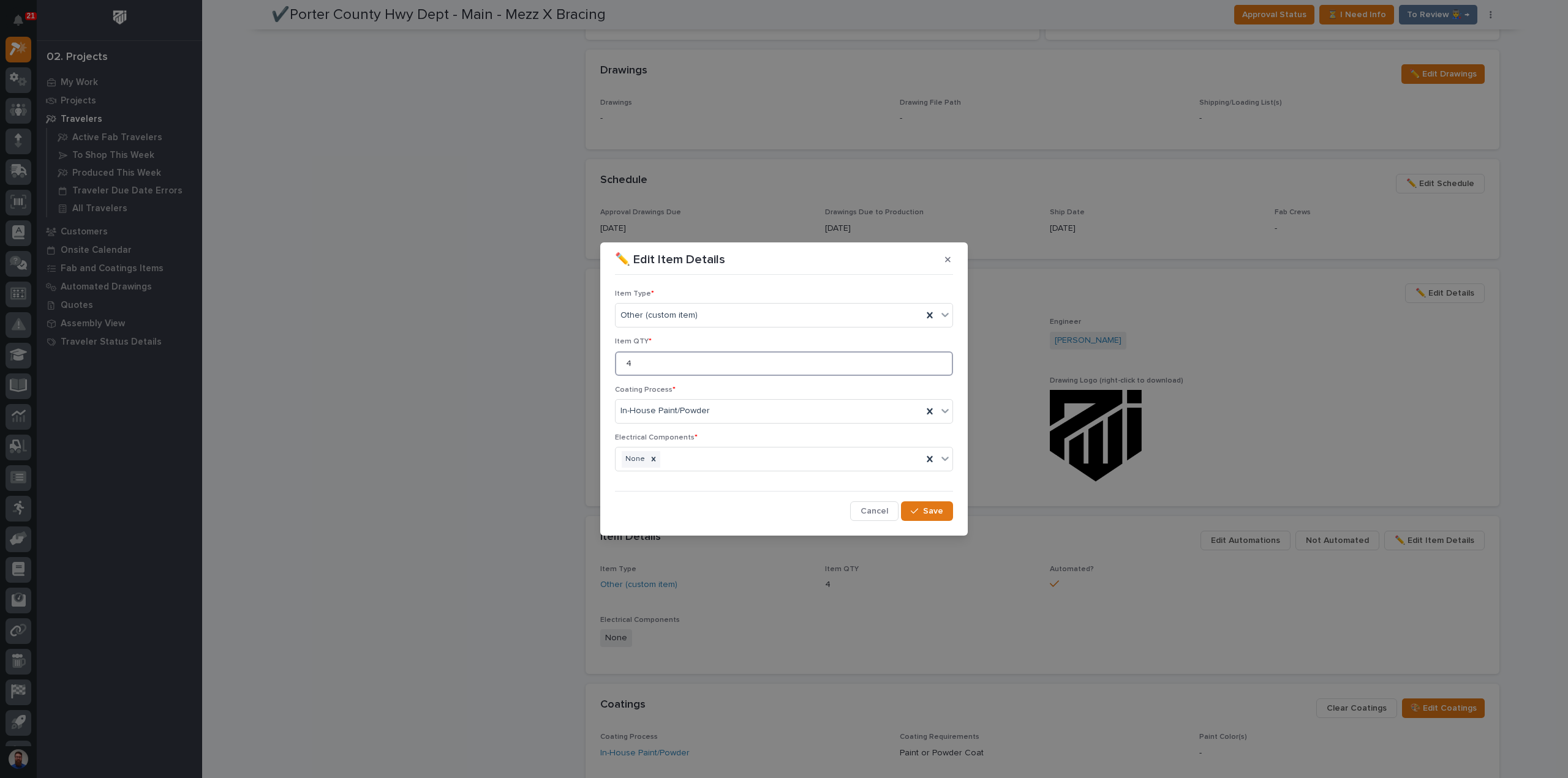
drag, startPoint x: 601, startPoint y: 376, endPoint x: 594, endPoint y: 377, distance: 7.1
click at [596, 376] on div "✏️ Edit Item Details Item Type * Other (custom item) Item QTY * 4 Coating Proce…" at bounding box center [784, 389] width 1568 height 778
type input "6"
click at [916, 512] on icon "button" at bounding box center [915, 512] width 8 height 6
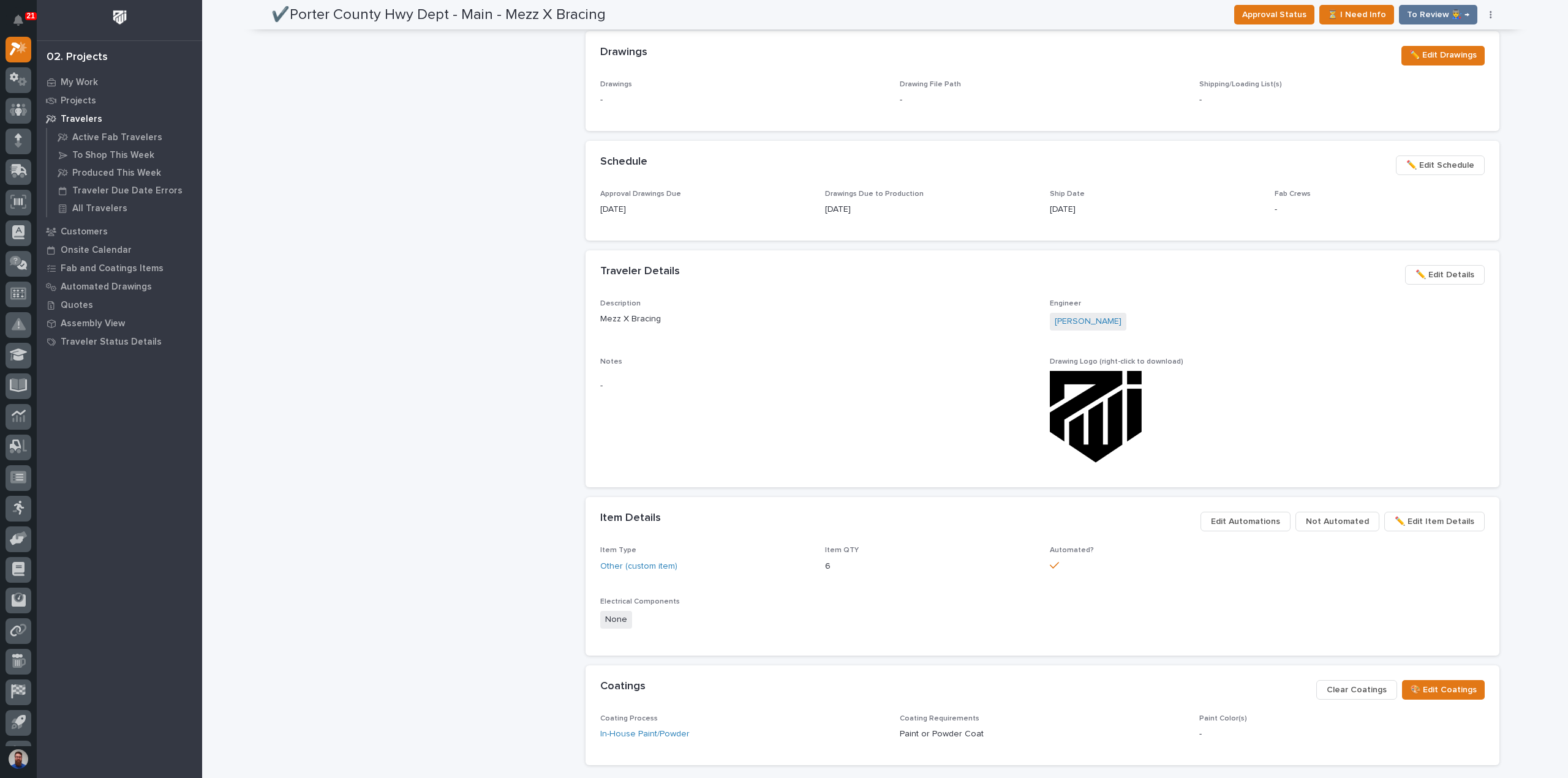
scroll to position [409, 0]
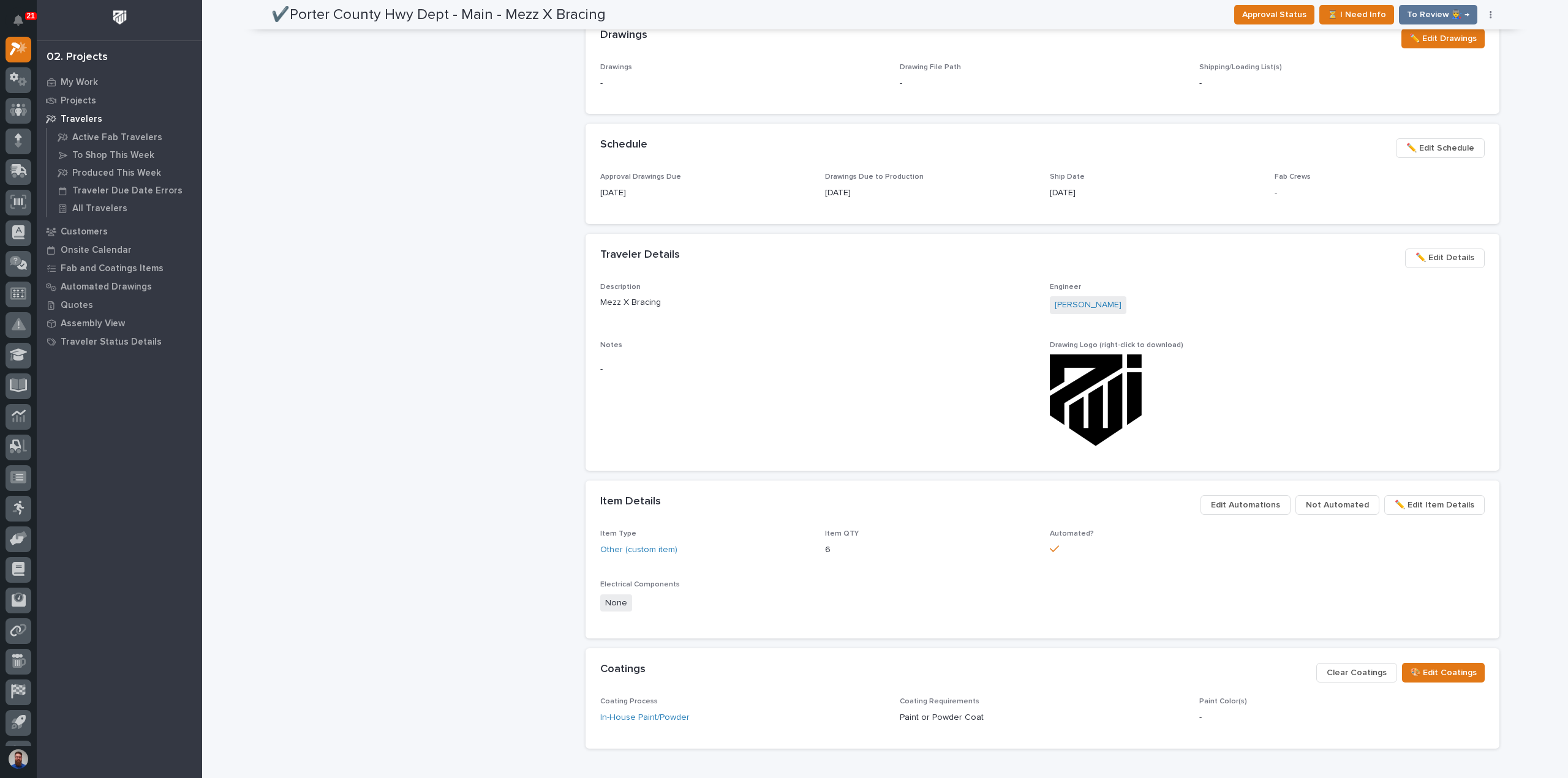
click at [390, 502] on div "✔️Porter County Hwy Dept - Main - Mezz X Bracing Production Project 26801 - Por…" at bounding box center [423, 353] width 304 height 1405
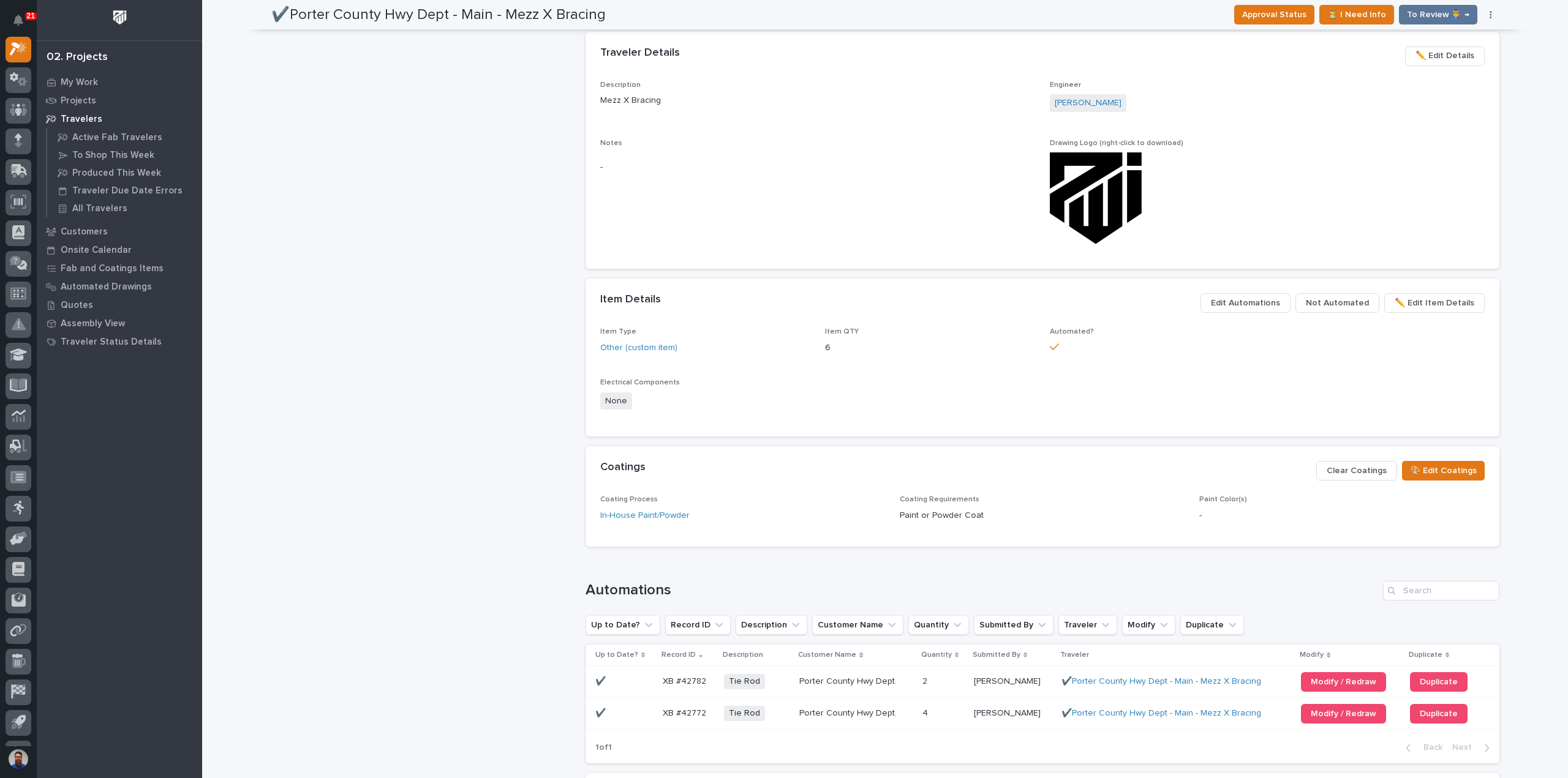
scroll to position [782, 0]
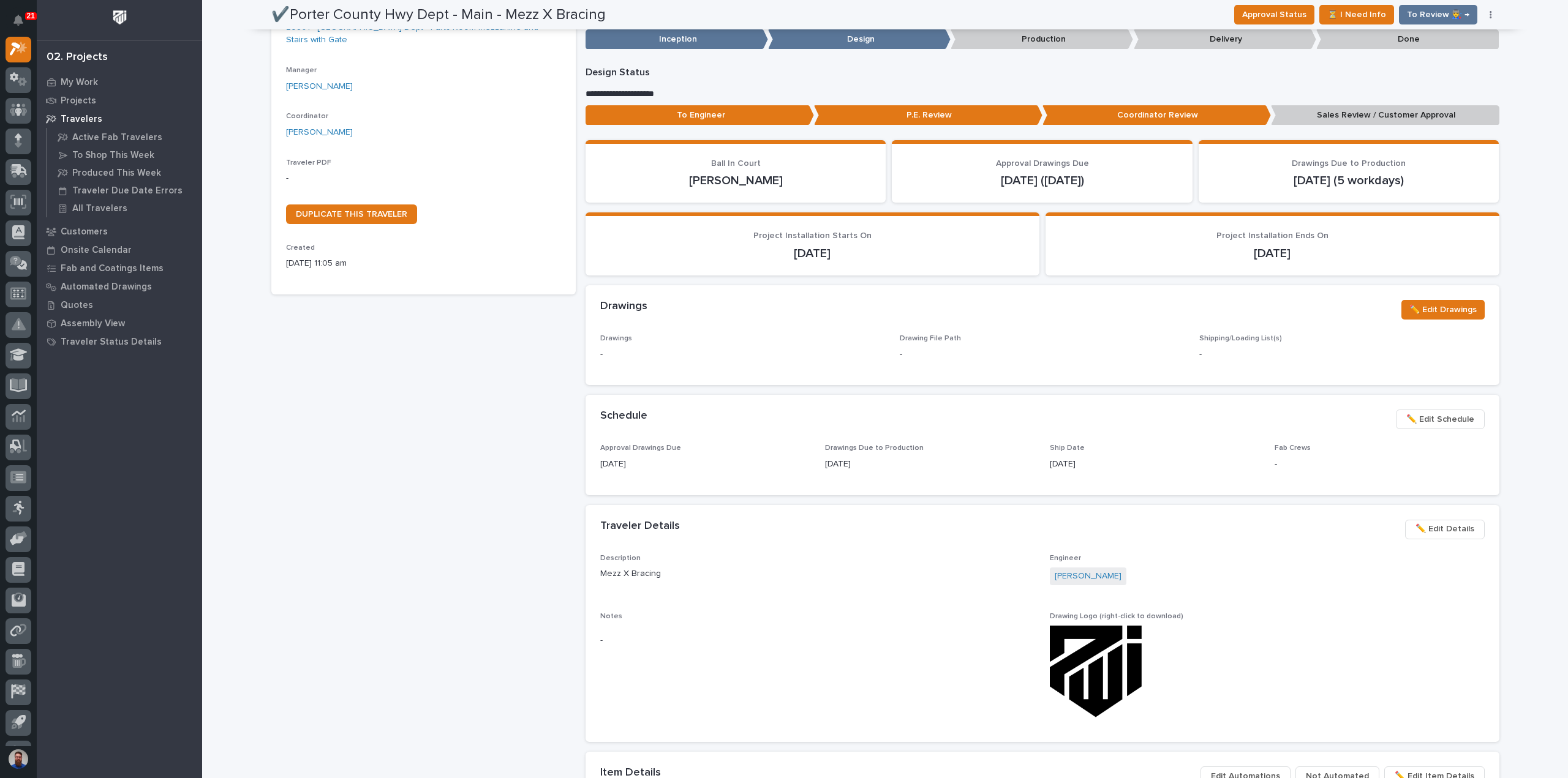
scroll to position [0, 0]
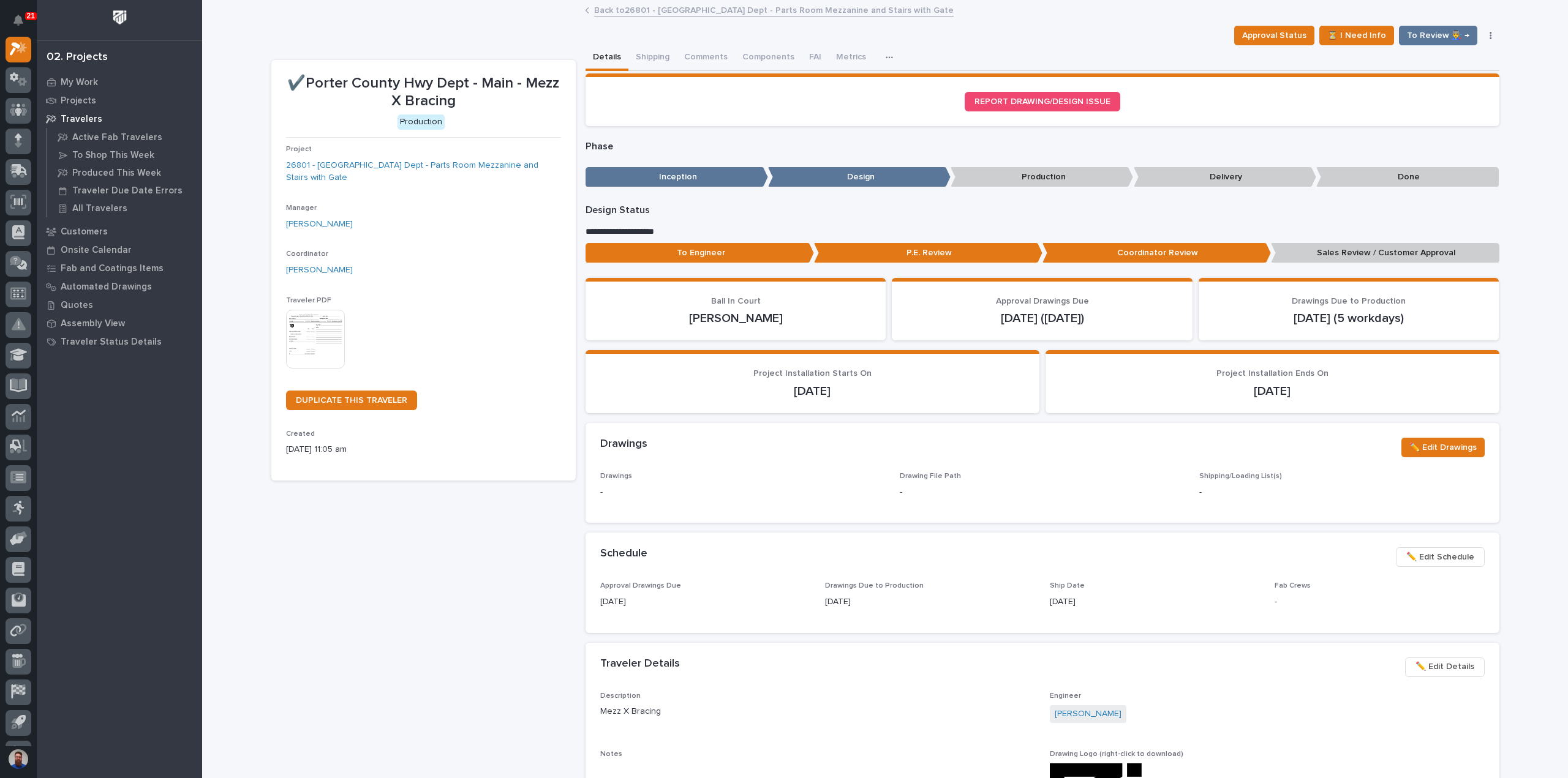
click at [464, 599] on div "✔️Porter County Hwy Dept - Main - Mezz X Bracing Production Project 26801 - Por…" at bounding box center [423, 762] width 304 height 1405
click at [340, 664] on div "✔️Porter County Hwy Dept - Main - Mezz X Bracing Production Project 26801 - Por…" at bounding box center [423, 762] width 304 height 1405
click at [693, 58] on button "Comments" at bounding box center [706, 58] width 58 height 25
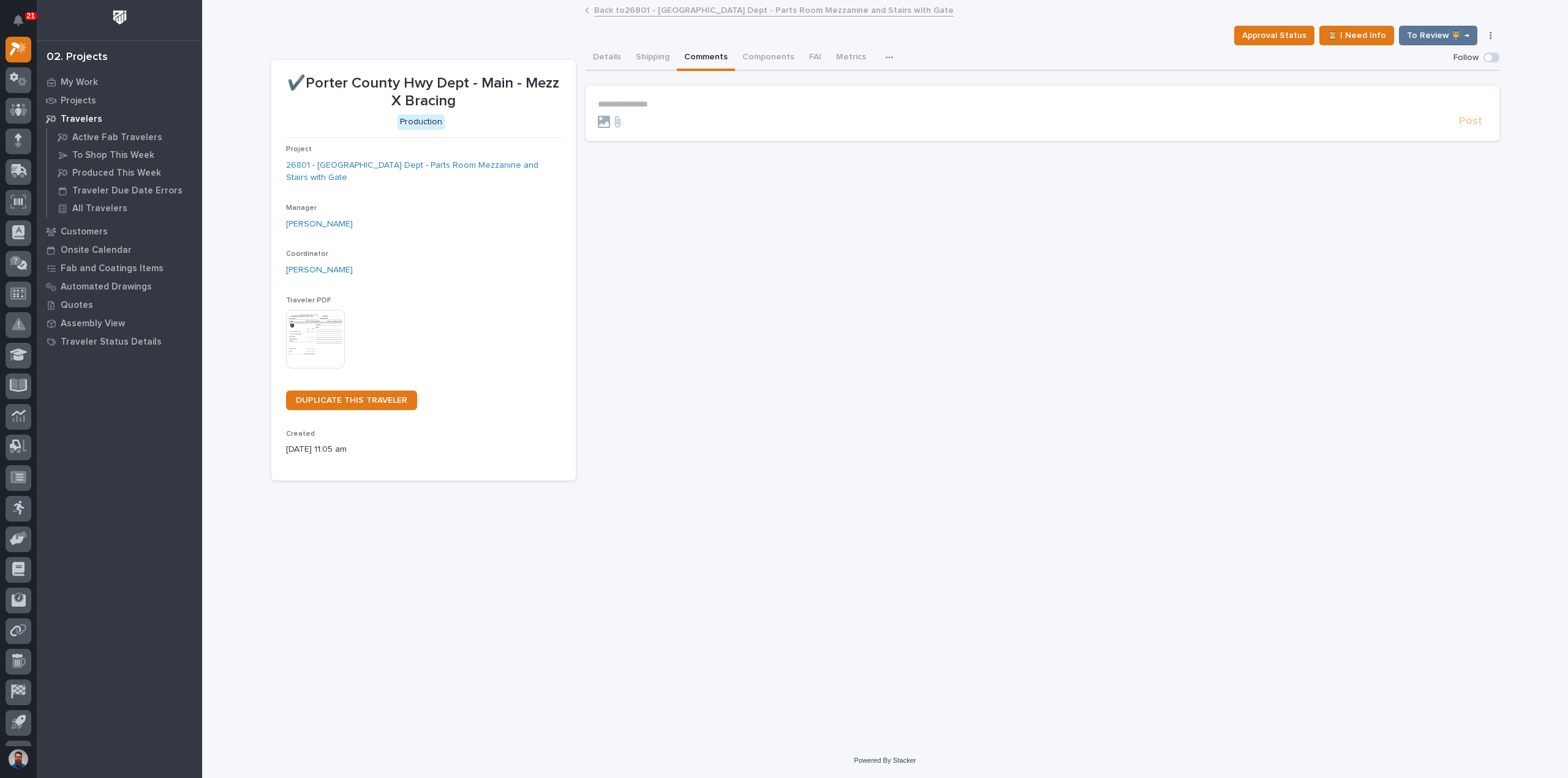
click at [685, 103] on p "**********" at bounding box center [1043, 104] width 889 height 11
click at [719, 106] on span "**********" at bounding box center [743, 105] width 169 height 9
click at [785, 103] on span "**********" at bounding box center [743, 105] width 169 height 9
click at [1474, 126] on span "Post" at bounding box center [1471, 126] width 23 height 14
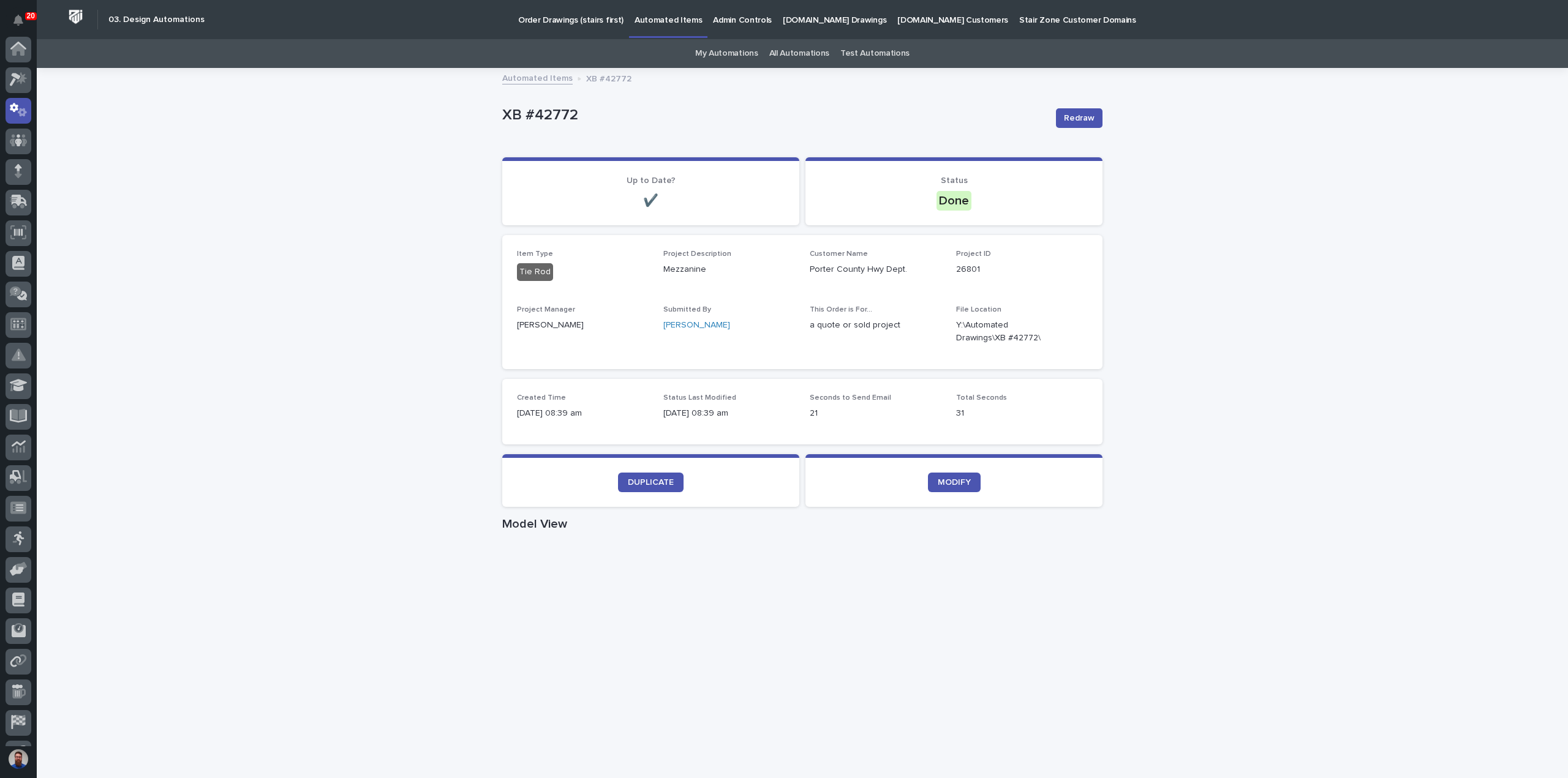
scroll to position [61, 0]
click at [789, 54] on link "All Automations" at bounding box center [800, 53] width 60 height 29
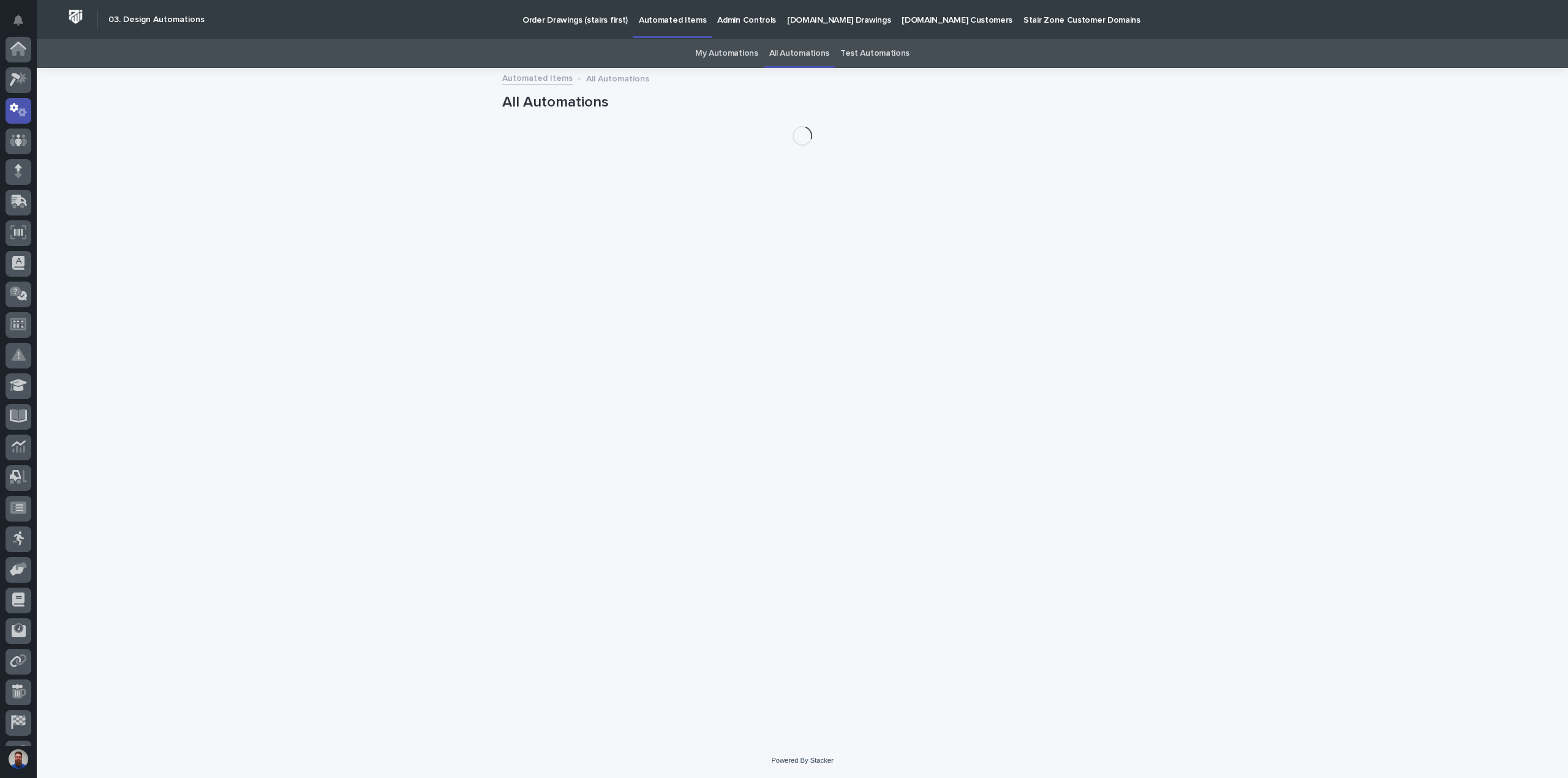
scroll to position [61, 0]
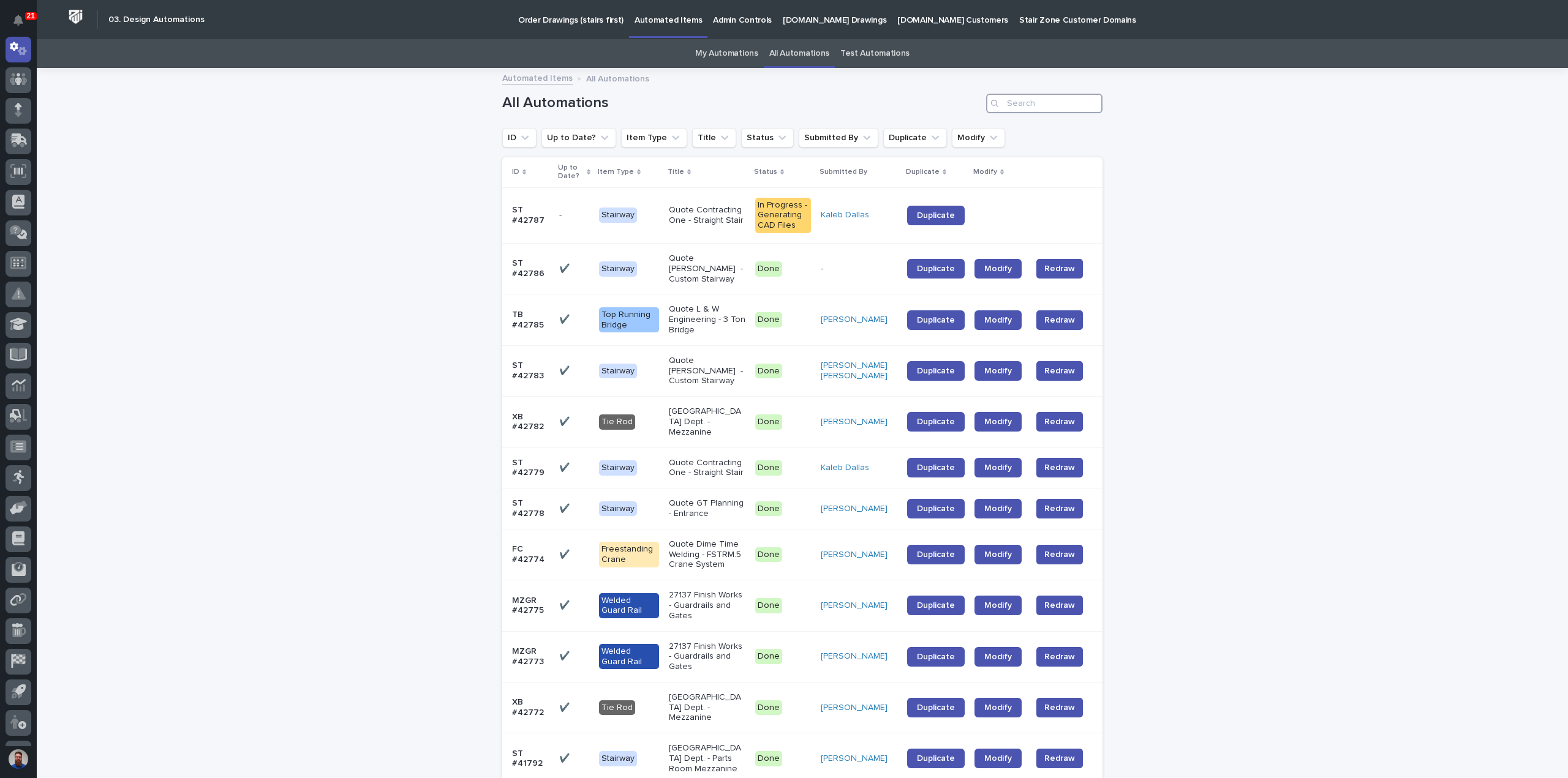
click at [1030, 111] on input "Search" at bounding box center [1045, 103] width 117 height 19
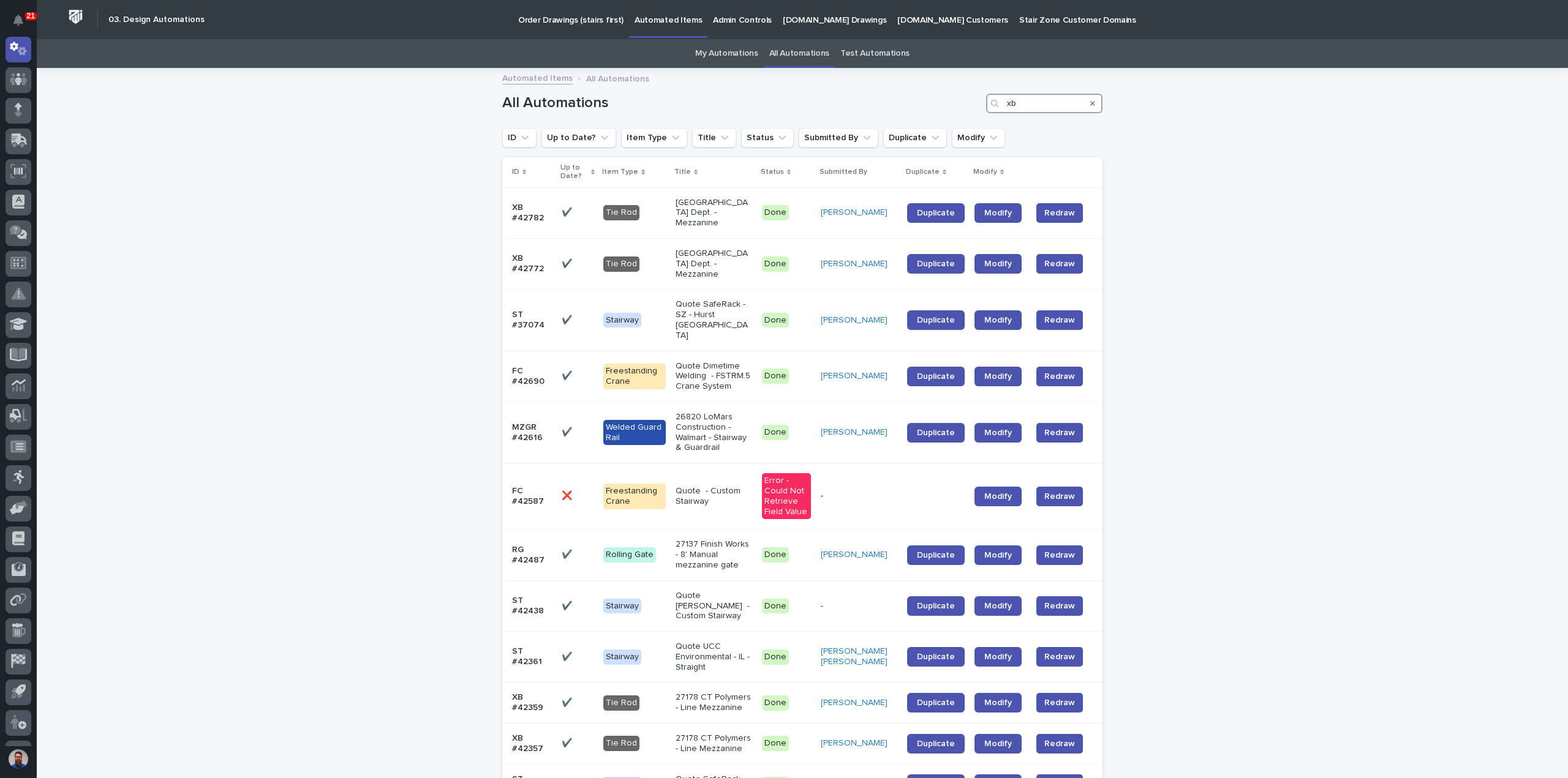
type input "xb"
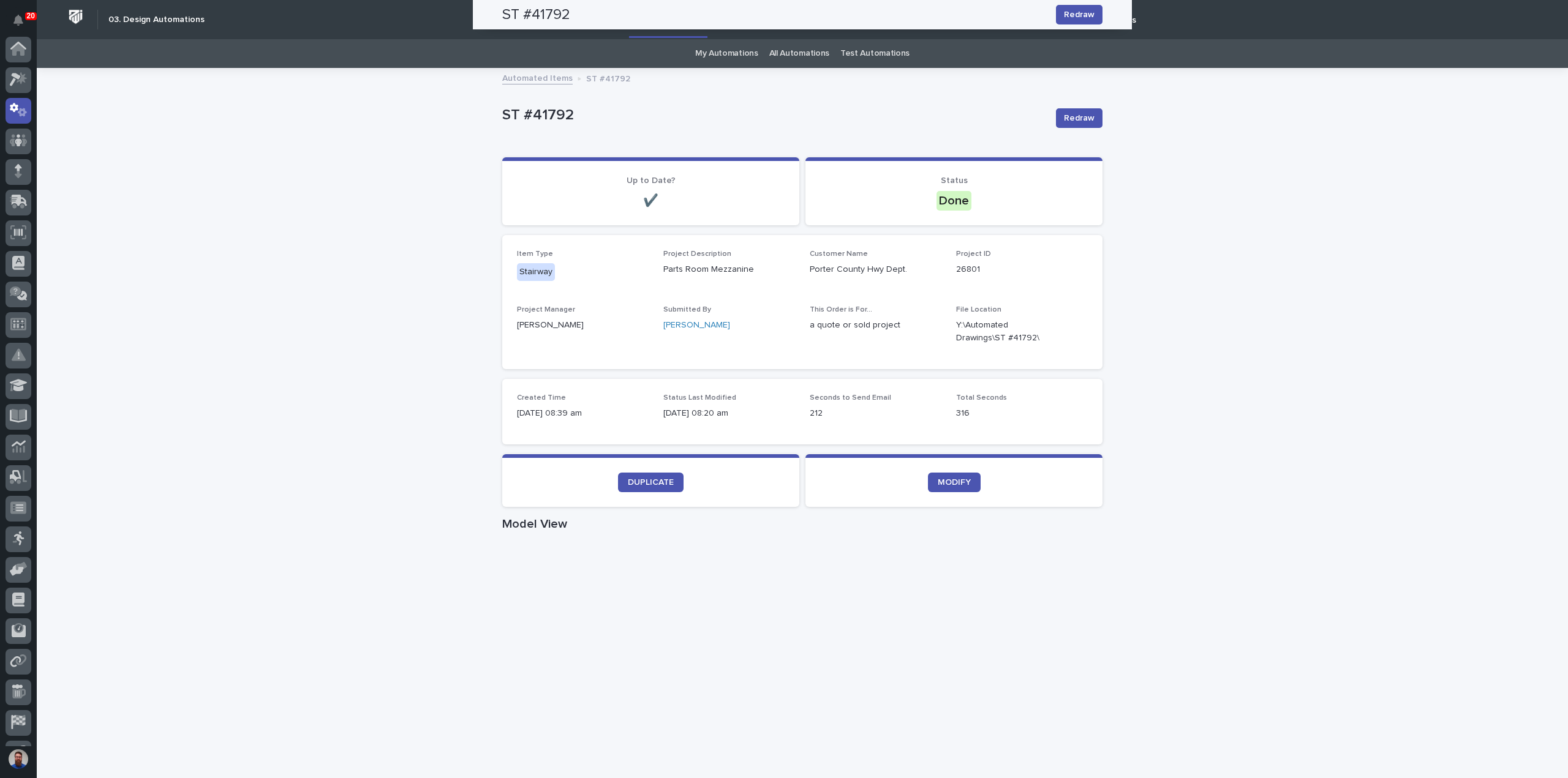
scroll to position [61, 0]
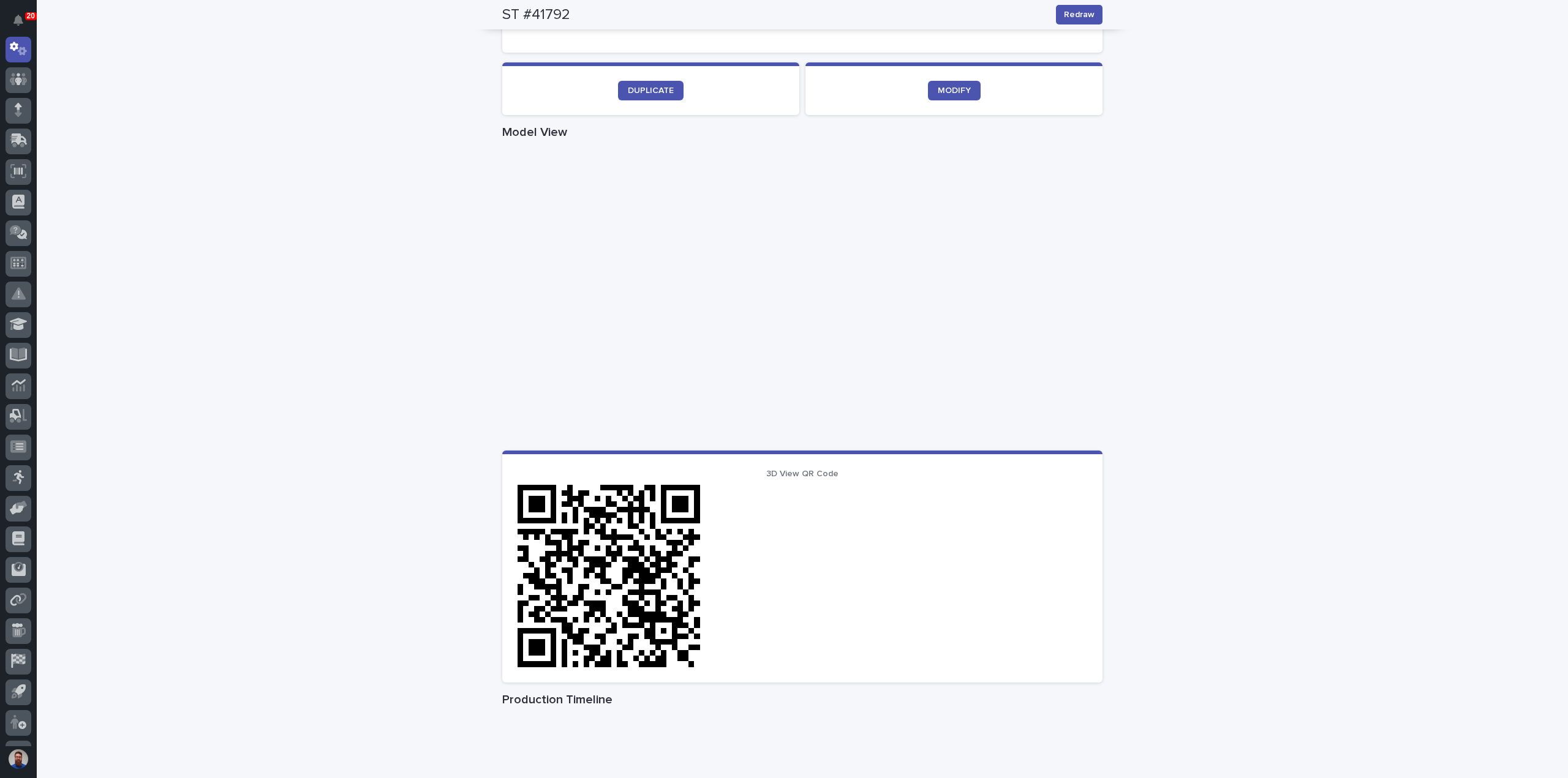
click at [1250, 216] on div "Loading... Saving… Loading... Saving… ST #41792 Redraw ST #41792 Redraw Sorry, …" at bounding box center [802, 317] width 1532 height 1280
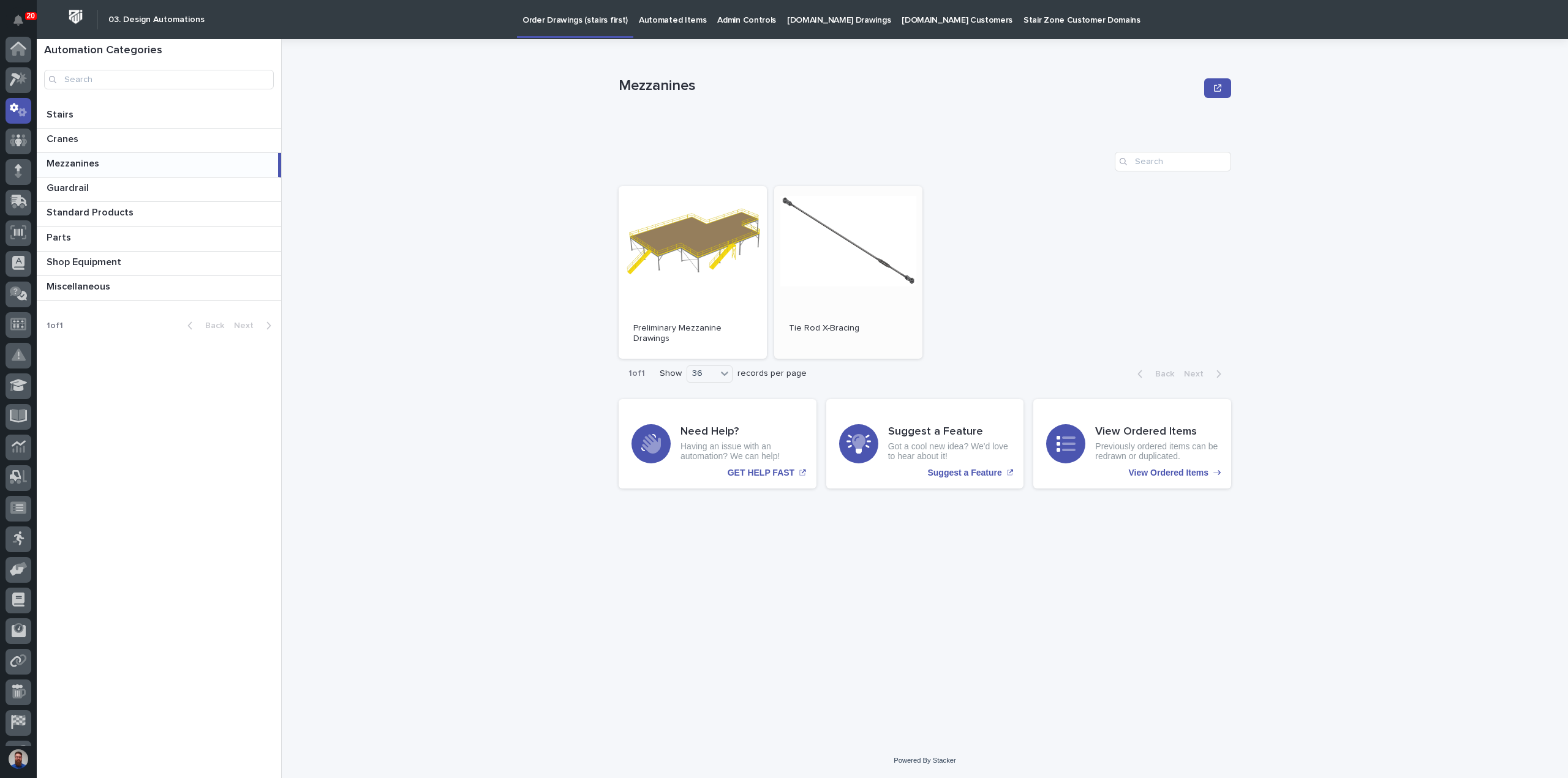
scroll to position [61, 0]
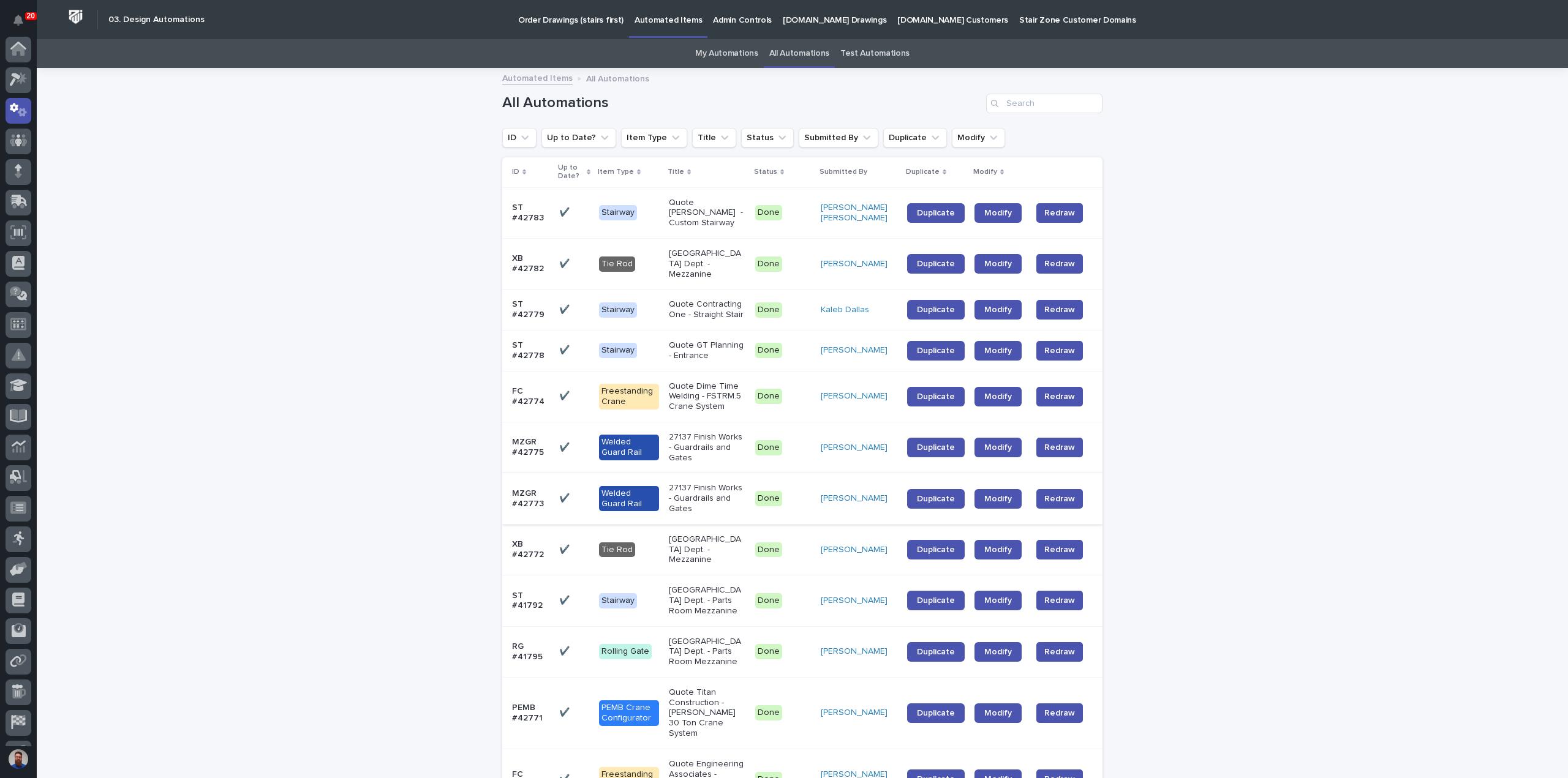
scroll to position [61, 0]
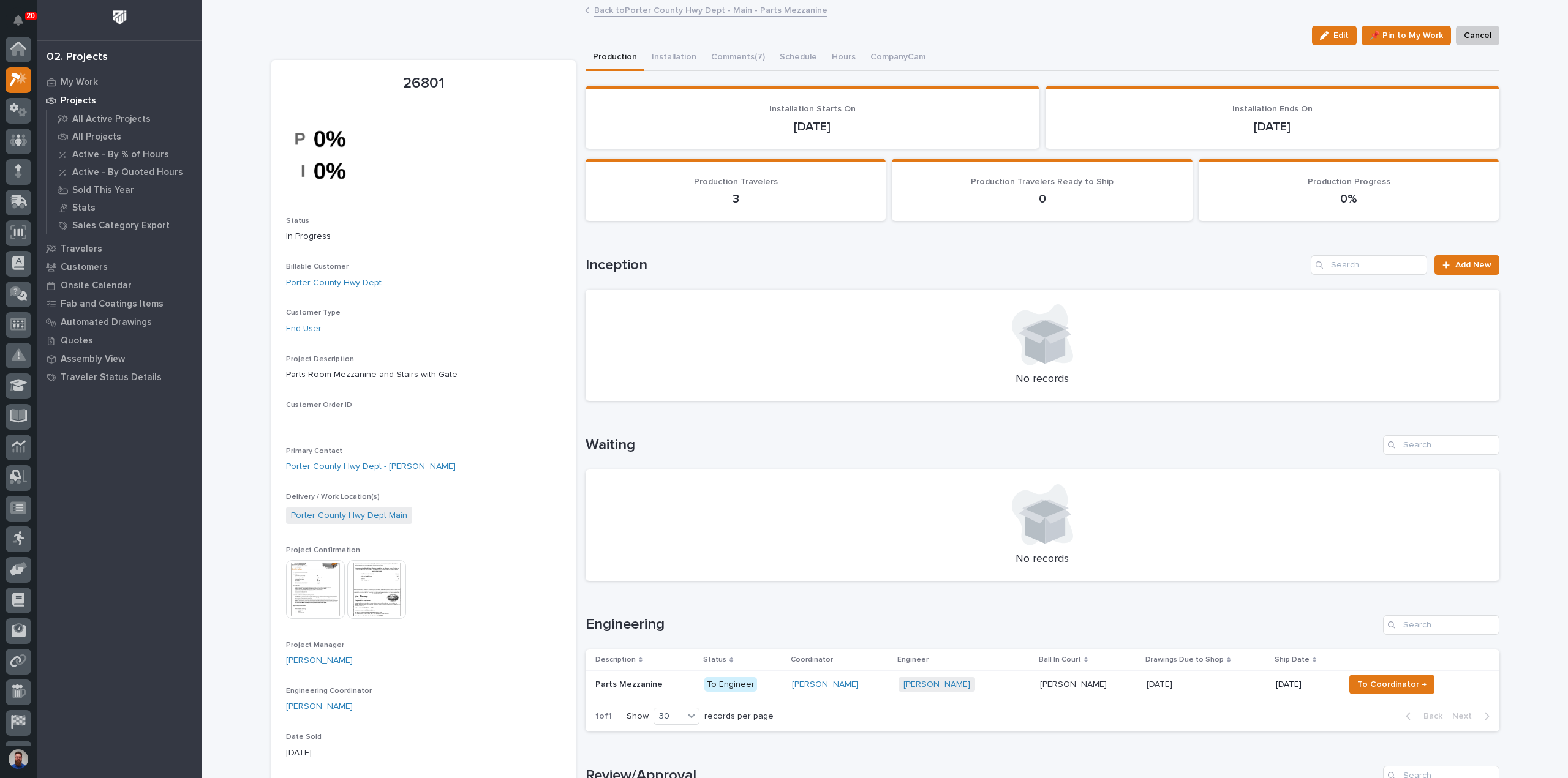
scroll to position [30, 0]
